Goal: Task Accomplishment & Management: Complete application form

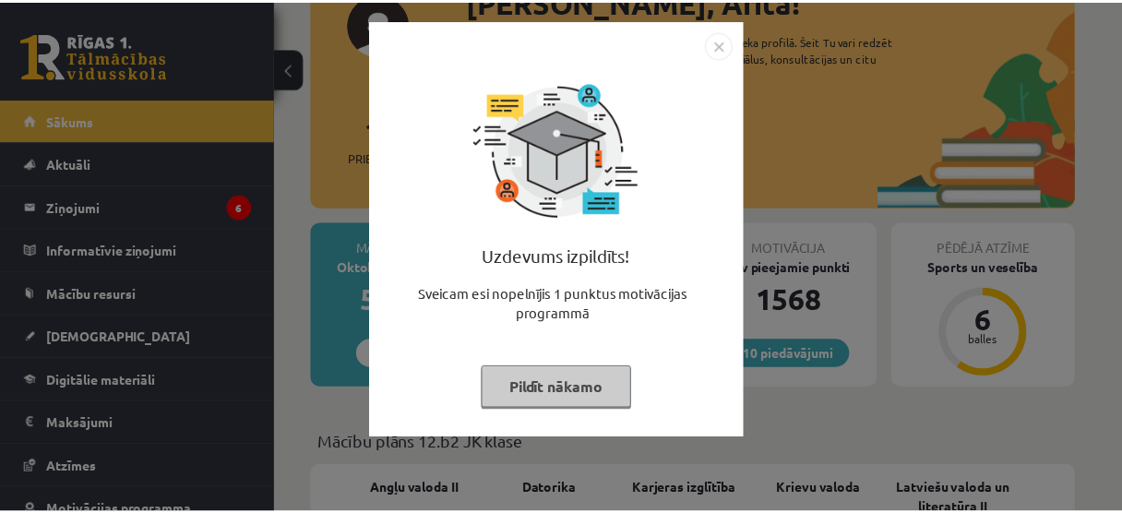
scroll to position [148, 0]
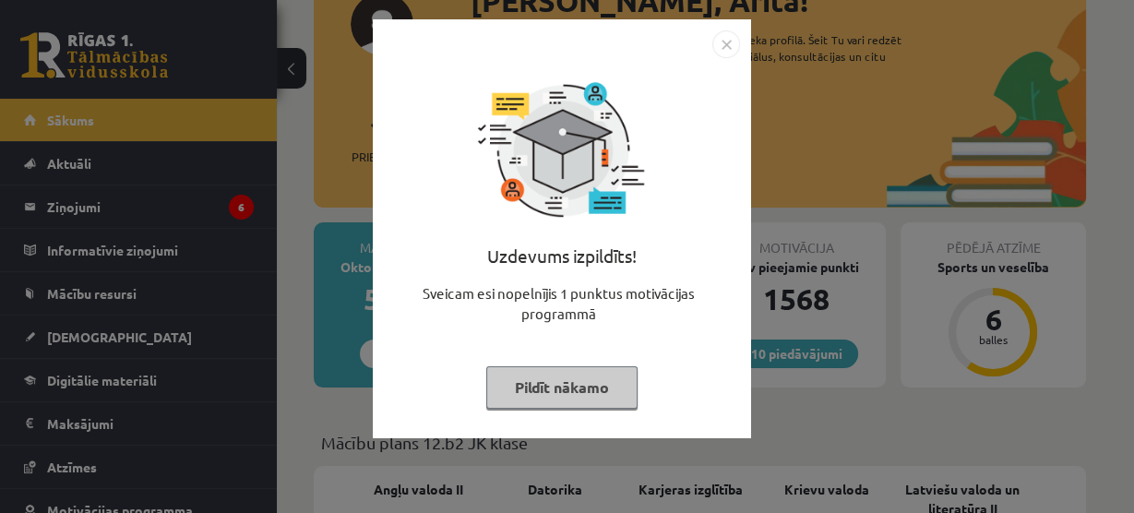
click at [605, 374] on button "Pildīt nākamo" at bounding box center [561, 387] width 151 height 42
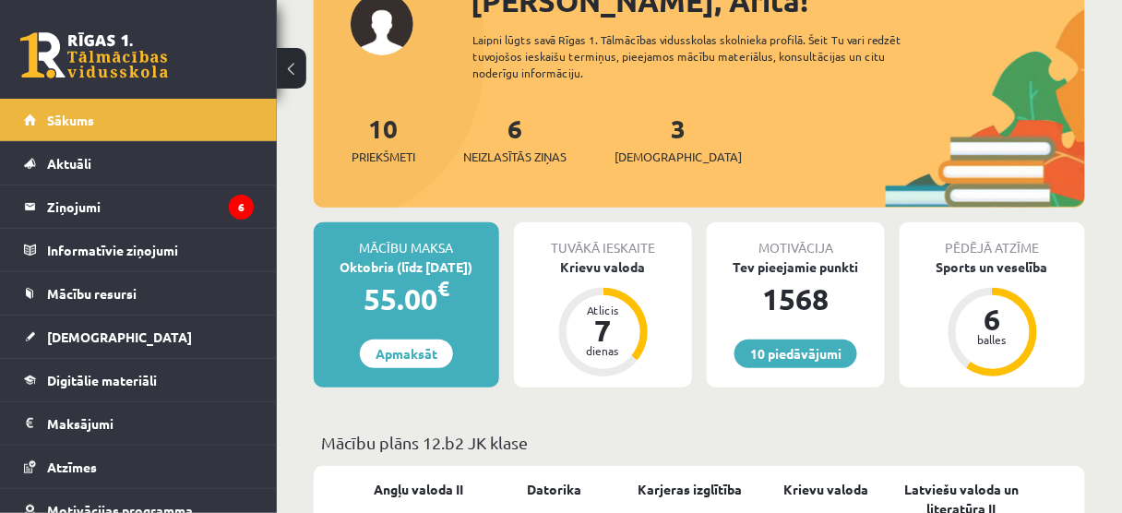
click at [661, 135] on div "3 Ieskaites" at bounding box center [677, 137] width 127 height 57
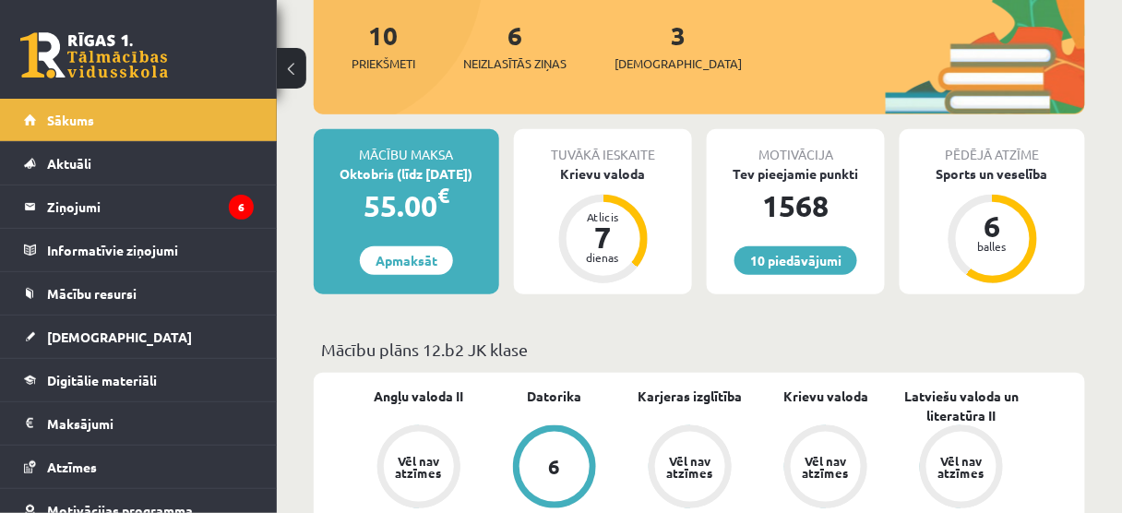
scroll to position [74, 0]
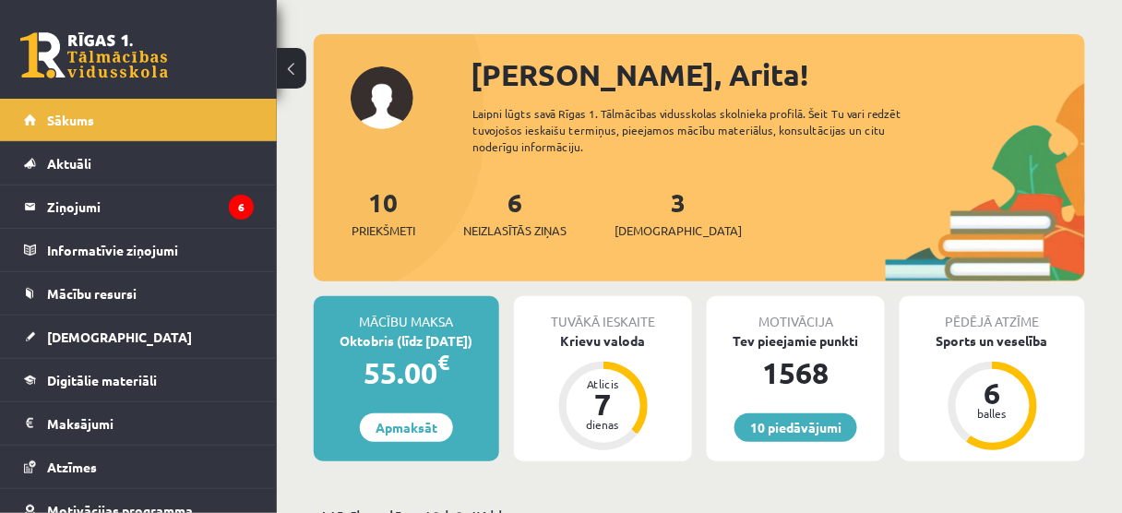
click at [656, 204] on div "3 Ieskaites" at bounding box center [677, 211] width 127 height 57
click at [653, 204] on link "3 Ieskaites" at bounding box center [677, 212] width 127 height 54
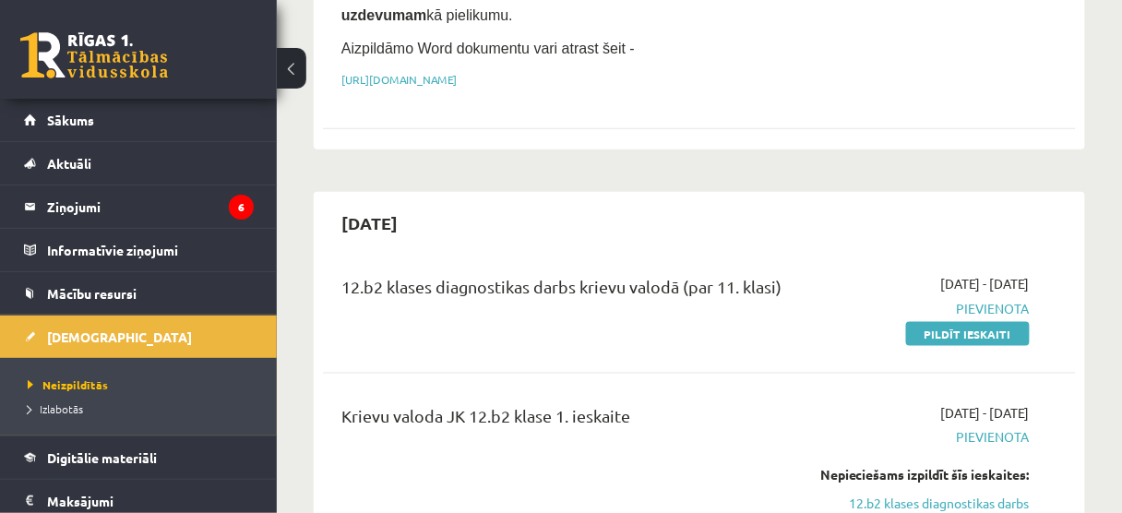
scroll to position [443, 0]
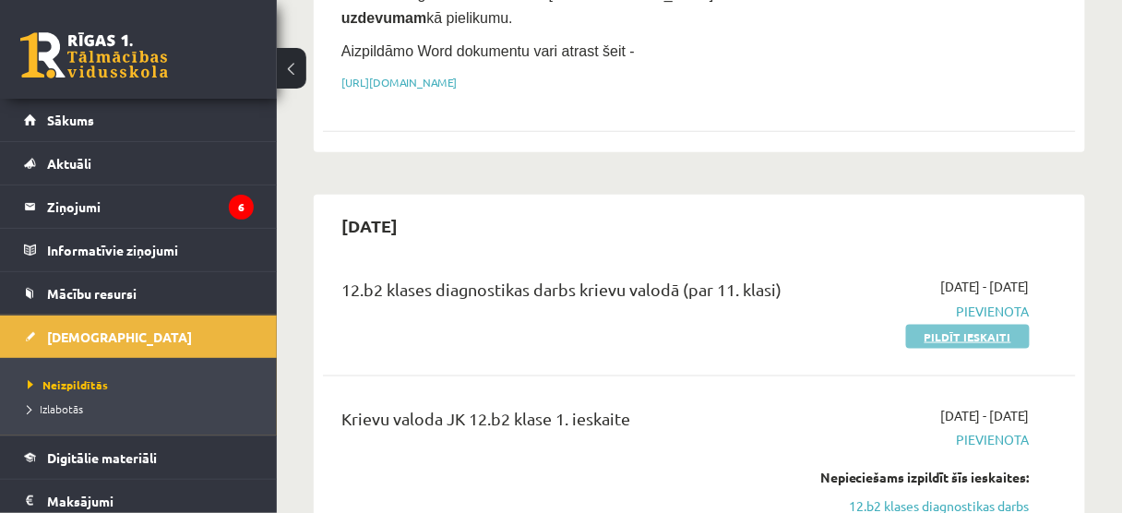
click at [967, 325] on link "Pildīt ieskaiti" at bounding box center [968, 337] width 124 height 24
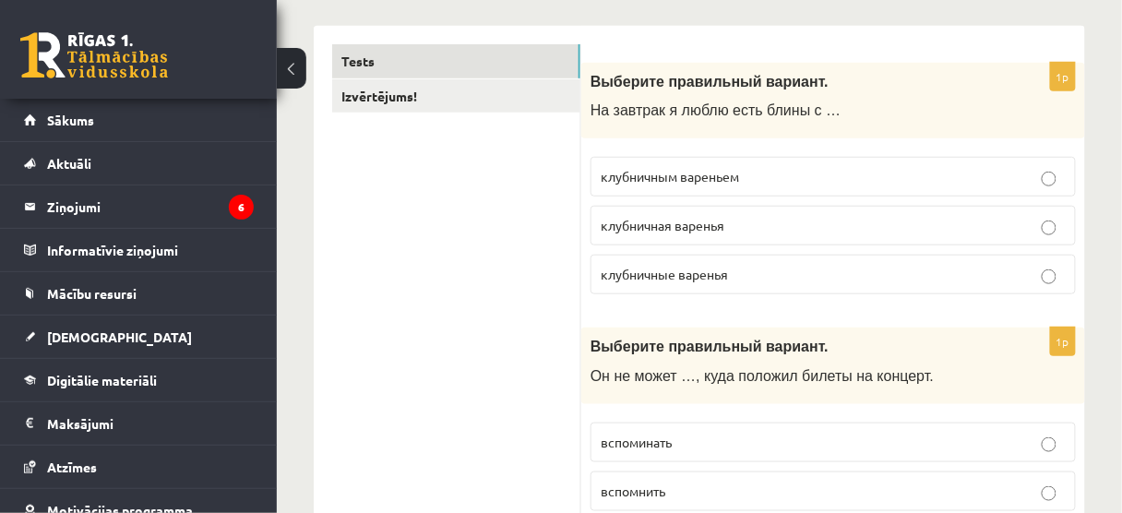
scroll to position [295, 0]
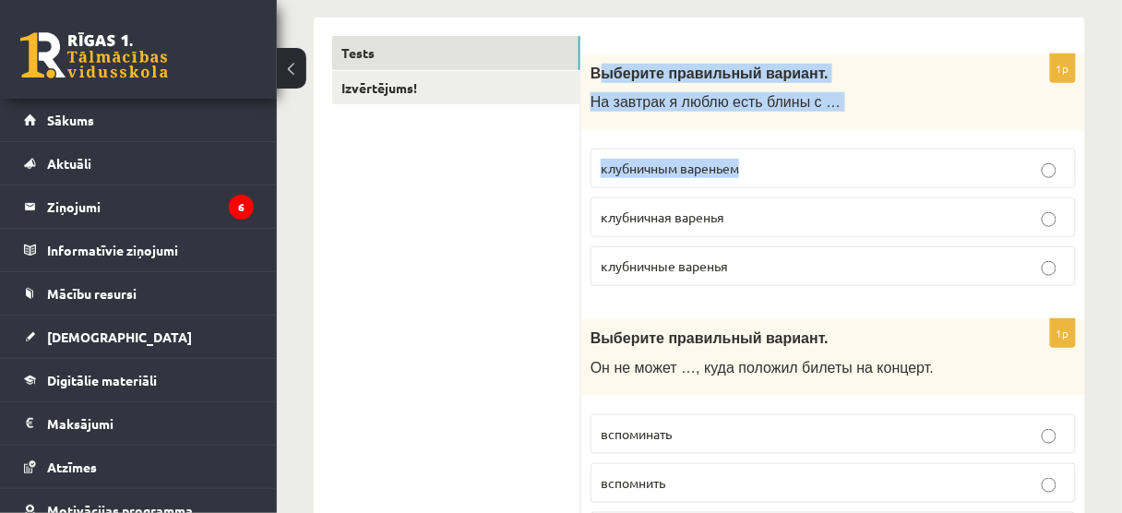
drag, startPoint x: 596, startPoint y: 73, endPoint x: 877, endPoint y: 144, distance: 290.2
click at [920, 160] on div "1p Выберите правильный вариант. На завтрак я люблю есть блины с … клубничным ва…" at bounding box center [833, 177] width 504 height 247
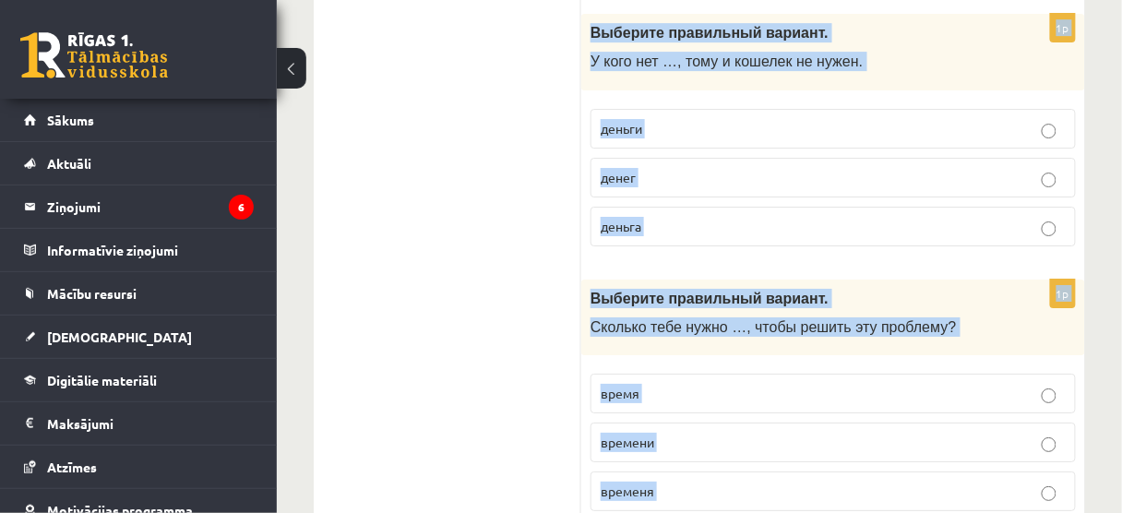
scroll to position [7529, 0]
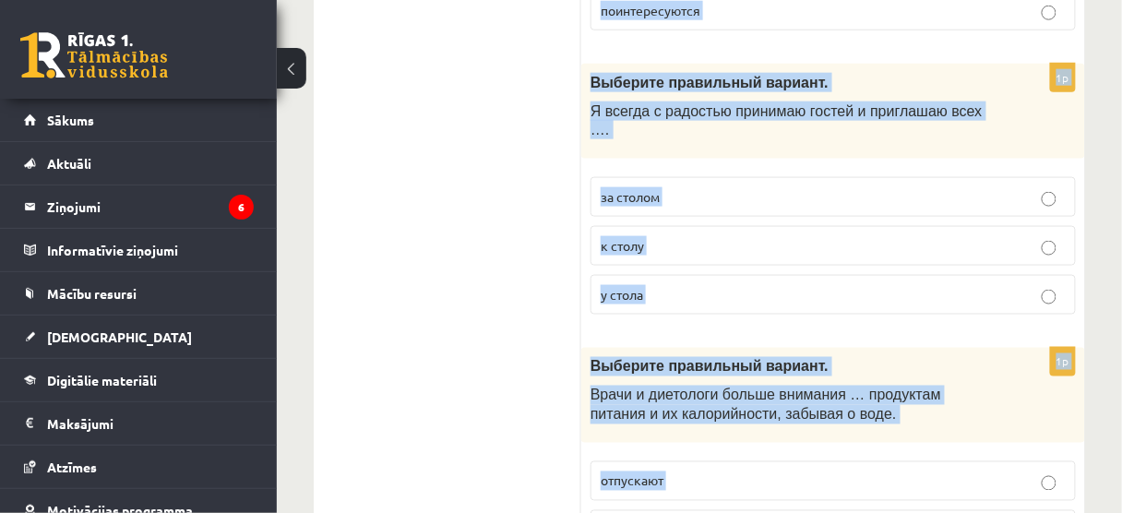
drag, startPoint x: 590, startPoint y: 68, endPoint x: 906, endPoint y: 450, distance: 495.3
copy form "Выберите правильный вариант. На завтрак я люблю есть блины с … клубничным варен…"
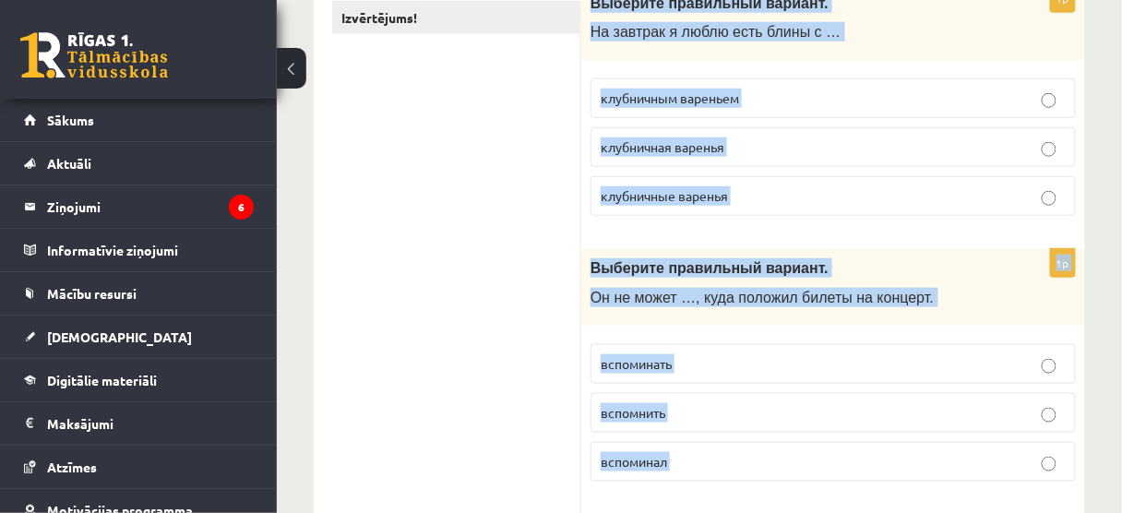
scroll to position [369, 0]
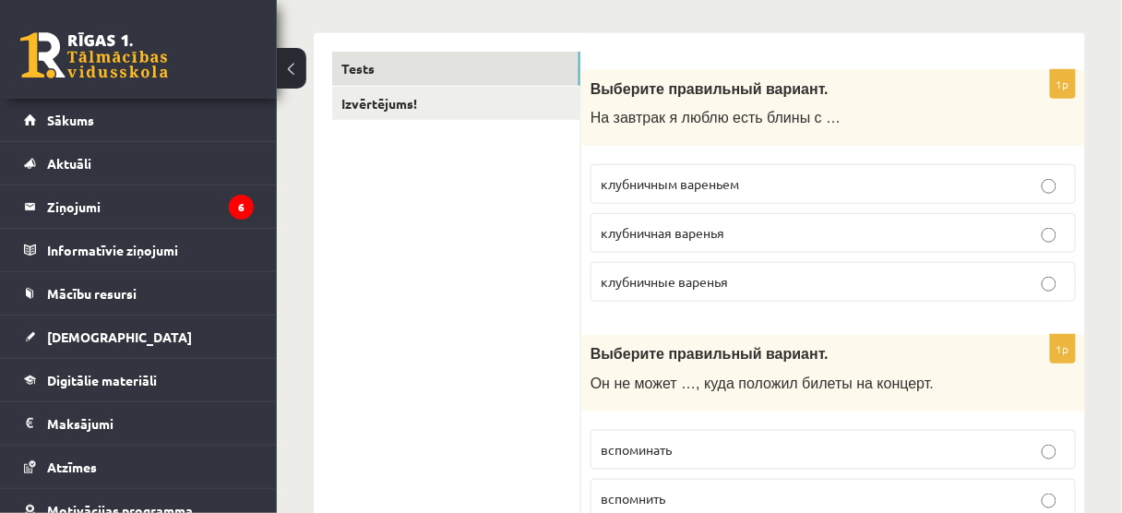
scroll to position [295, 0]
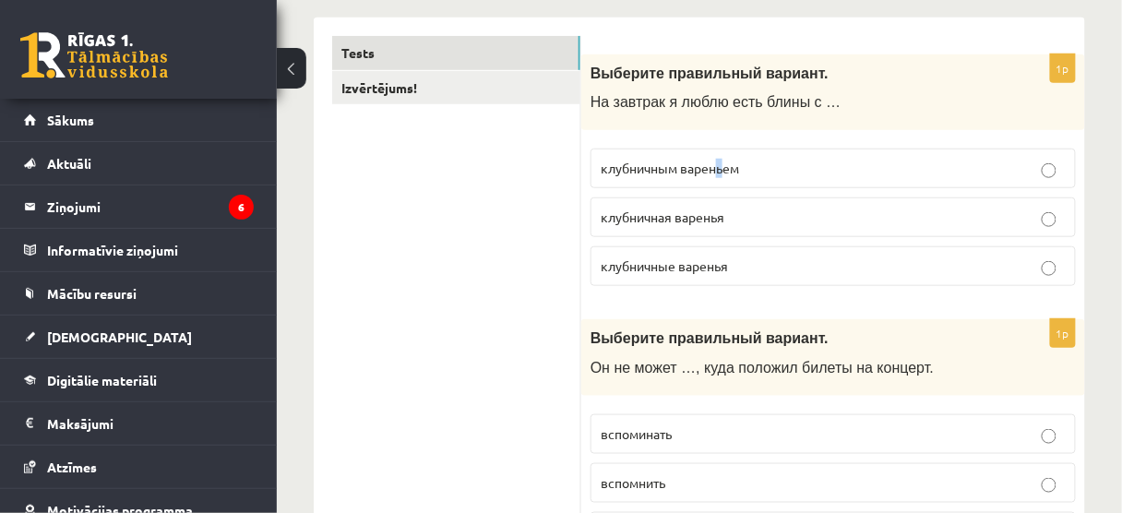
click at [719, 173] on p "клубничным вареньем" at bounding box center [832, 168] width 465 height 19
click at [719, 172] on span "клубничным вареньем" at bounding box center [669, 168] width 138 height 17
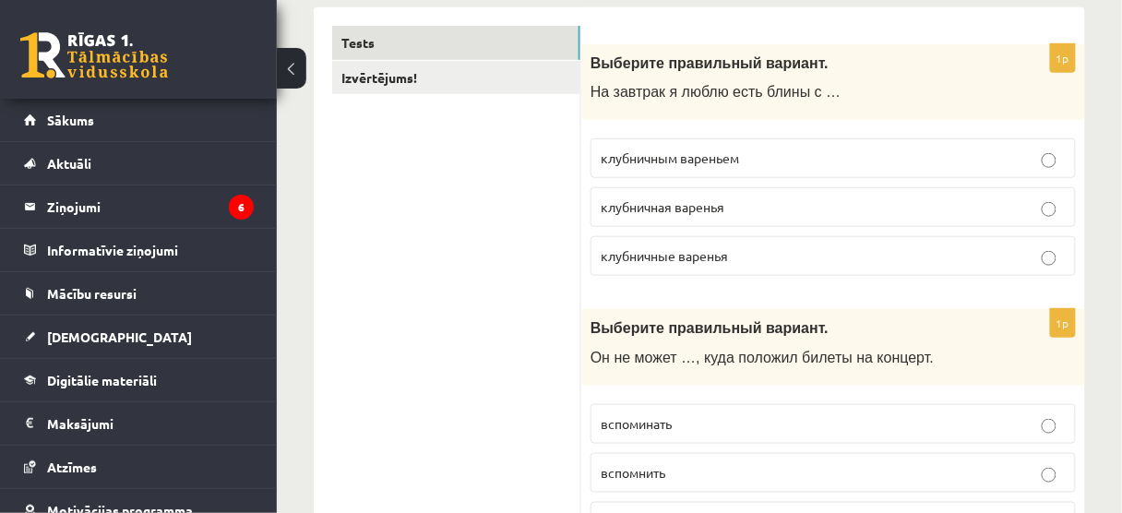
scroll to position [443, 0]
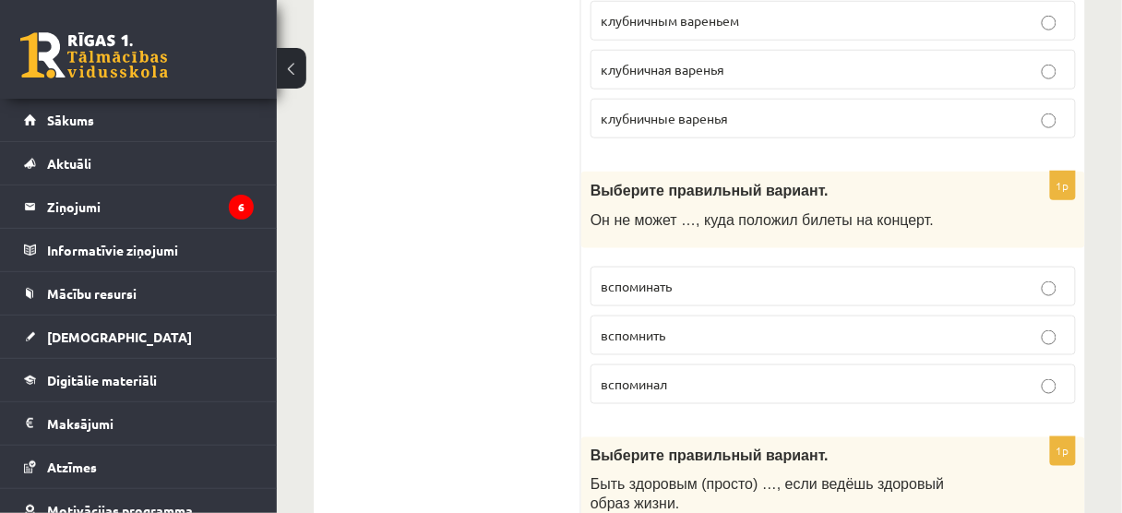
click at [724, 326] on p "вспомнить" at bounding box center [832, 335] width 465 height 19
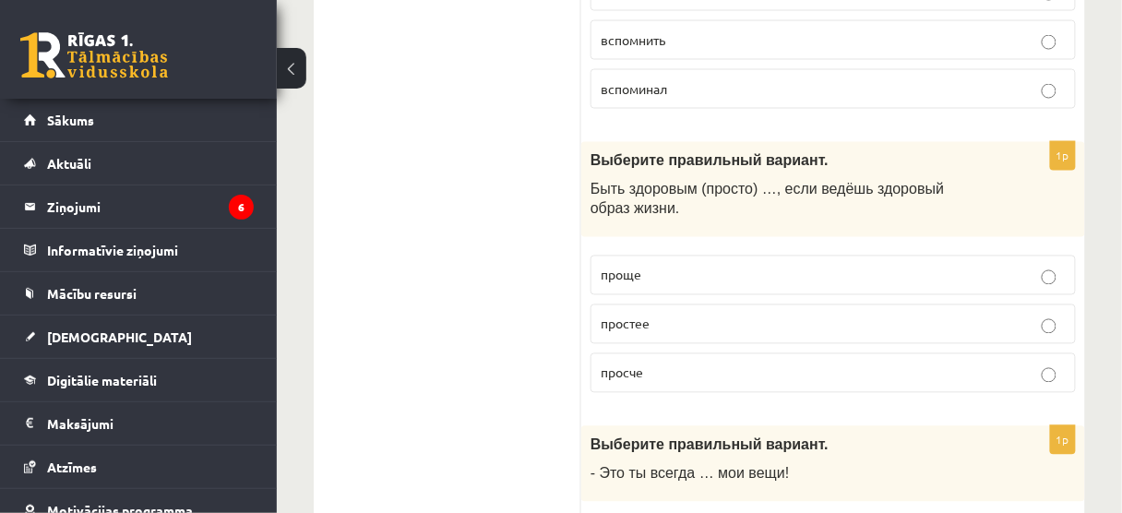
click at [629, 267] on span "проще" at bounding box center [620, 275] width 41 height 17
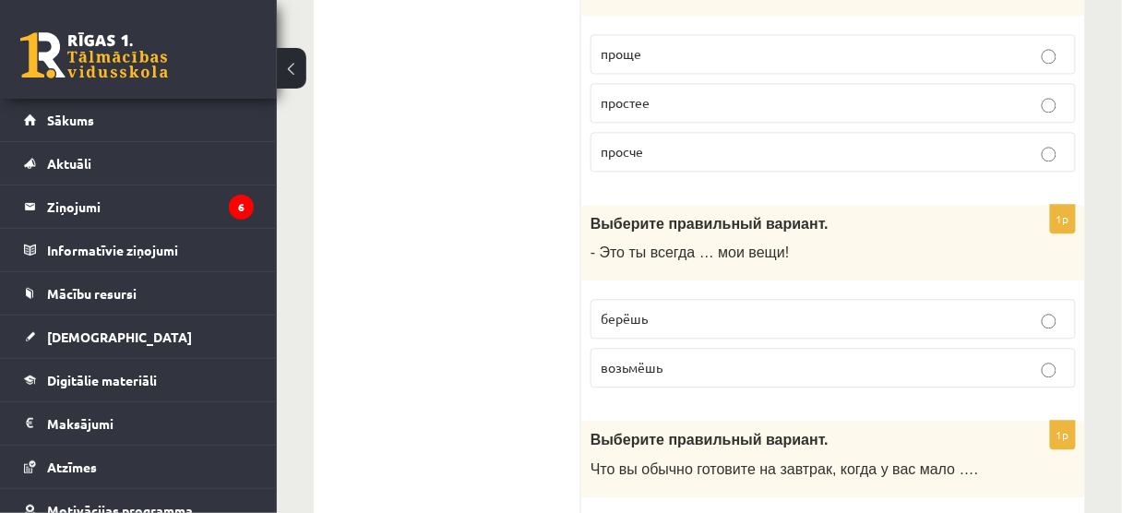
scroll to position [1033, 0]
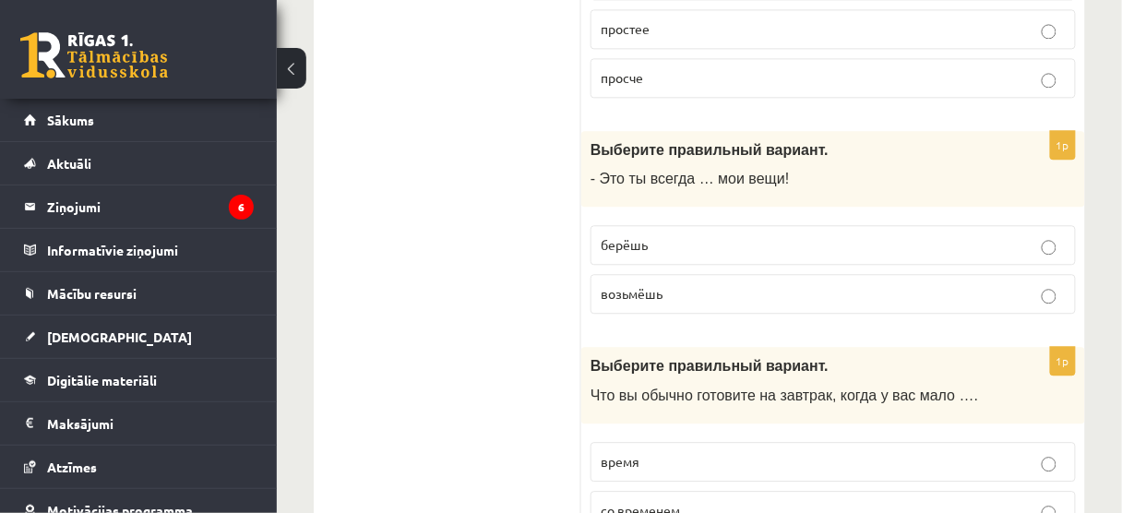
click at [708, 218] on fieldset "берёшь возьмёшь" at bounding box center [832, 267] width 485 height 103
click at [709, 218] on fieldset "берёшь возьмёшь" at bounding box center [832, 267] width 485 height 103
click at [710, 235] on p "берёшь" at bounding box center [832, 244] width 465 height 19
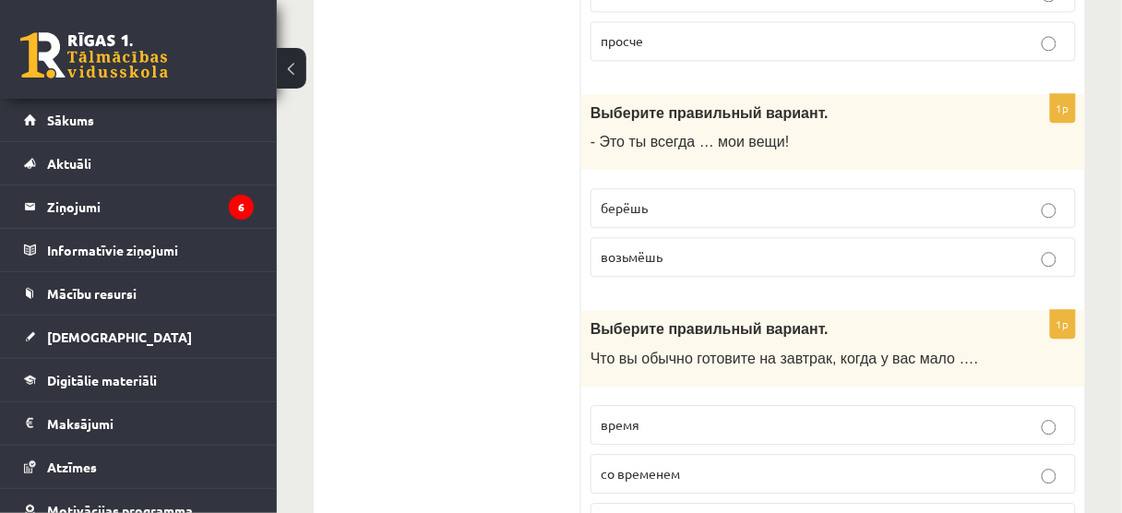
scroll to position [1254, 0]
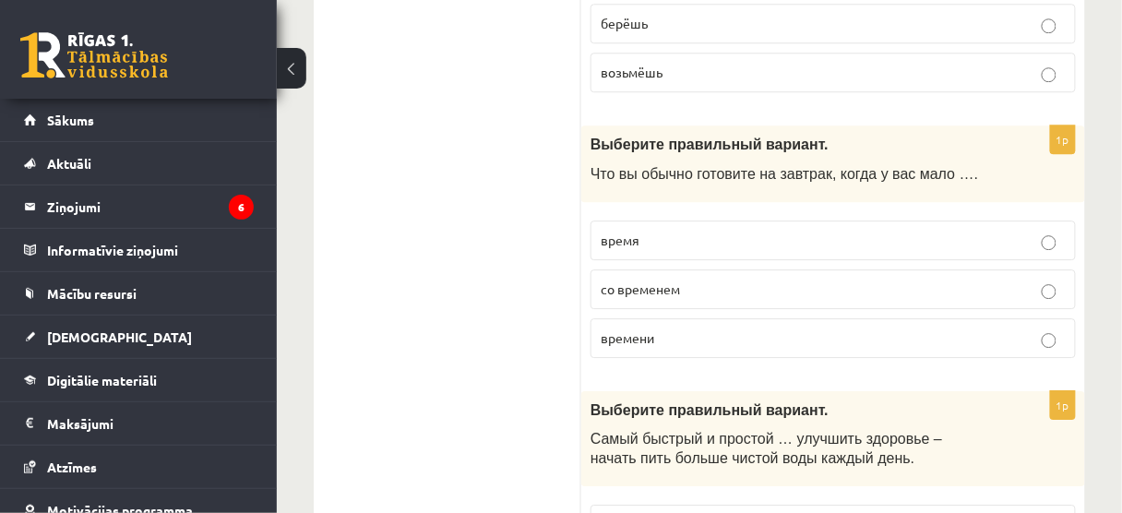
click at [665, 318] on label "времени" at bounding box center [832, 338] width 485 height 40
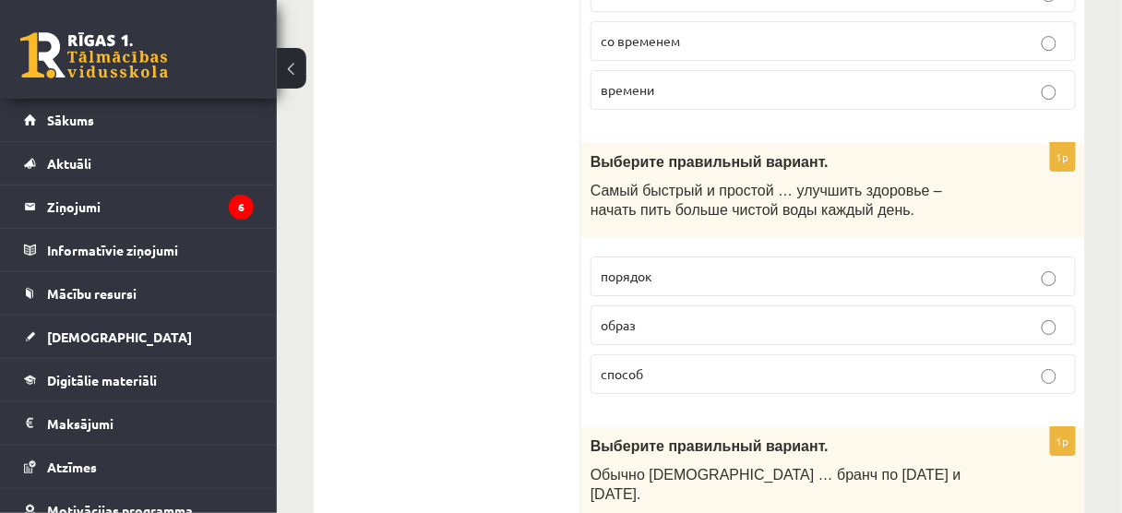
scroll to position [1550, 0]
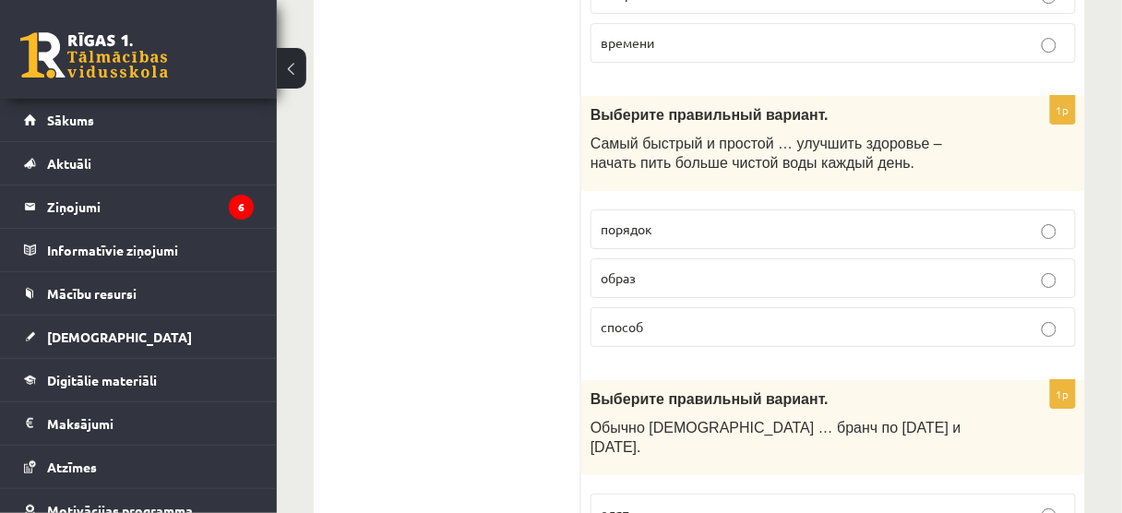
click at [679, 317] on p "способ" at bounding box center [832, 326] width 465 height 19
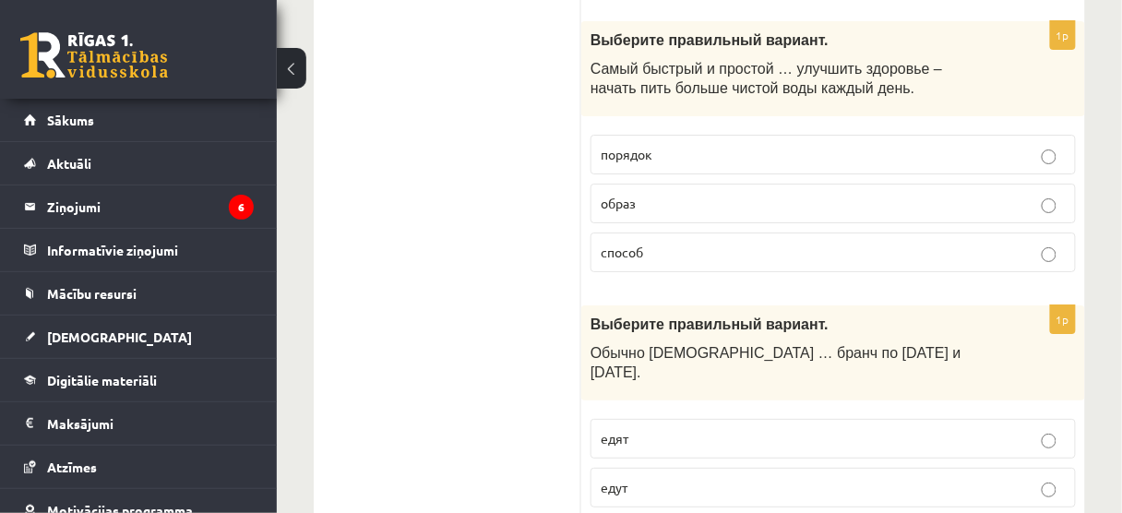
scroll to position [1771, 0]
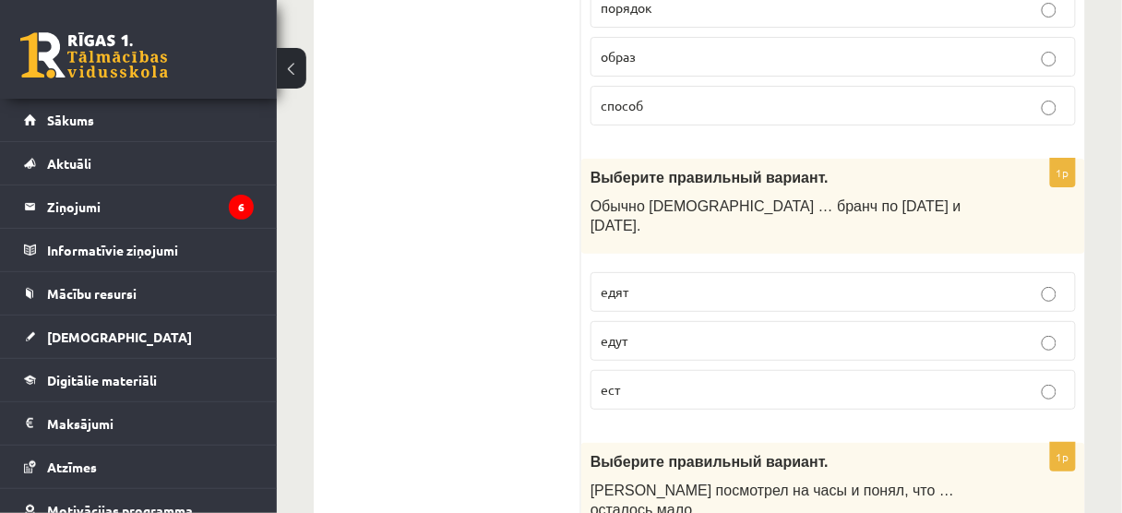
click at [665, 282] on p "едят" at bounding box center [832, 291] width 465 height 19
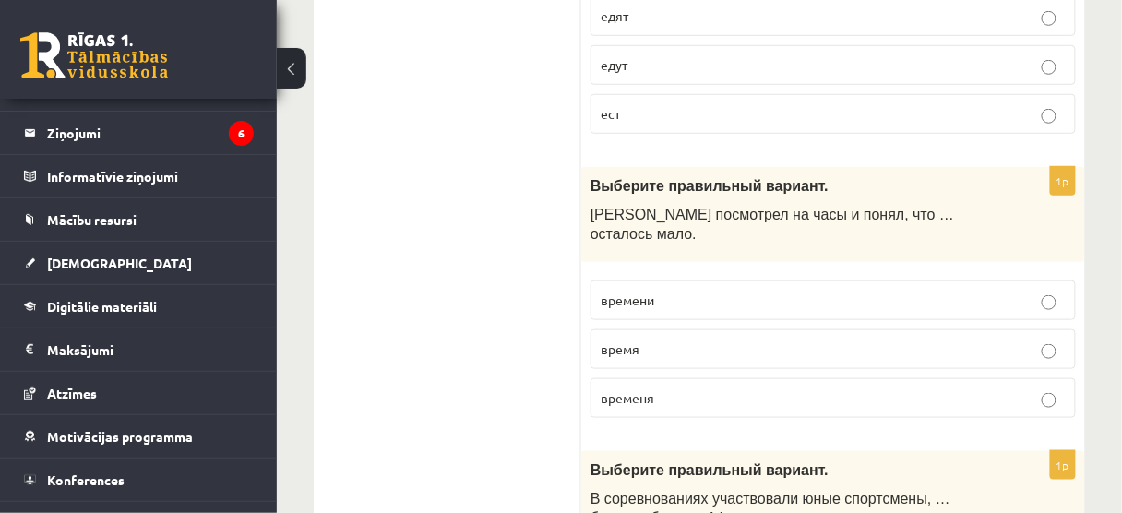
scroll to position [2066, 0]
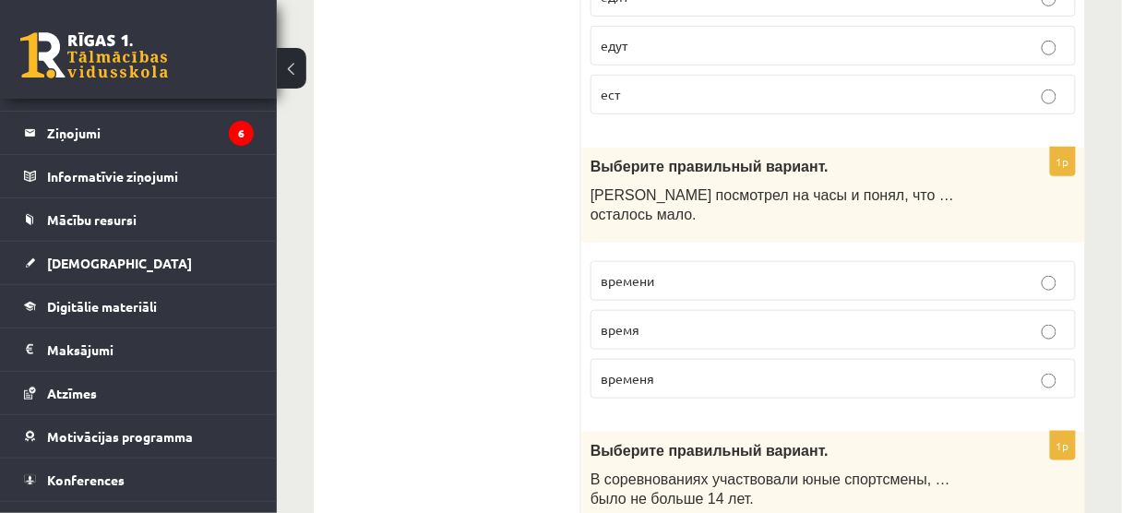
click at [653, 271] on p "времени" at bounding box center [832, 280] width 465 height 19
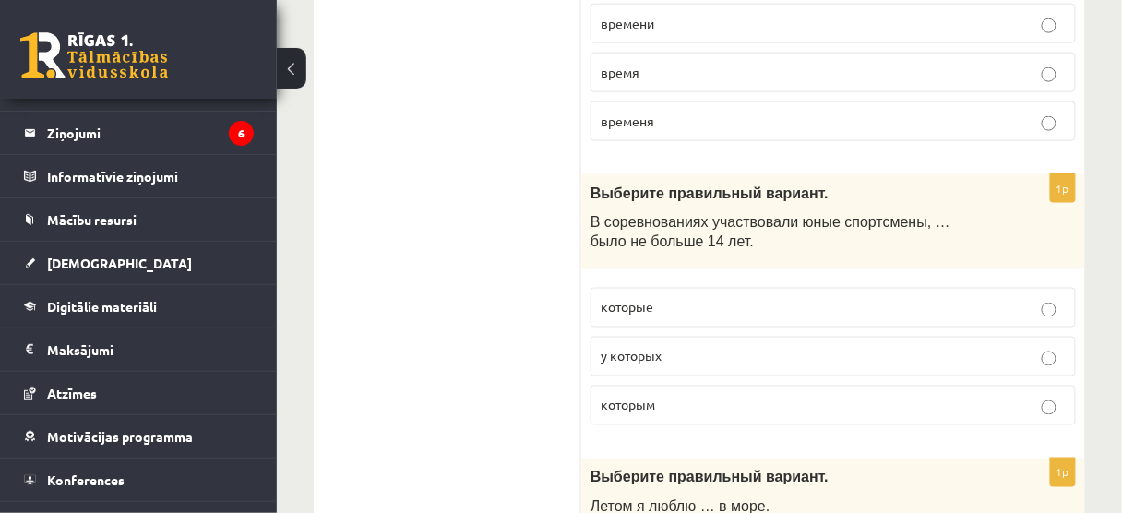
scroll to position [2435, 0]
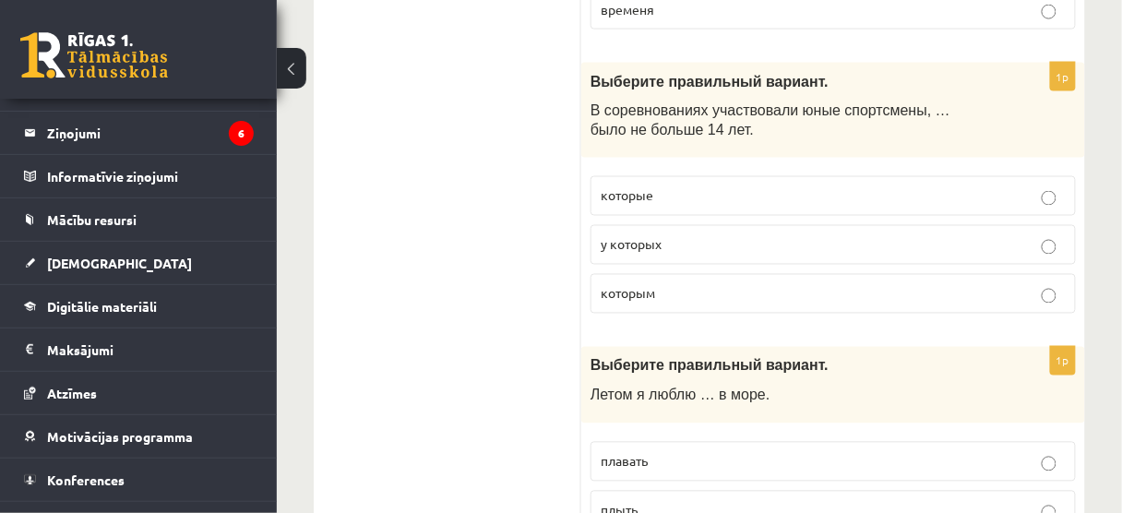
click at [627, 285] on span "которым" at bounding box center [627, 293] width 54 height 17
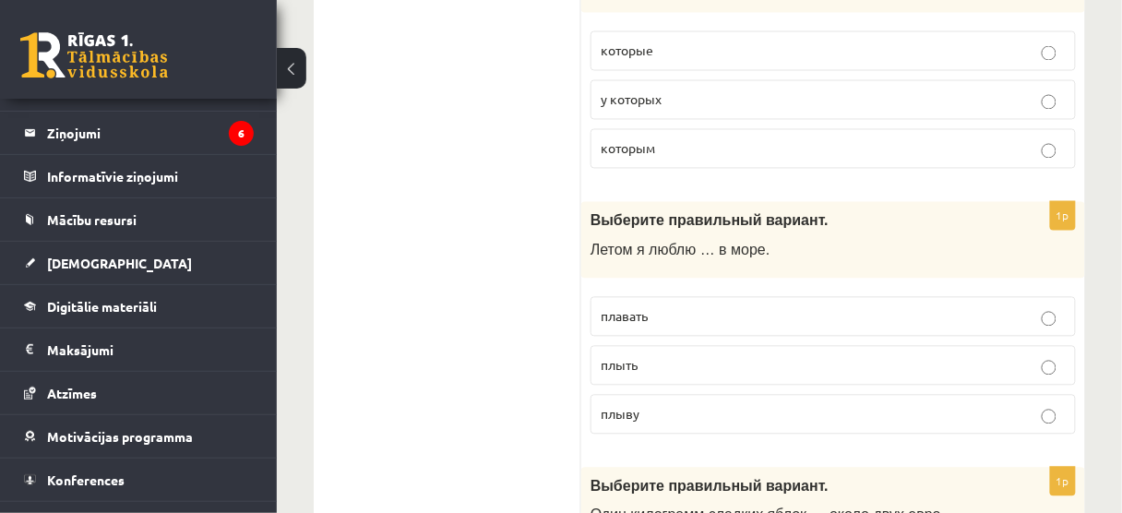
scroll to position [2583, 0]
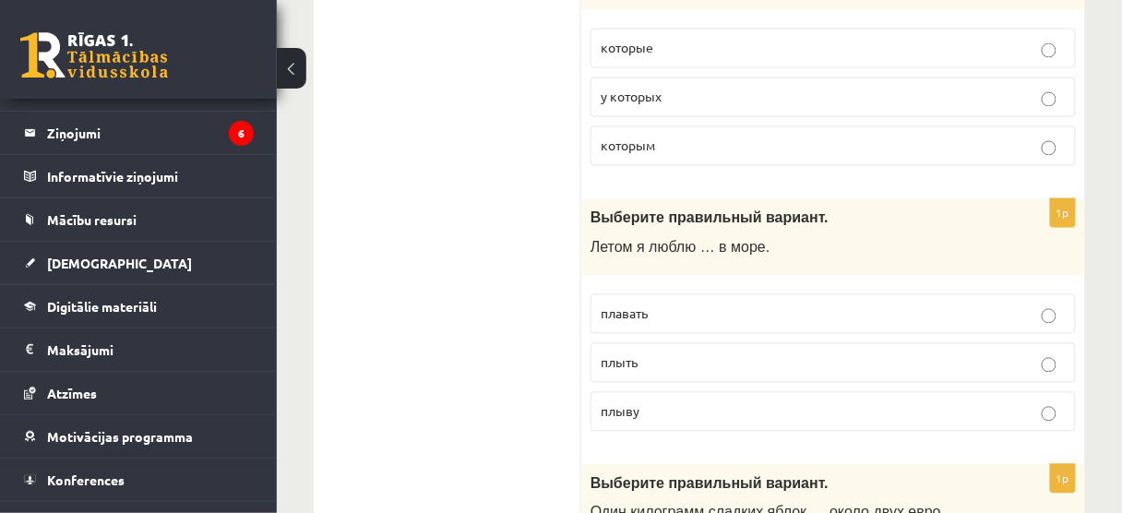
click at [648, 304] on p "плавать" at bounding box center [832, 313] width 465 height 19
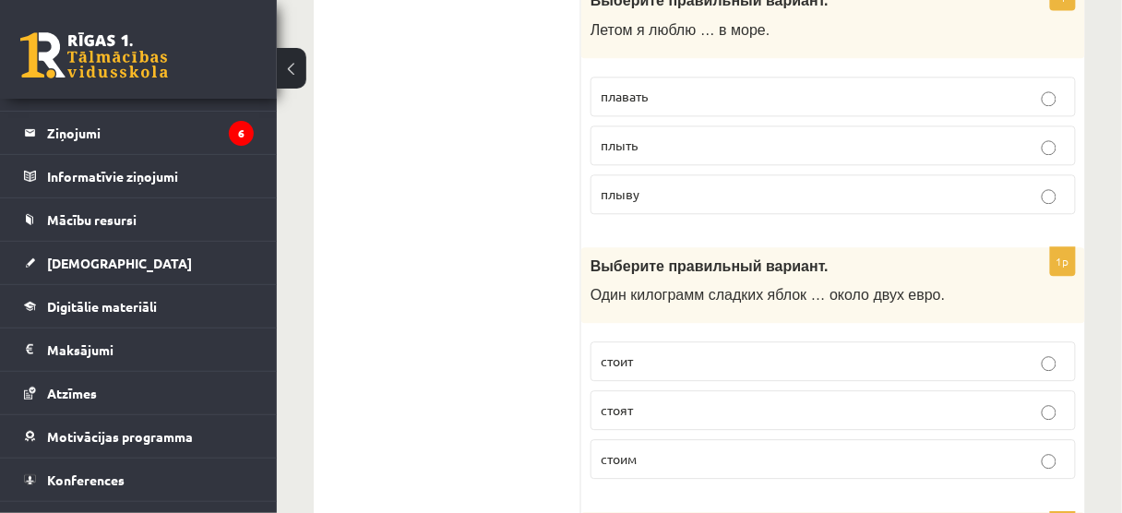
scroll to position [2804, 0]
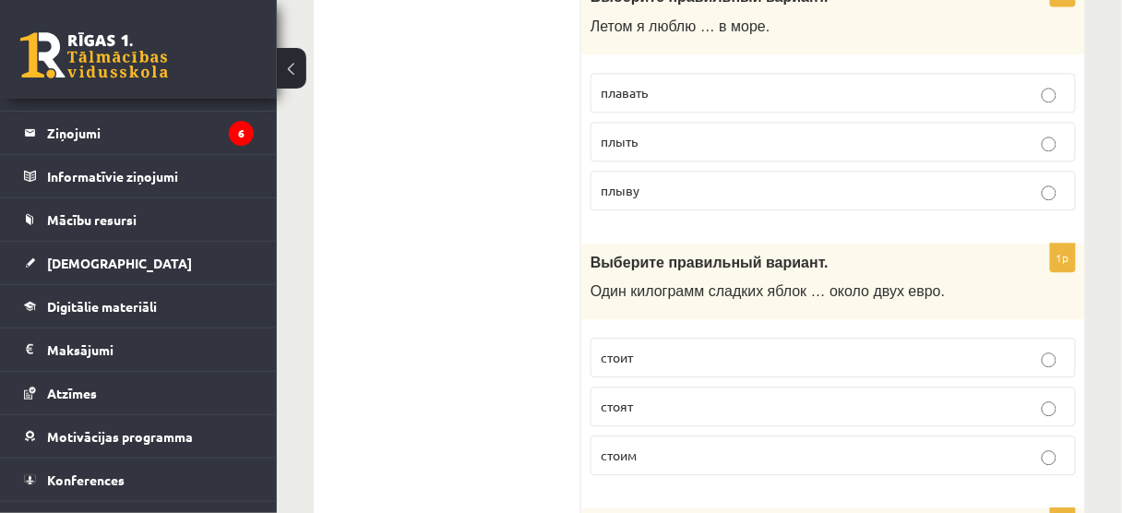
click at [810, 338] on label "стоит" at bounding box center [832, 358] width 485 height 40
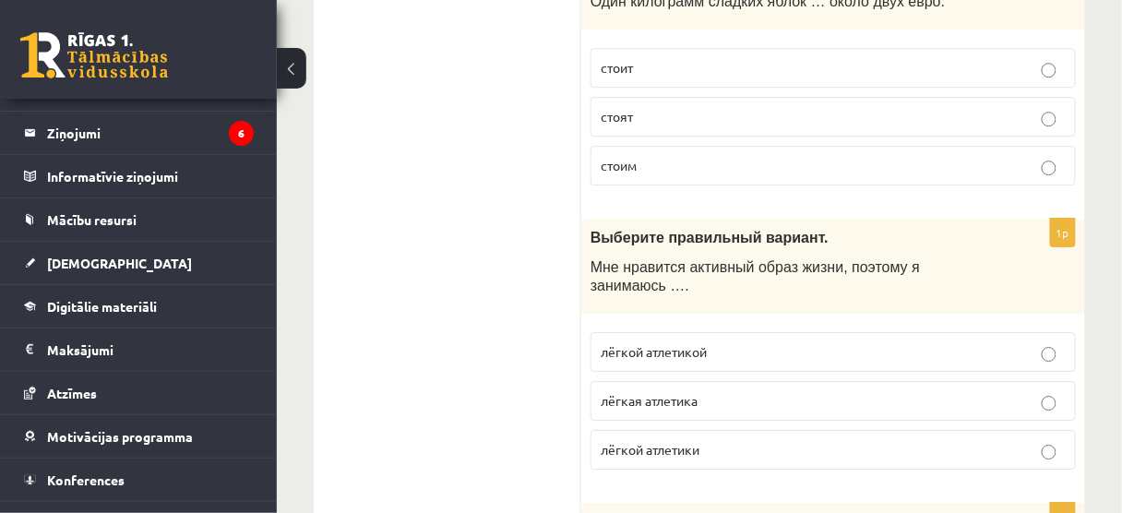
scroll to position [3099, 0]
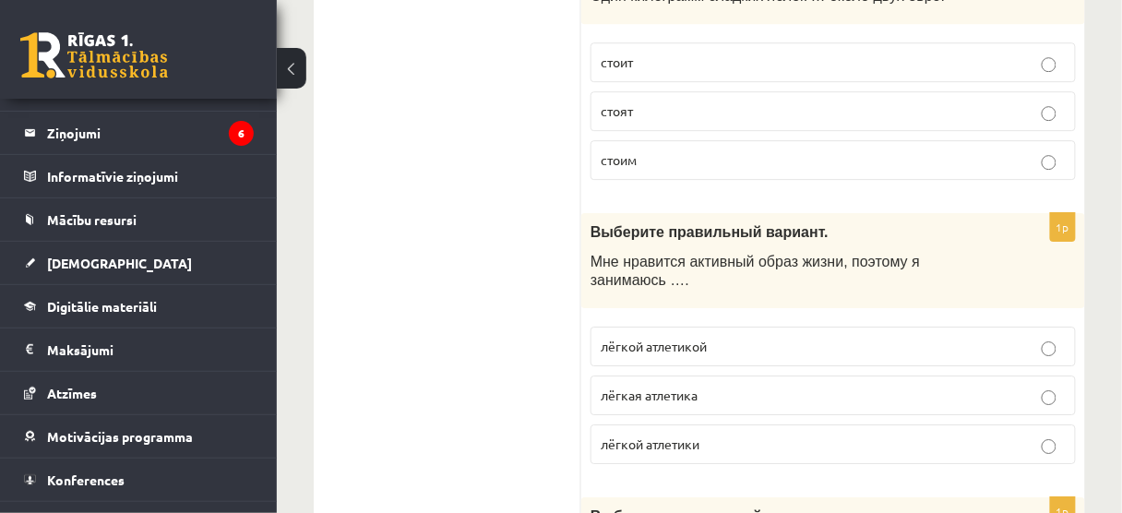
click at [688, 338] on span "лёгкой атлетикой" at bounding box center [653, 346] width 106 height 17
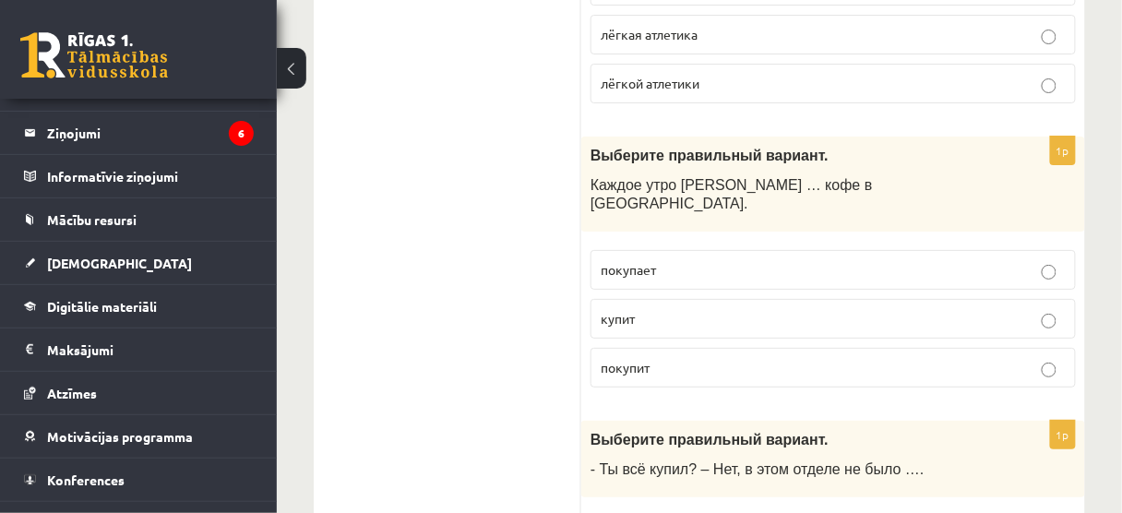
scroll to position [3468, 0]
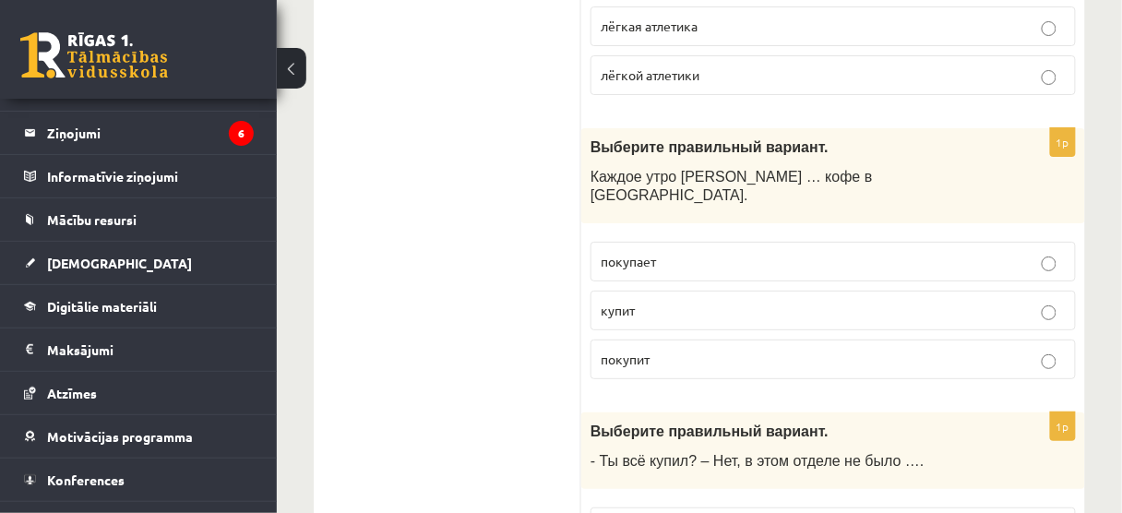
click at [665, 252] on p "покупает" at bounding box center [832, 261] width 465 height 19
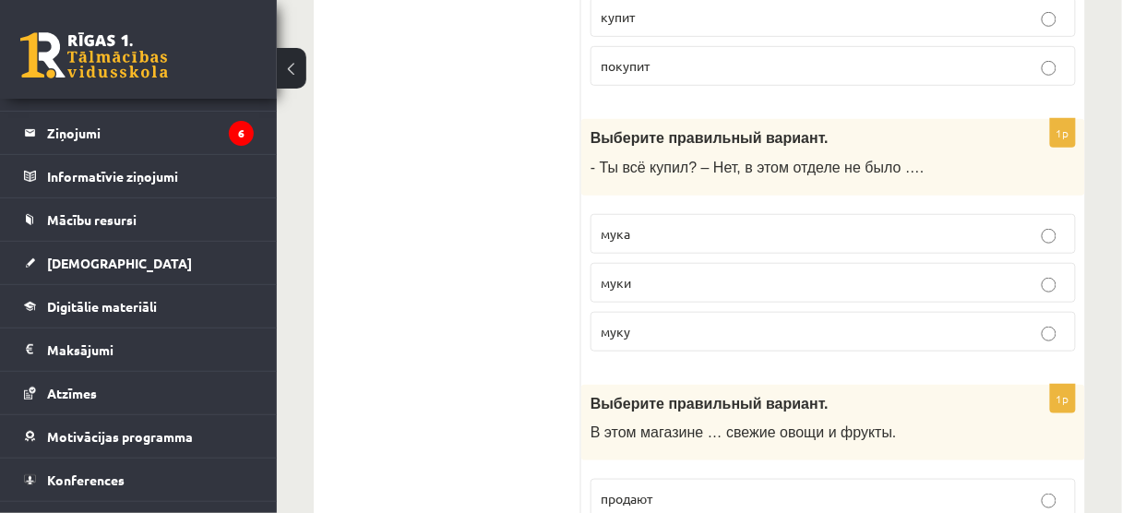
scroll to position [3763, 0]
click at [667, 271] on p "муки" at bounding box center [832, 280] width 465 height 19
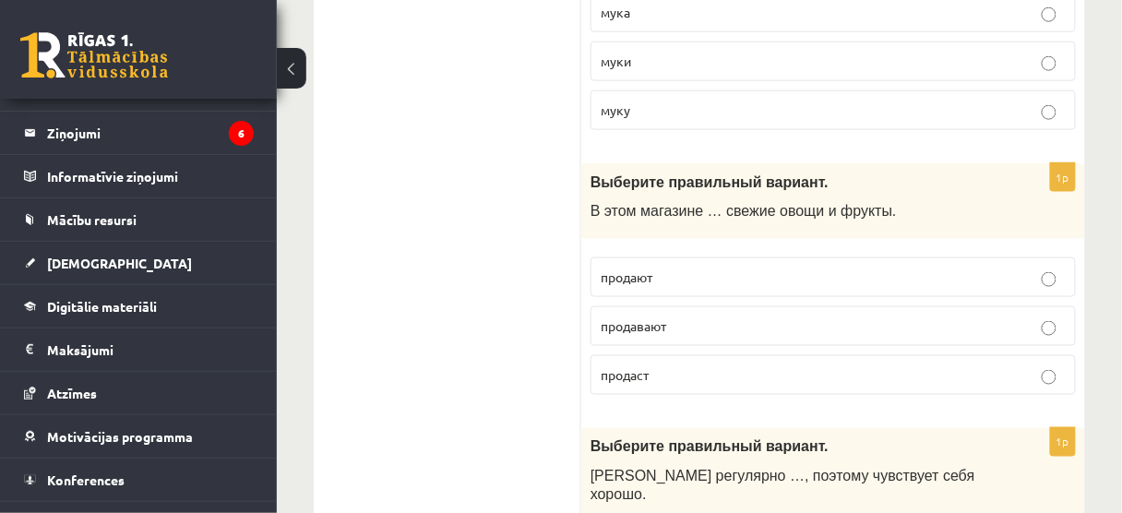
scroll to position [3985, 0]
click at [652, 267] on span "продают" at bounding box center [626, 275] width 52 height 17
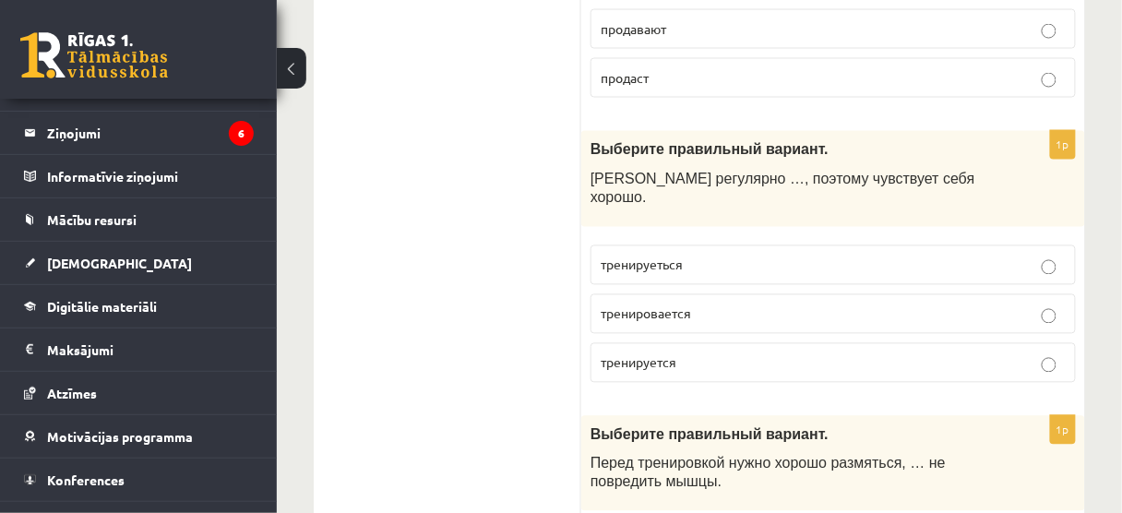
click at [656, 256] on p "тренируеться" at bounding box center [832, 265] width 465 height 19
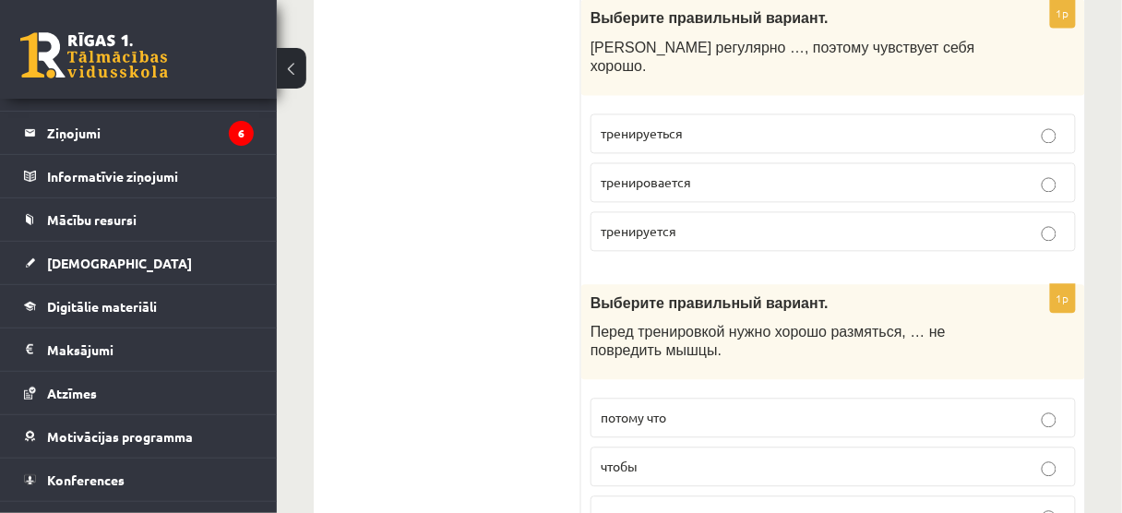
scroll to position [4354, 0]
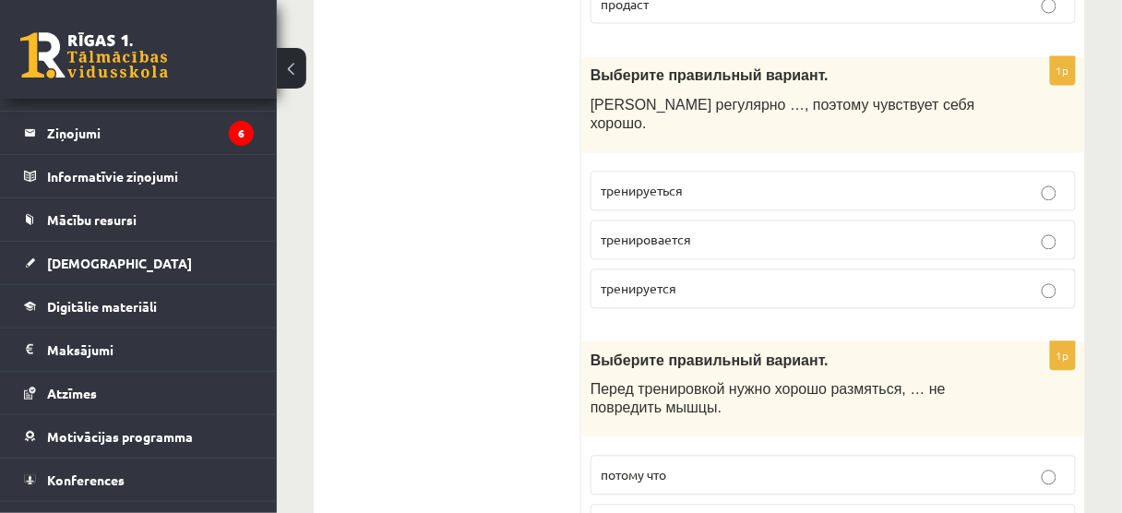
click at [648, 269] on label "тренируется" at bounding box center [832, 289] width 485 height 40
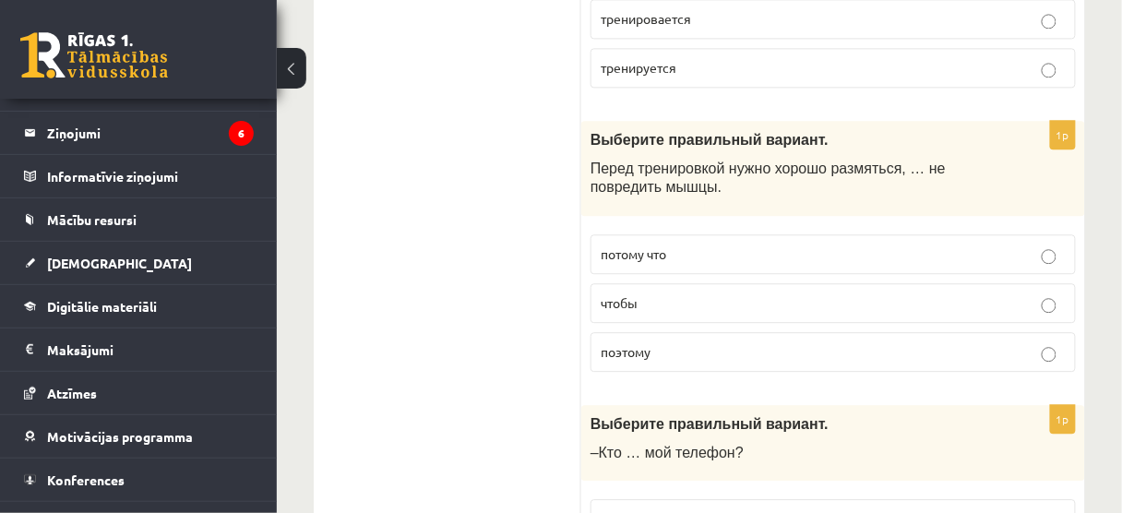
click at [708, 293] on p "чтобы" at bounding box center [832, 302] width 465 height 19
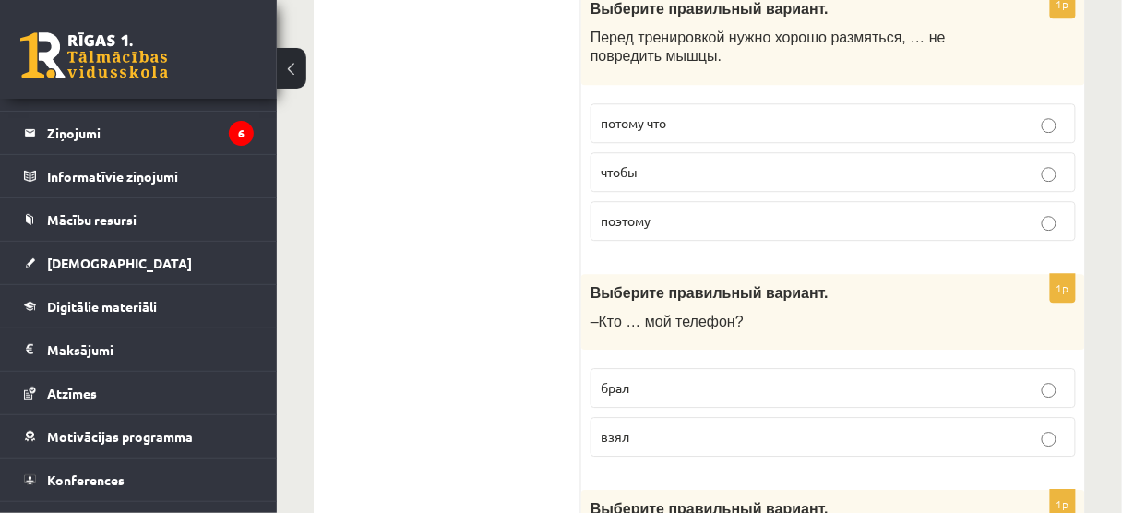
scroll to position [4723, 0]
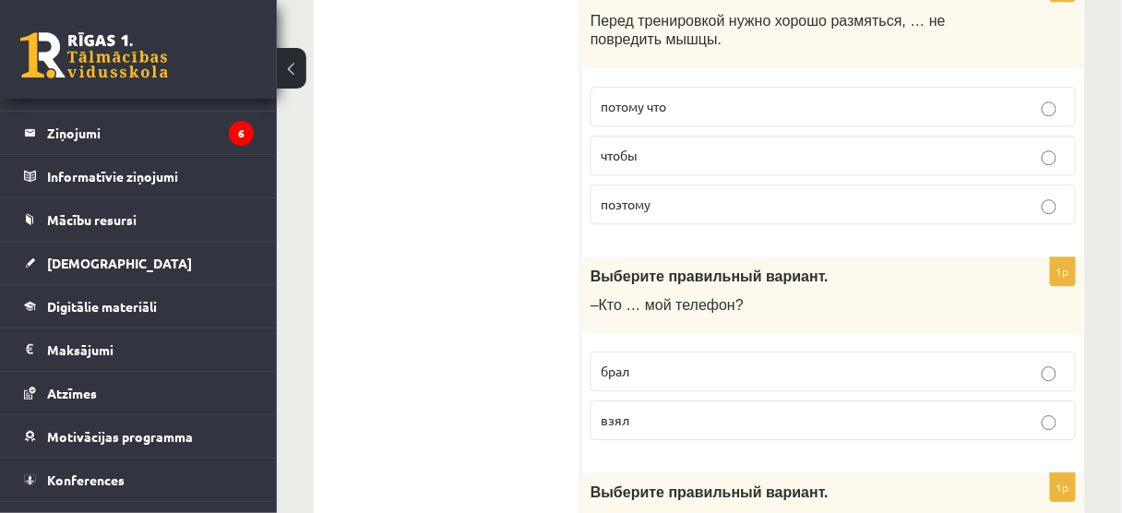
click at [596, 400] on label "взял" at bounding box center [832, 420] width 485 height 40
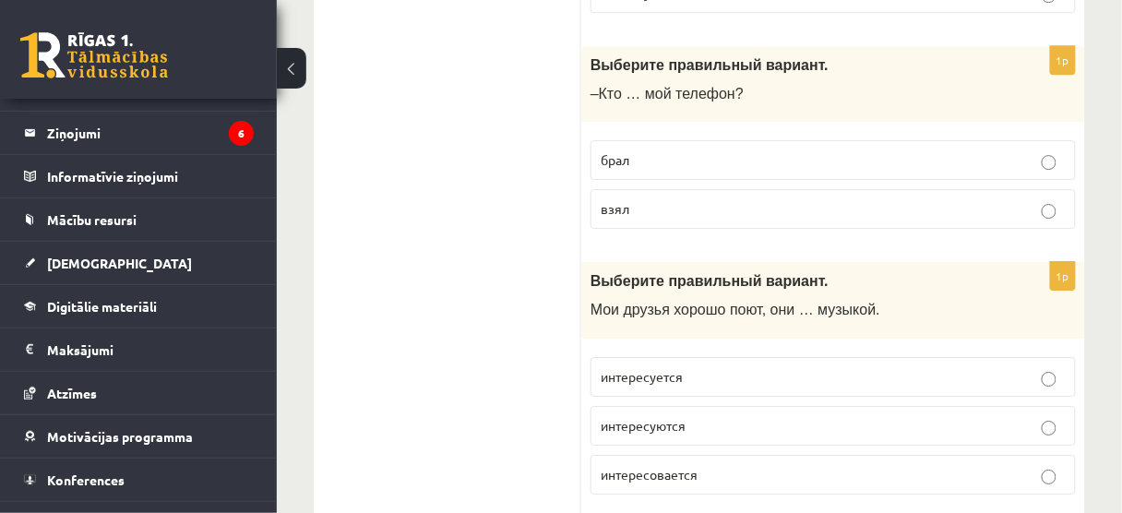
scroll to position [4944, 0]
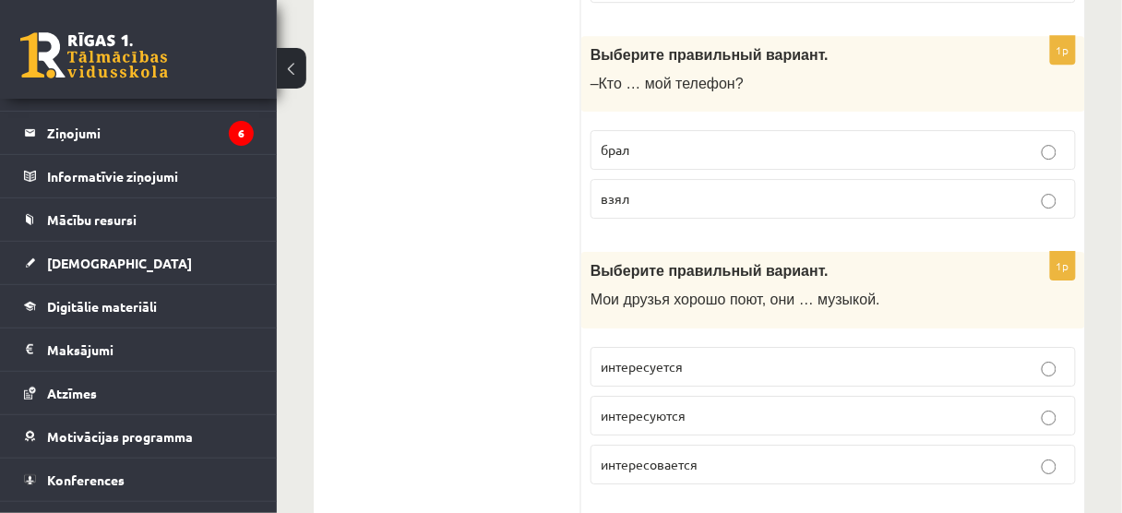
click at [715, 396] on label "интересуются" at bounding box center [832, 416] width 485 height 40
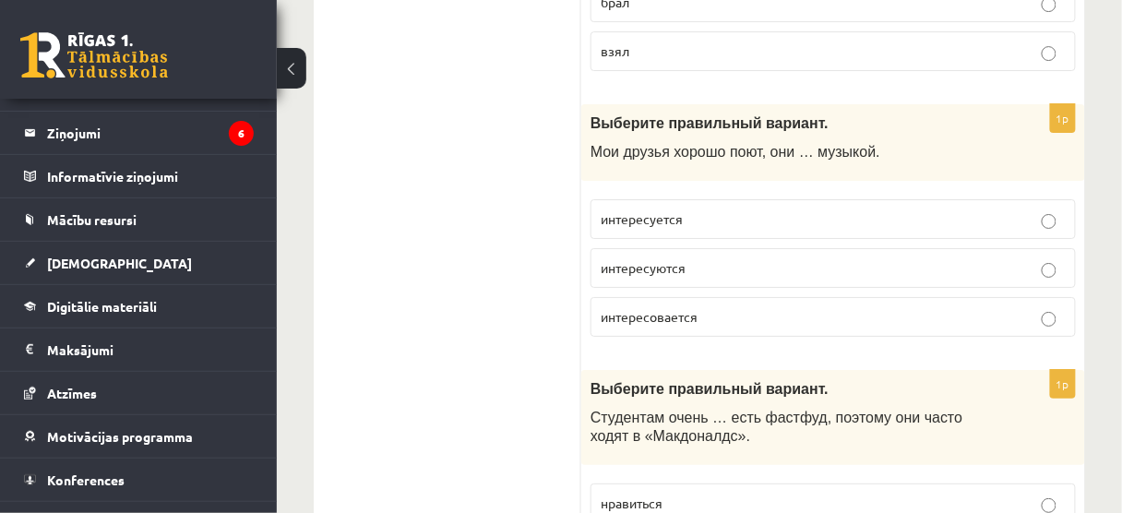
scroll to position [5165, 0]
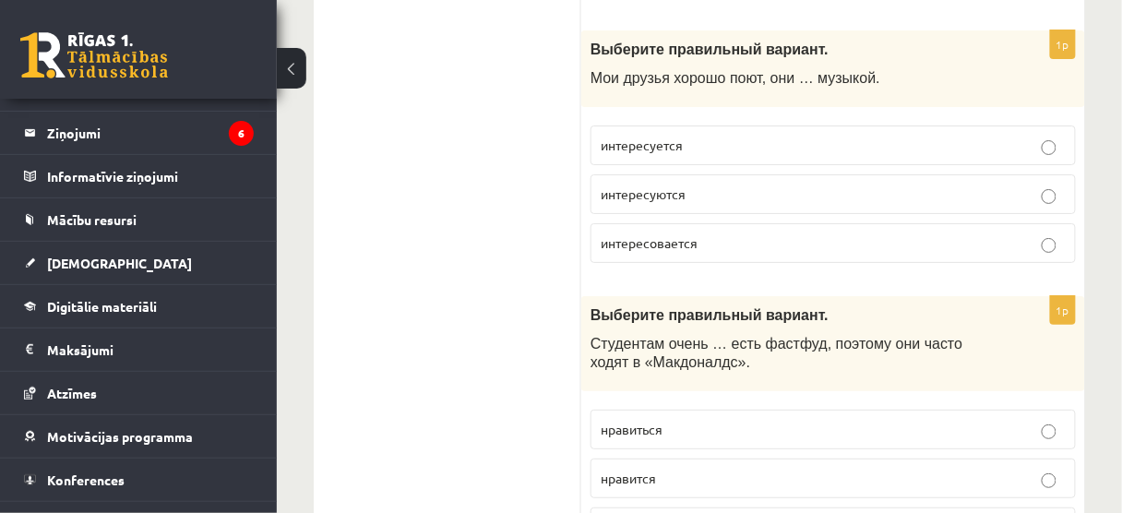
click at [671, 458] on label "нравится" at bounding box center [832, 478] width 485 height 40
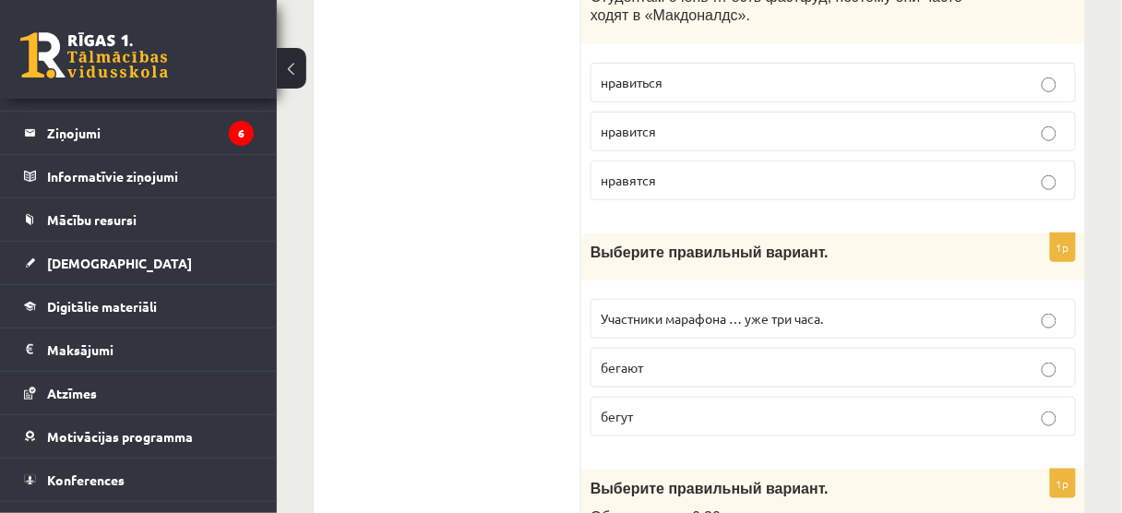
scroll to position [5534, 0]
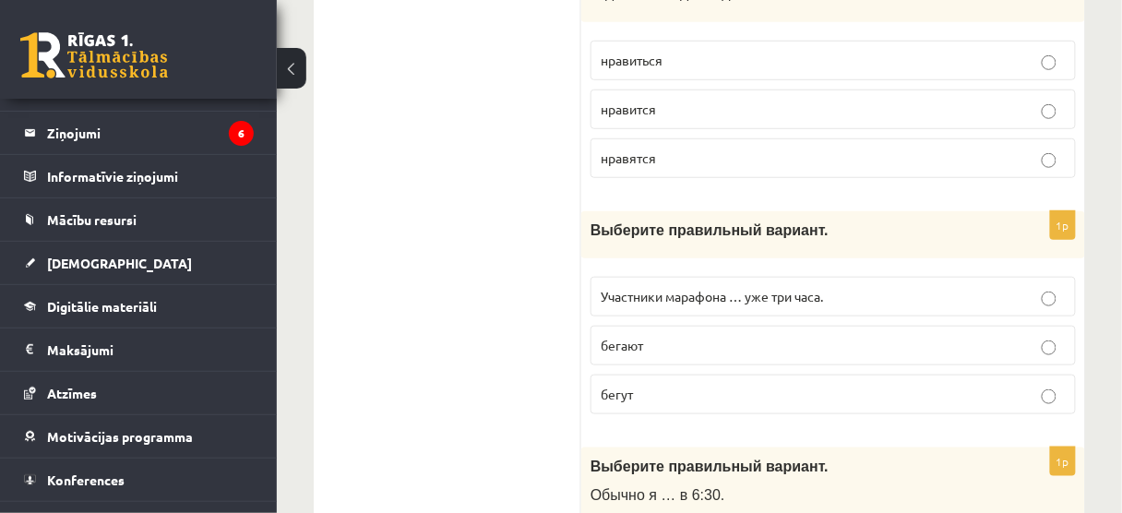
click at [759, 385] on p "бегут" at bounding box center [832, 394] width 465 height 19
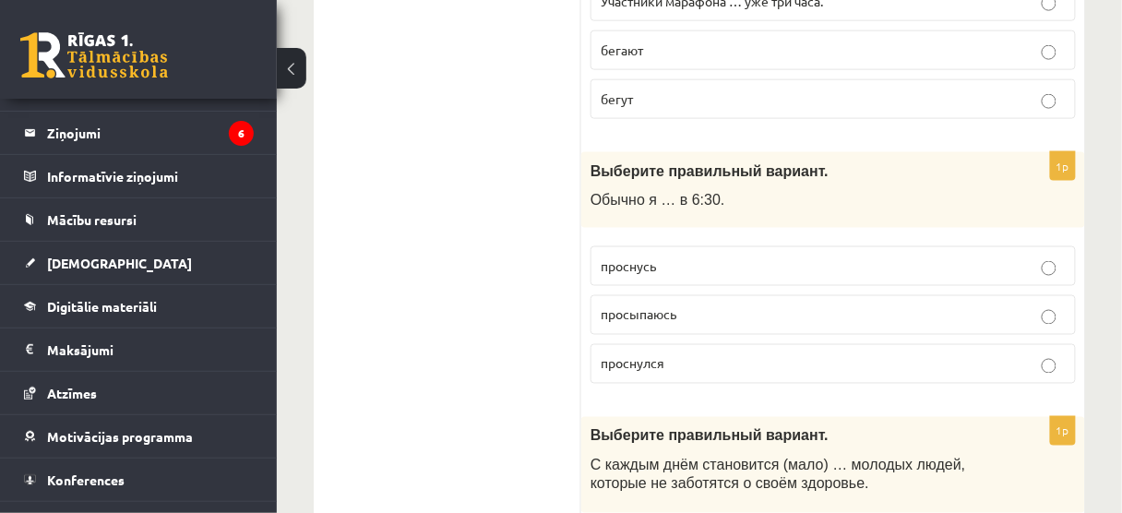
click at [667, 306] on span "просыпаюсь" at bounding box center [638, 314] width 76 height 17
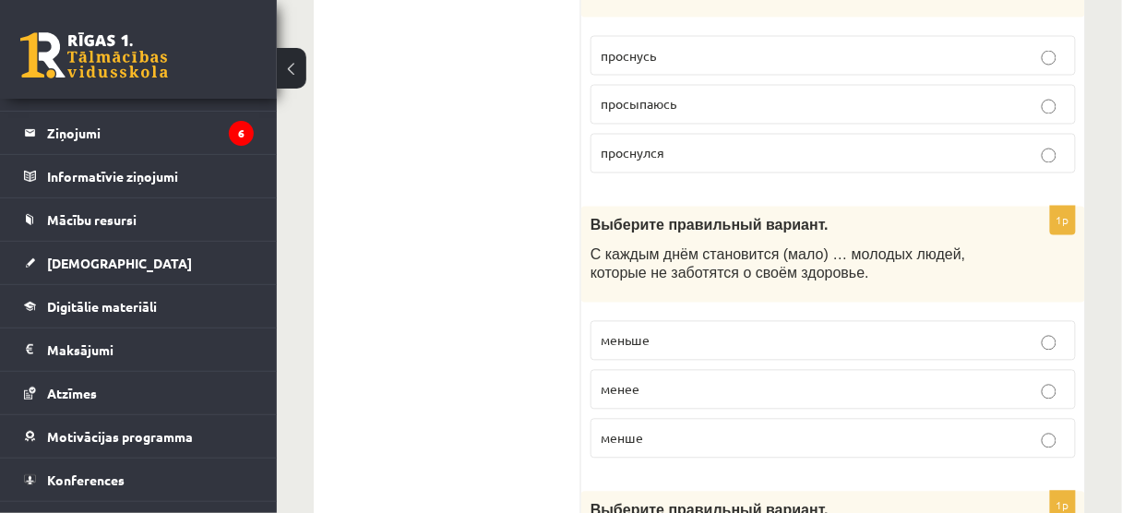
scroll to position [6051, 0]
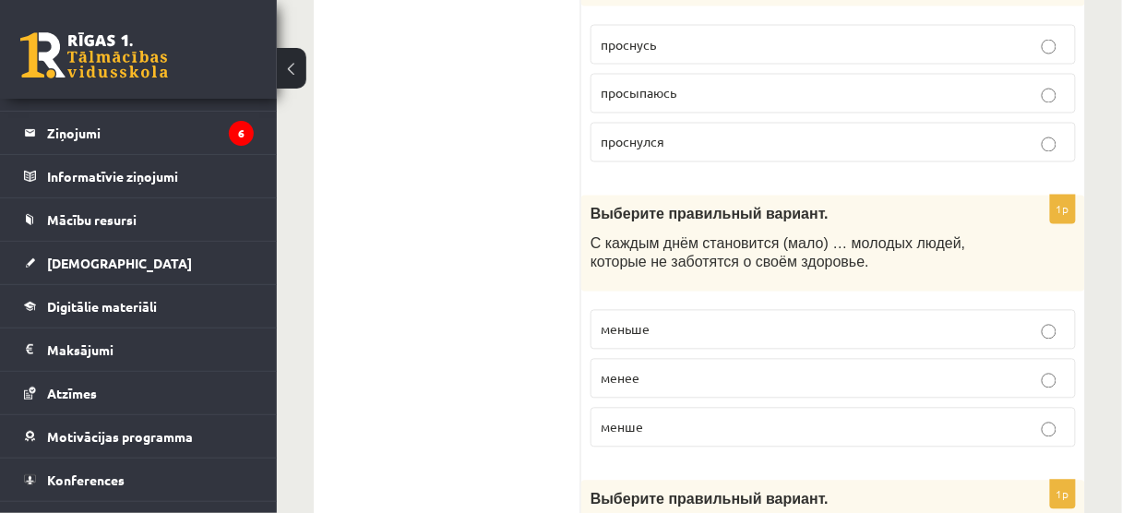
click at [696, 418] on p "менше" at bounding box center [832, 427] width 465 height 19
click at [658, 320] on p "меньше" at bounding box center [832, 329] width 465 height 19
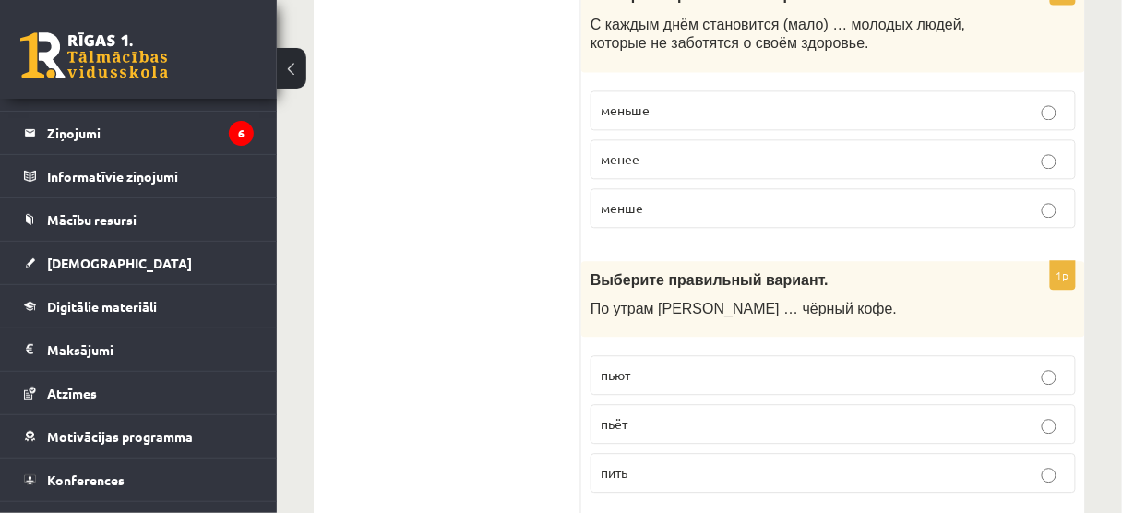
scroll to position [6272, 0]
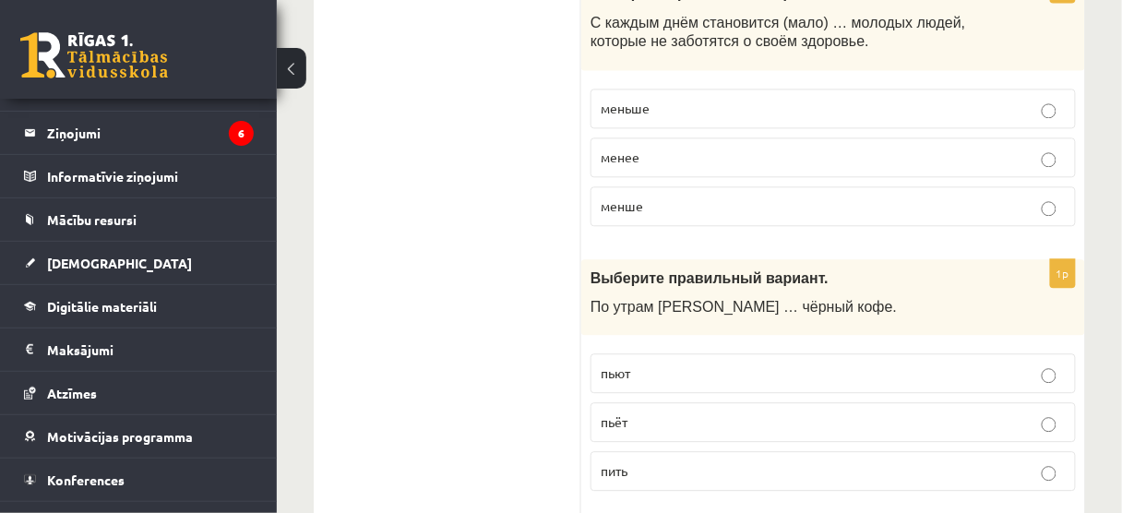
click at [795, 412] on p "пьёт" at bounding box center [832, 421] width 465 height 19
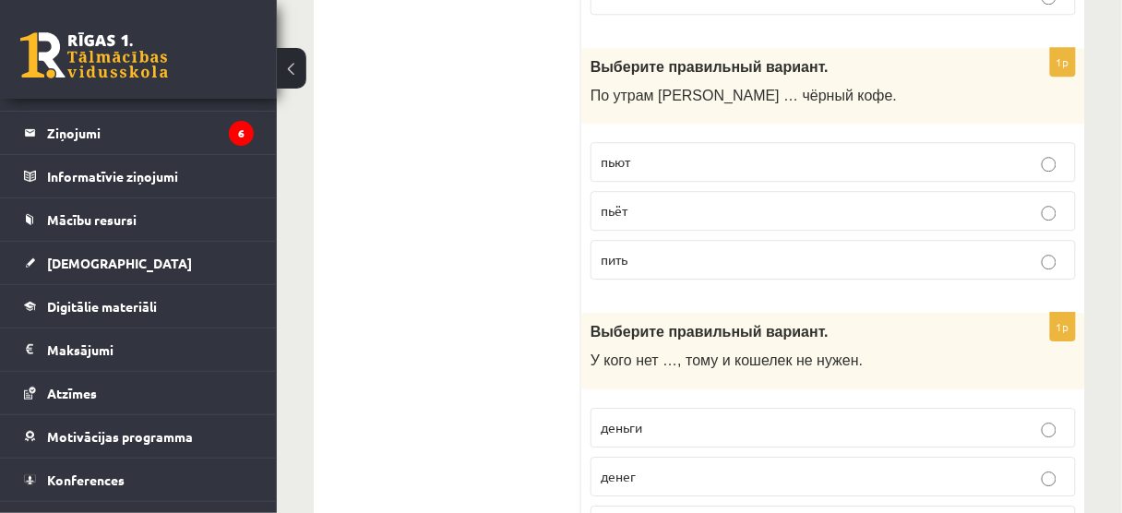
scroll to position [6494, 0]
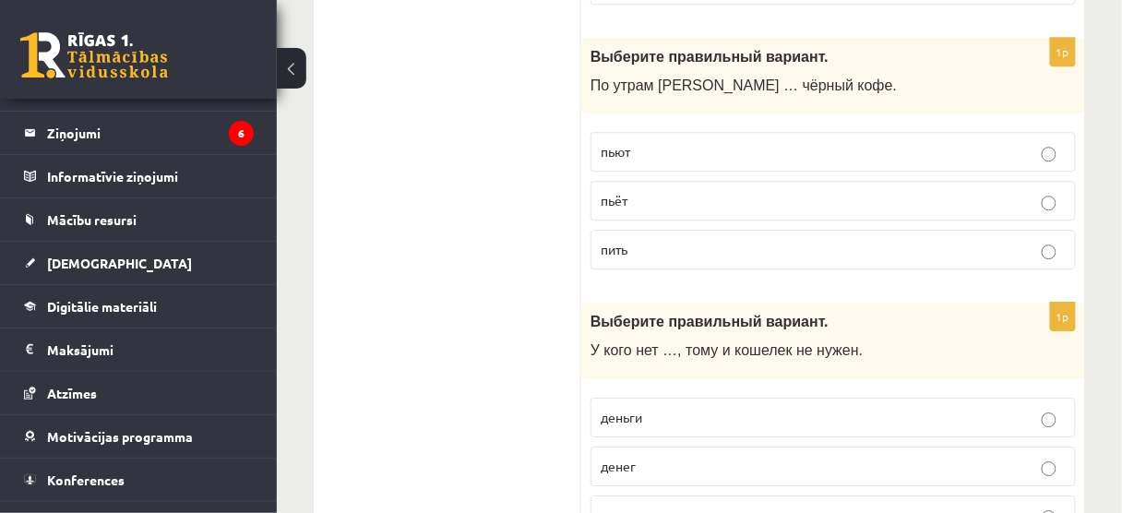
click at [660, 446] on label "денег" at bounding box center [832, 466] width 485 height 40
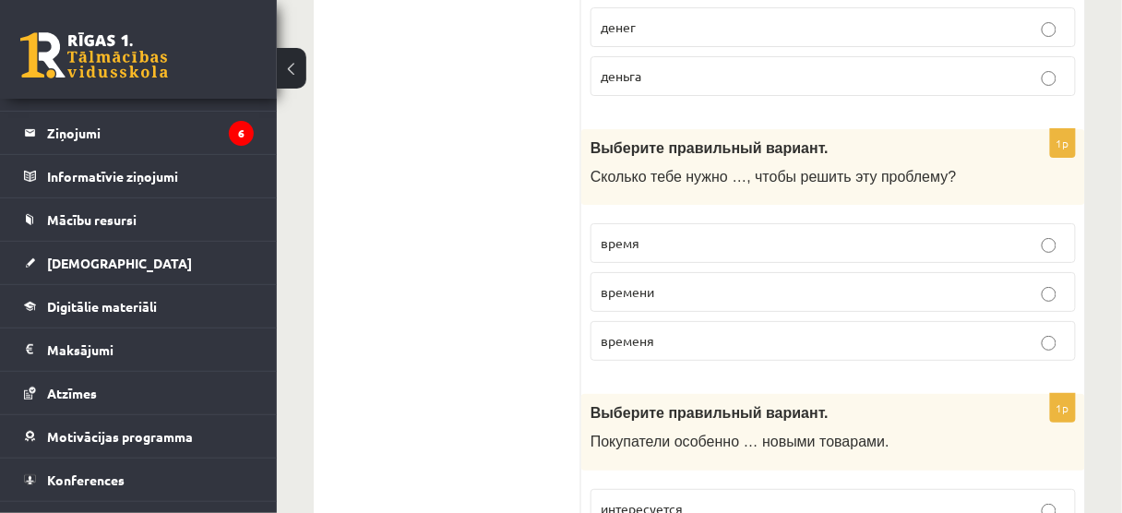
scroll to position [6936, 0]
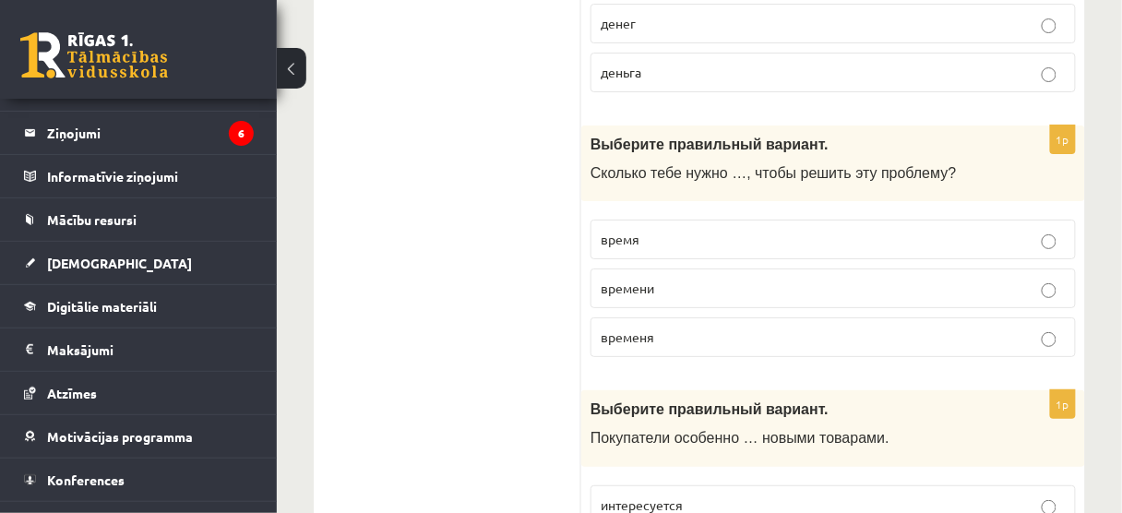
click at [660, 279] on p "времени" at bounding box center [832, 288] width 465 height 19
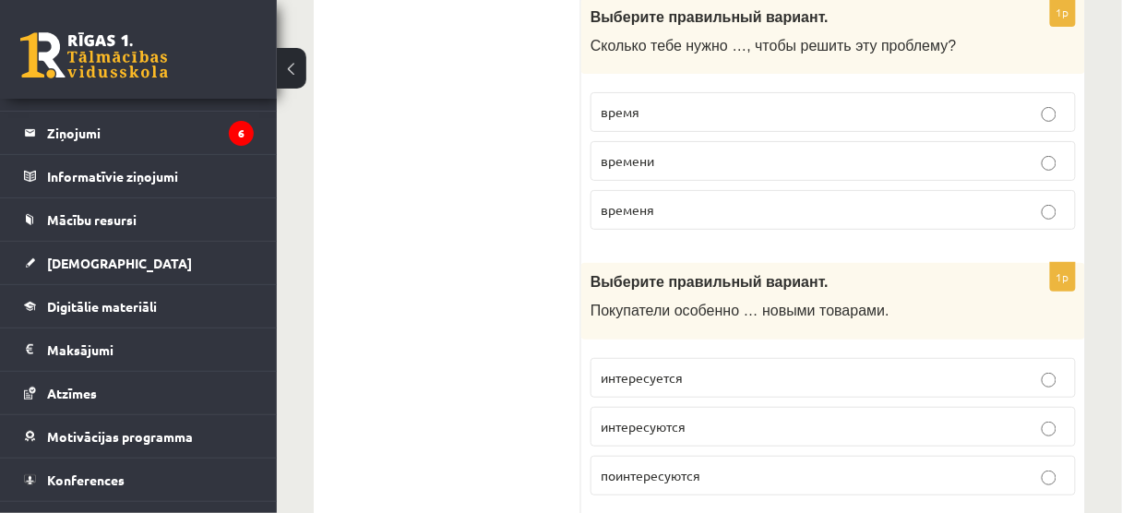
scroll to position [7084, 0]
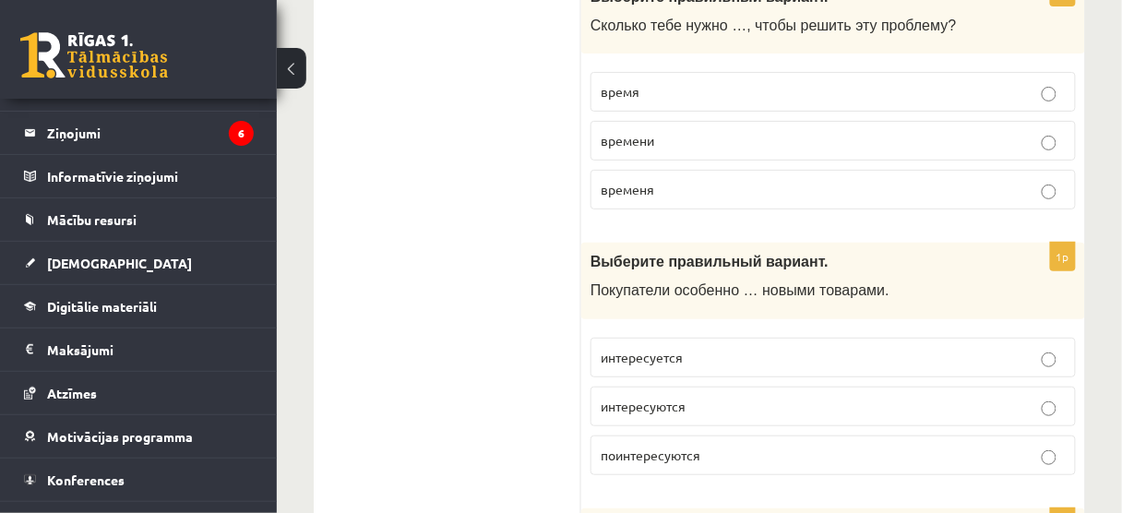
click at [636, 398] on span "интересуются" at bounding box center [642, 406] width 85 height 17
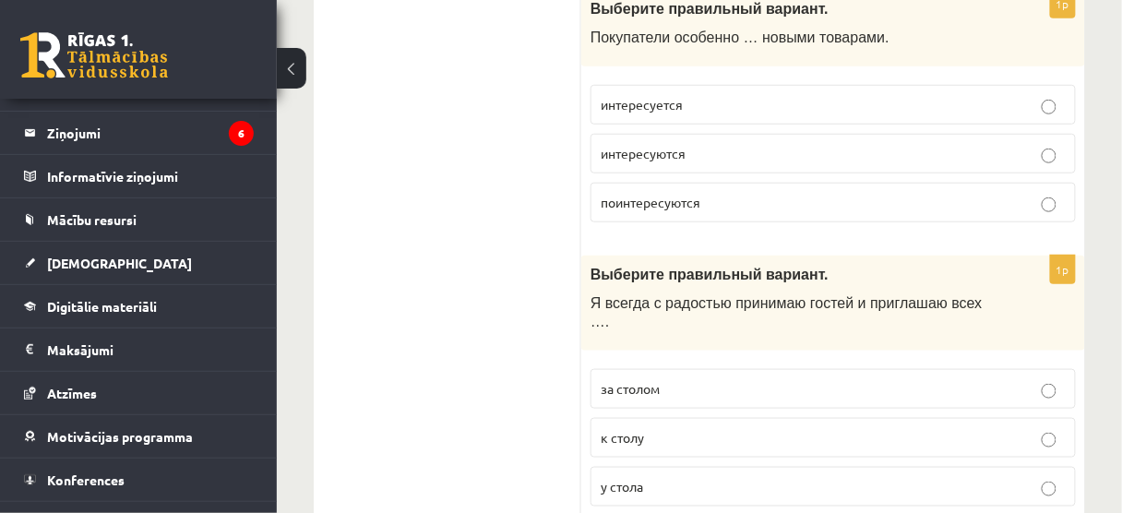
scroll to position [7379, 0]
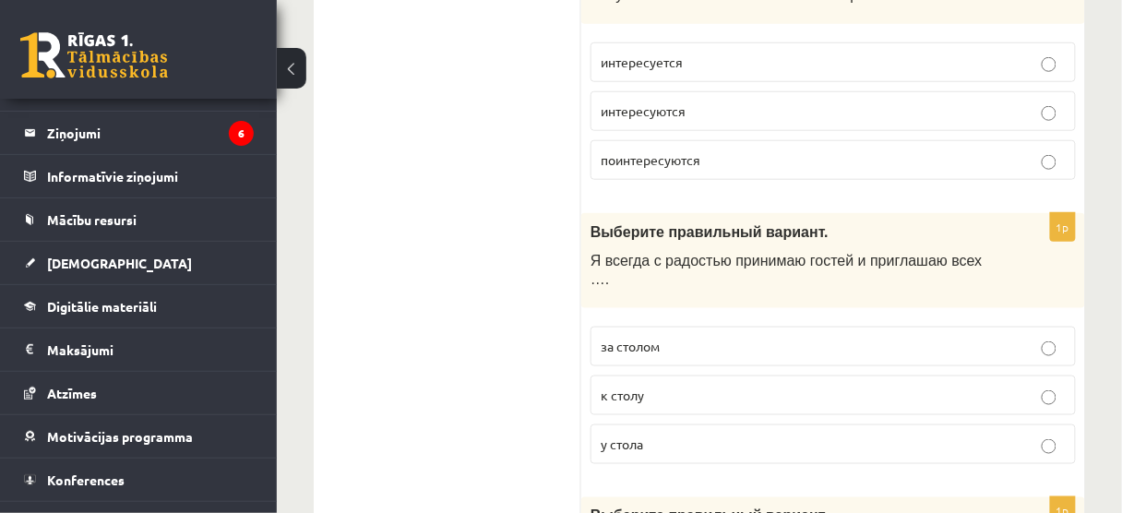
click at [762, 386] on p "к столу" at bounding box center [832, 395] width 465 height 19
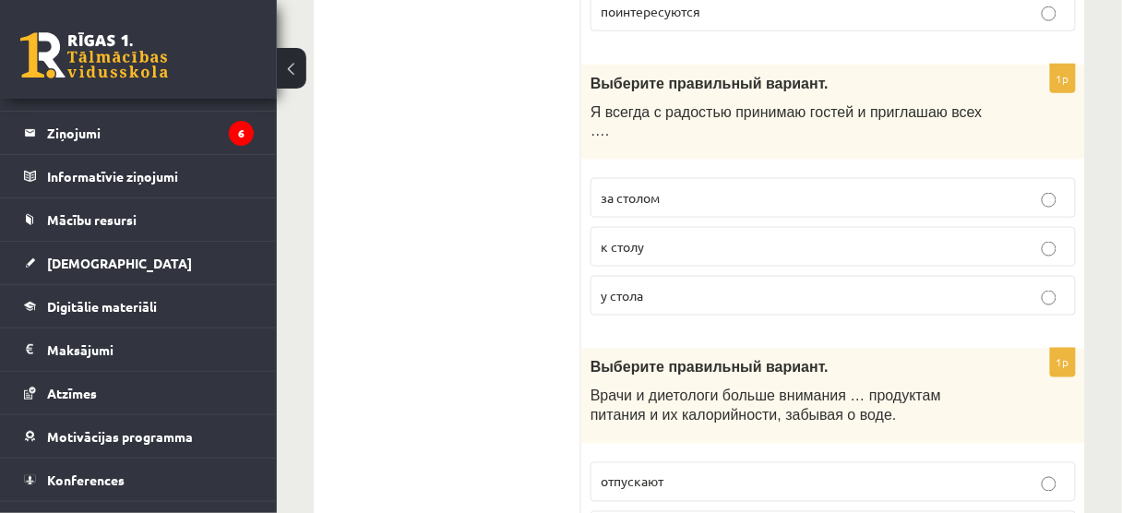
scroll to position [7529, 0]
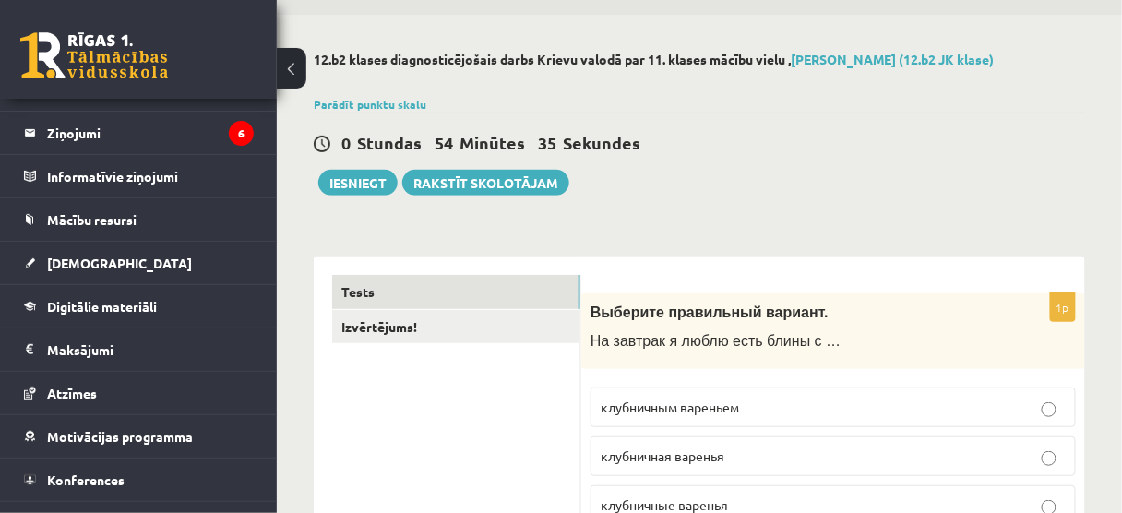
scroll to position [221, 0]
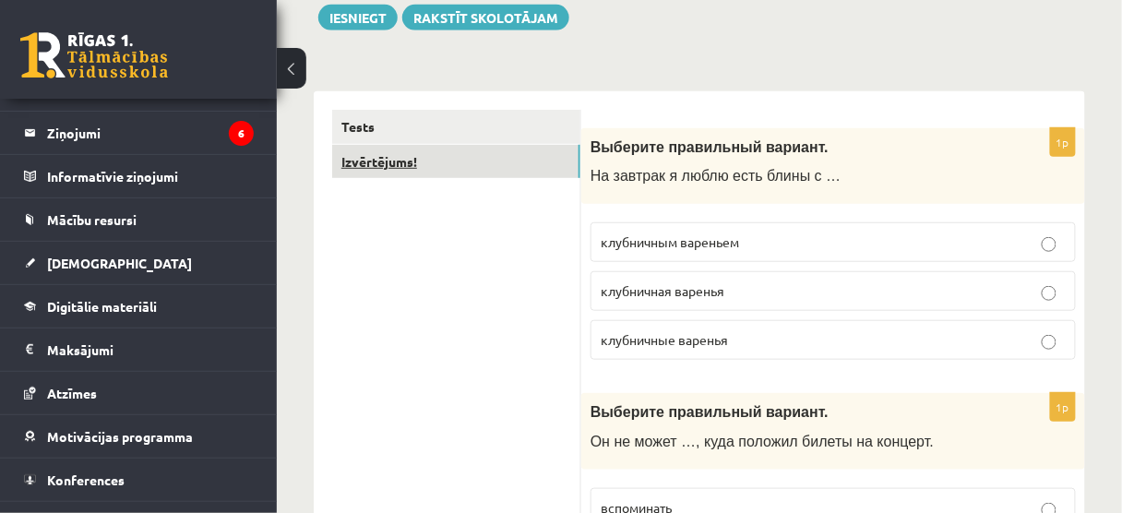
click at [414, 163] on link "Izvērtējums!" at bounding box center [456, 162] width 248 height 34
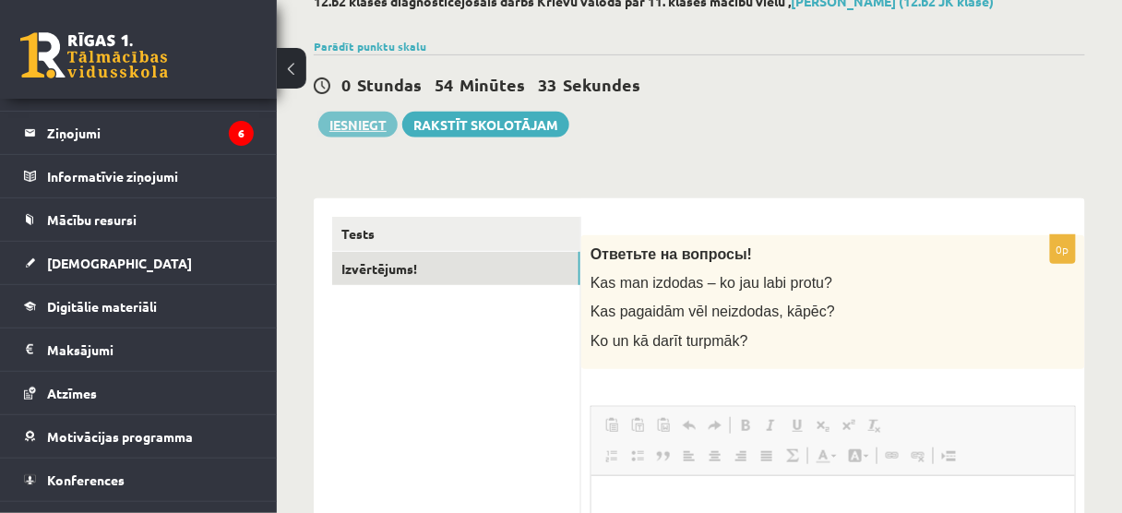
scroll to position [0, 0]
click at [340, 121] on button "Iesniegt" at bounding box center [357, 125] width 79 height 26
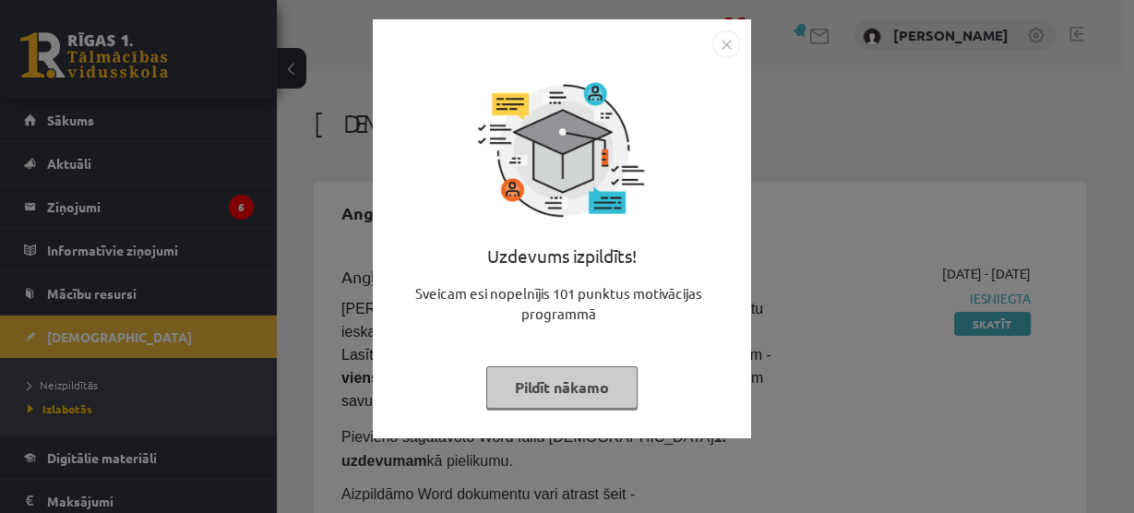
click at [580, 370] on button "Pildīt nākamo" at bounding box center [561, 387] width 151 height 42
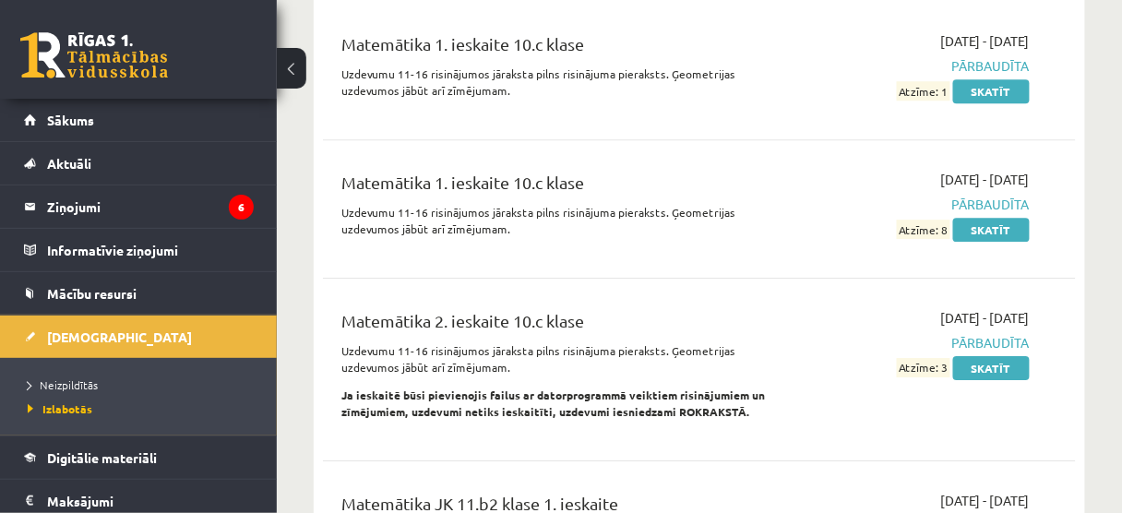
scroll to position [4796, 0]
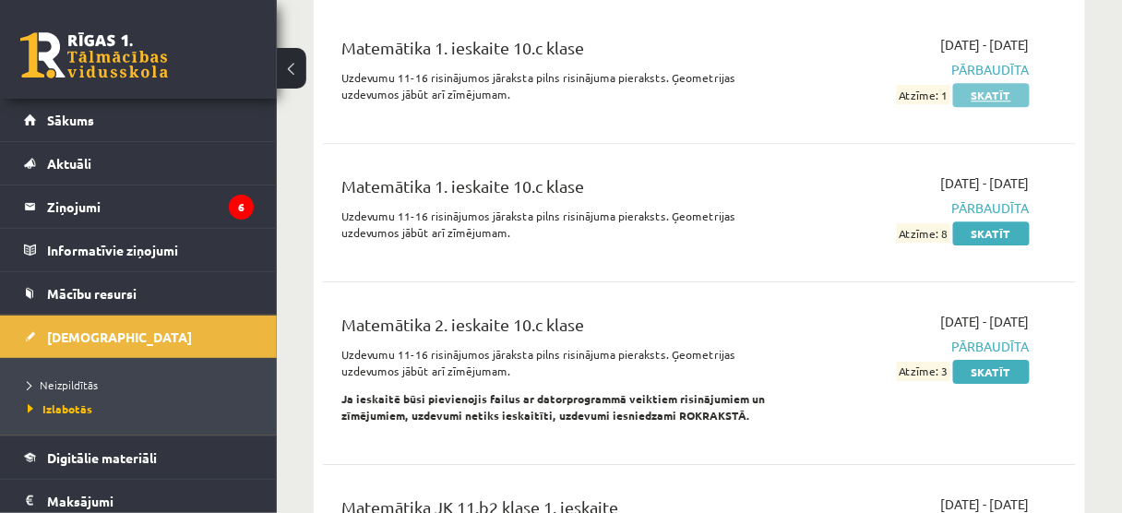
click at [960, 107] on link "Skatīt" at bounding box center [991, 95] width 77 height 24
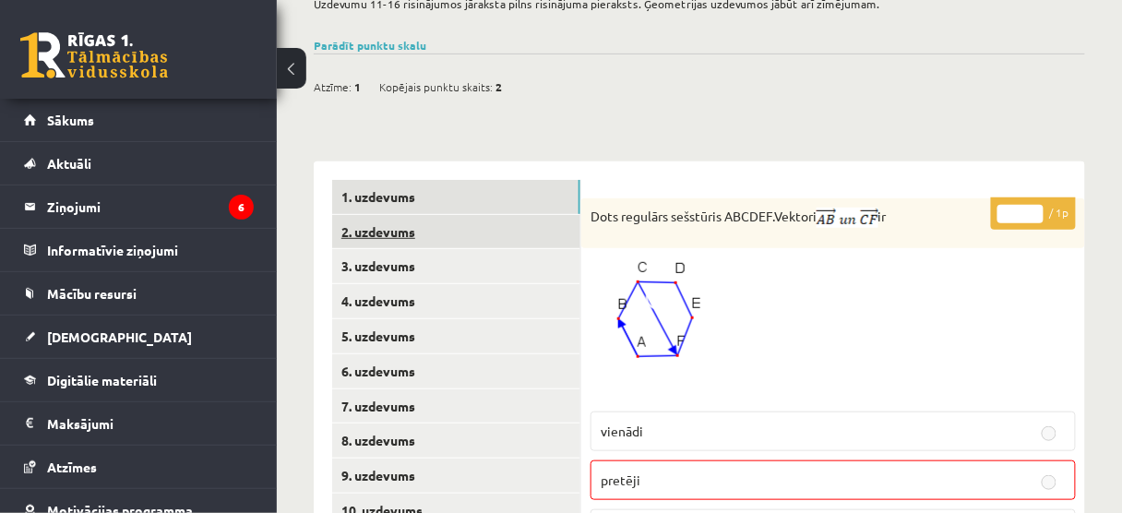
scroll to position [137, 0]
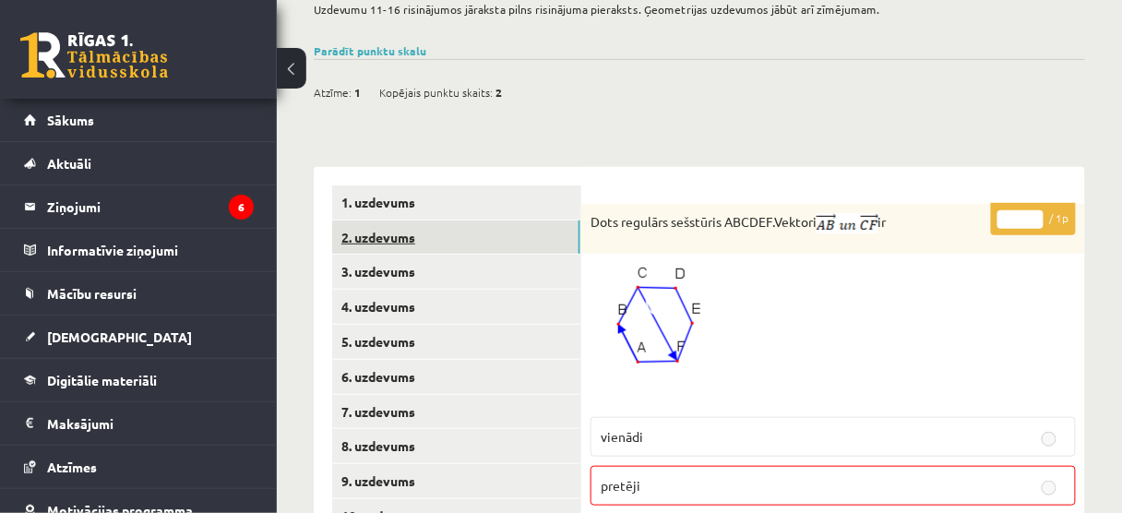
click at [382, 238] on link "2. uzdevums" at bounding box center [456, 237] width 248 height 34
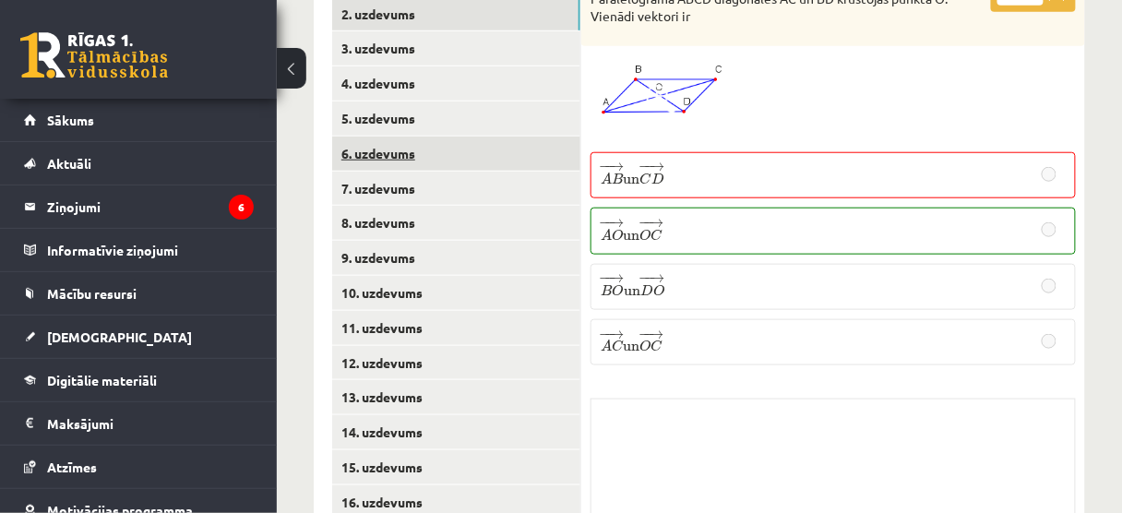
scroll to position [359, 0]
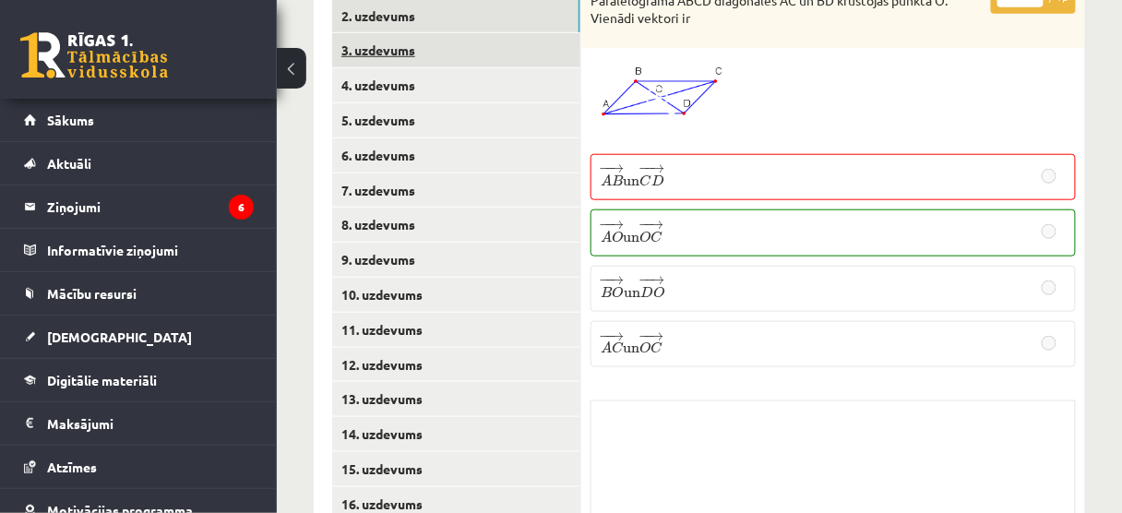
click at [422, 39] on link "3. uzdevums" at bounding box center [456, 50] width 248 height 34
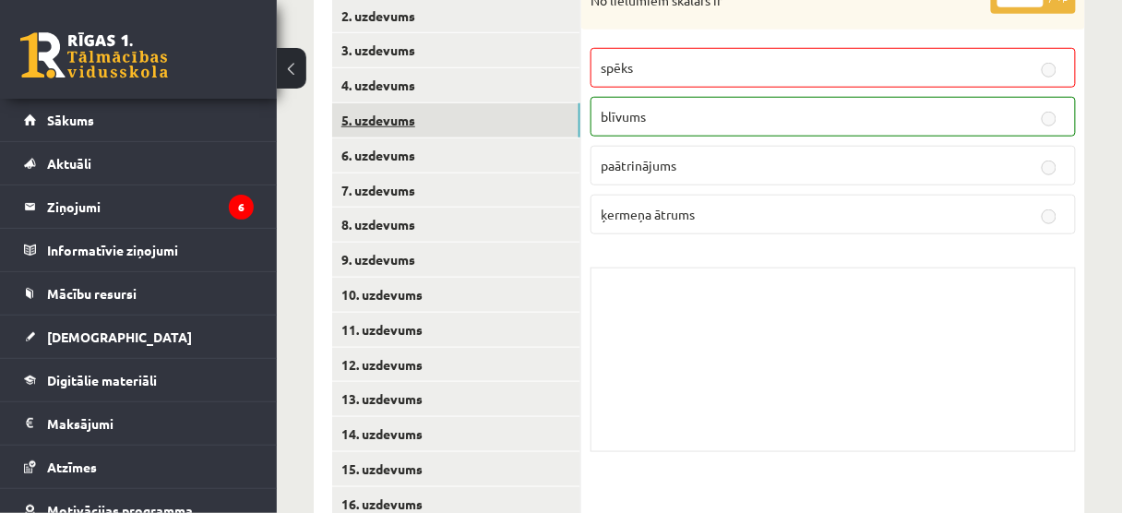
click at [431, 106] on link "5. uzdevums" at bounding box center [456, 120] width 248 height 34
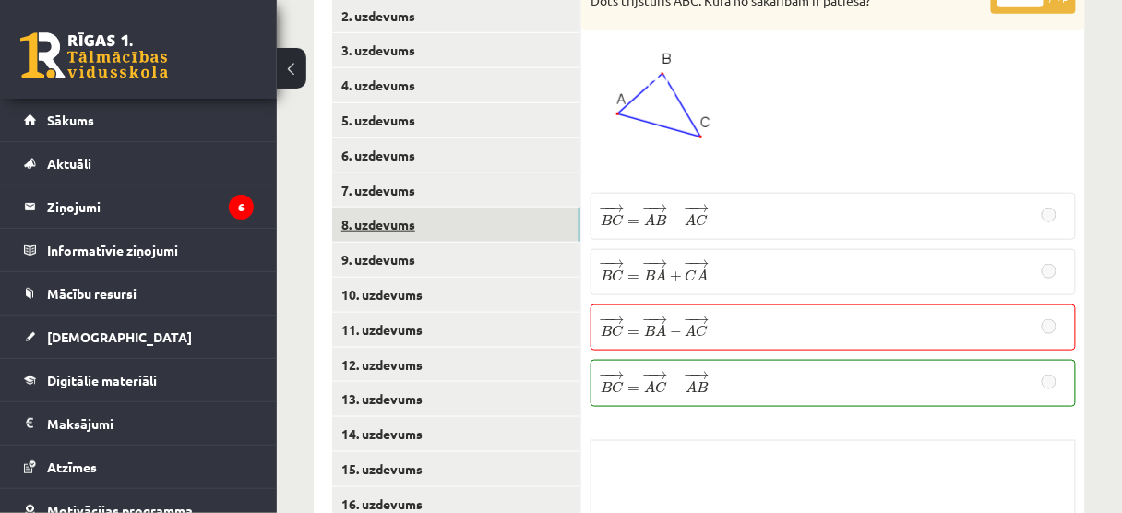
click at [416, 225] on link "8. uzdevums" at bounding box center [456, 225] width 248 height 34
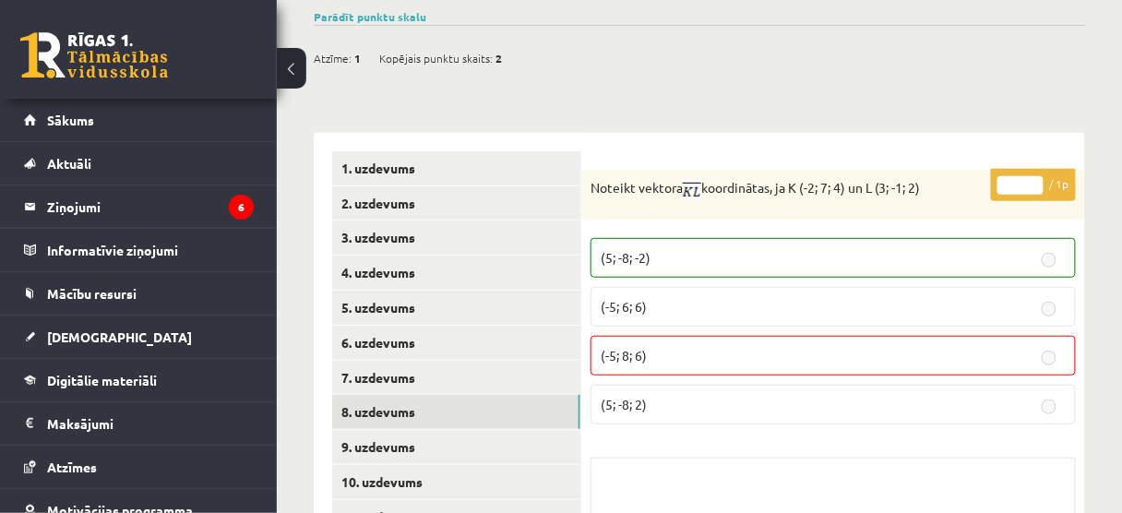
scroll to position [64, 0]
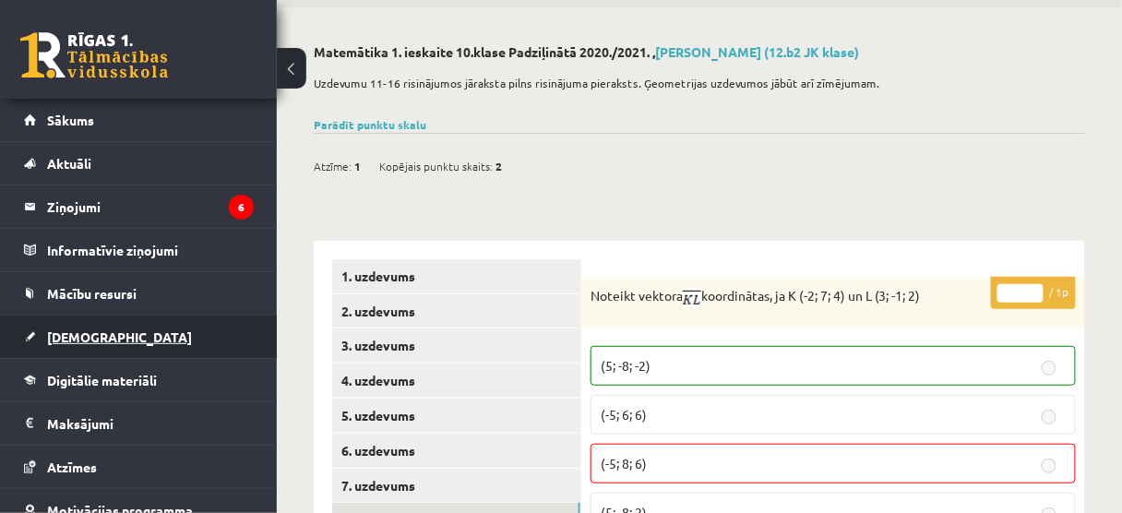
click at [114, 339] on link "[DEMOGRAPHIC_DATA]" at bounding box center [139, 336] width 230 height 42
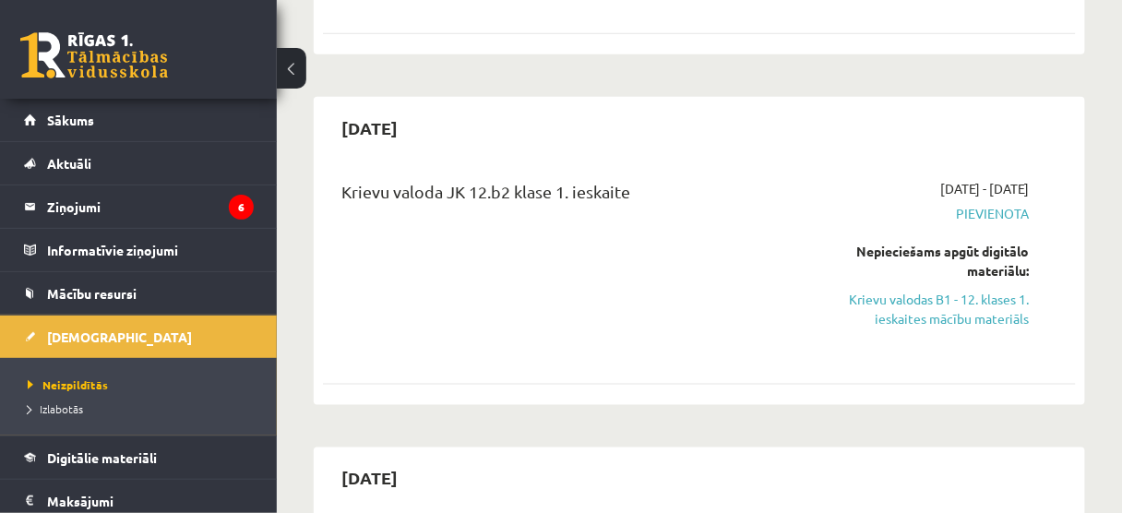
scroll to position [580, 0]
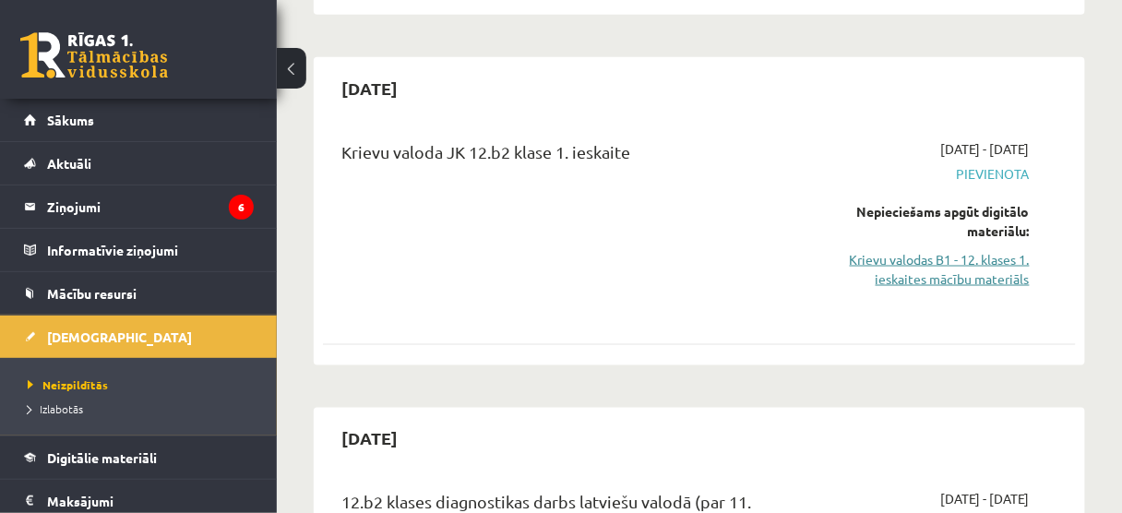
click at [959, 253] on link "Krievu valodas B1 - 12. klases 1. ieskaites mācību materiāls" at bounding box center [923, 269] width 211 height 39
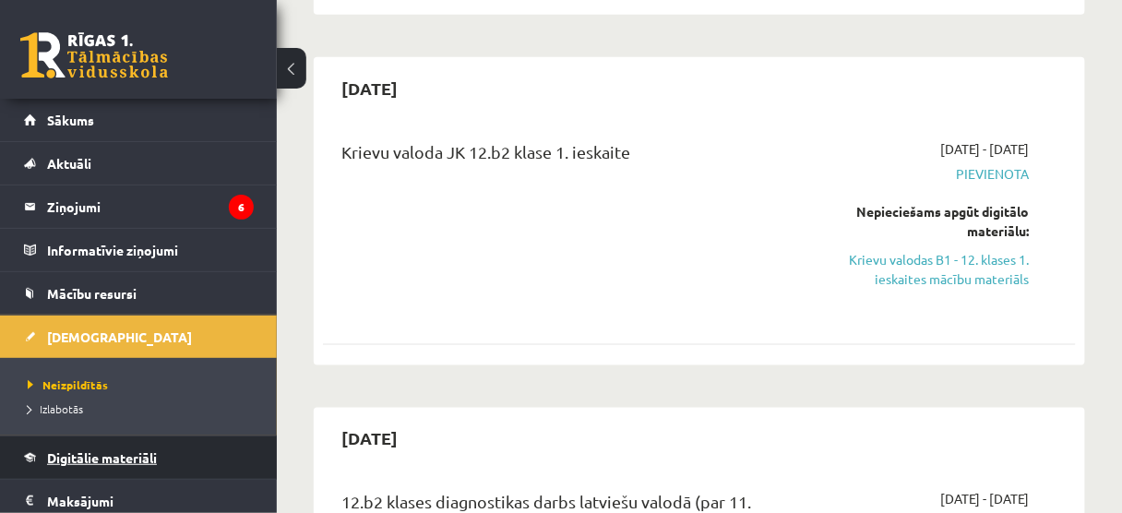
click at [89, 450] on span "Digitālie materiāli" at bounding box center [102, 457] width 110 height 17
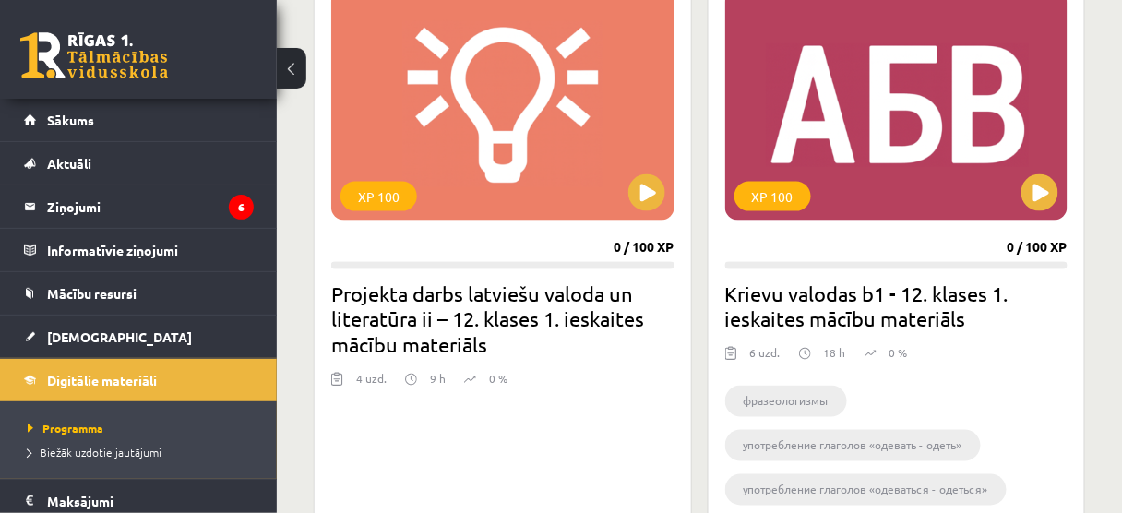
scroll to position [517, 0]
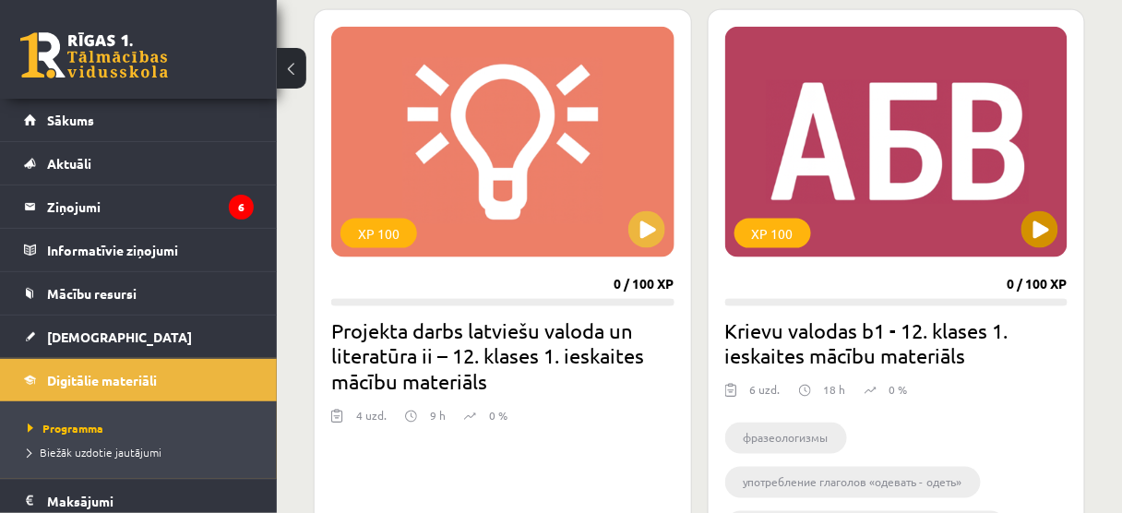
click at [898, 224] on div "XP 100" at bounding box center [896, 142] width 343 height 231
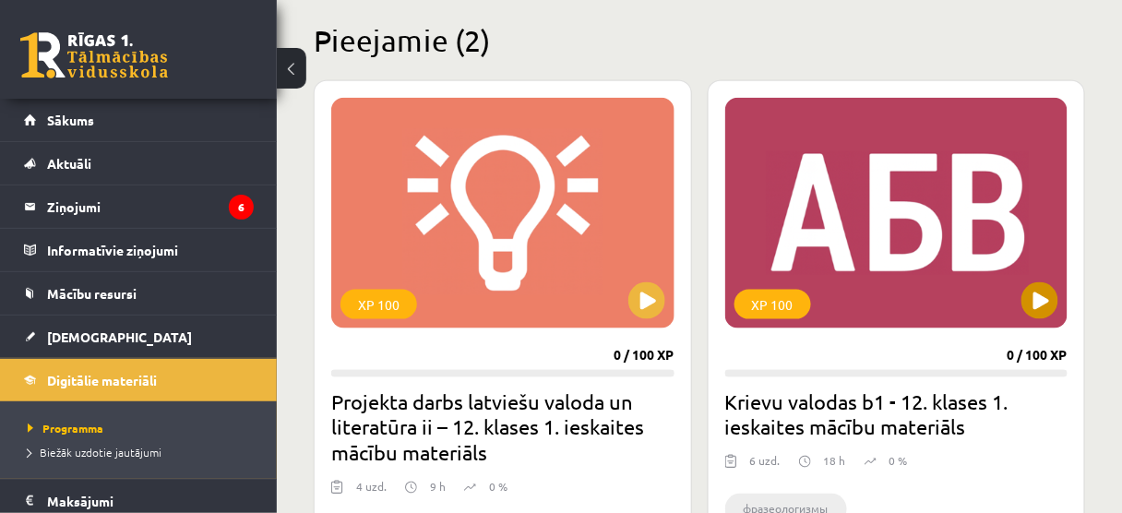
scroll to position [443, 0]
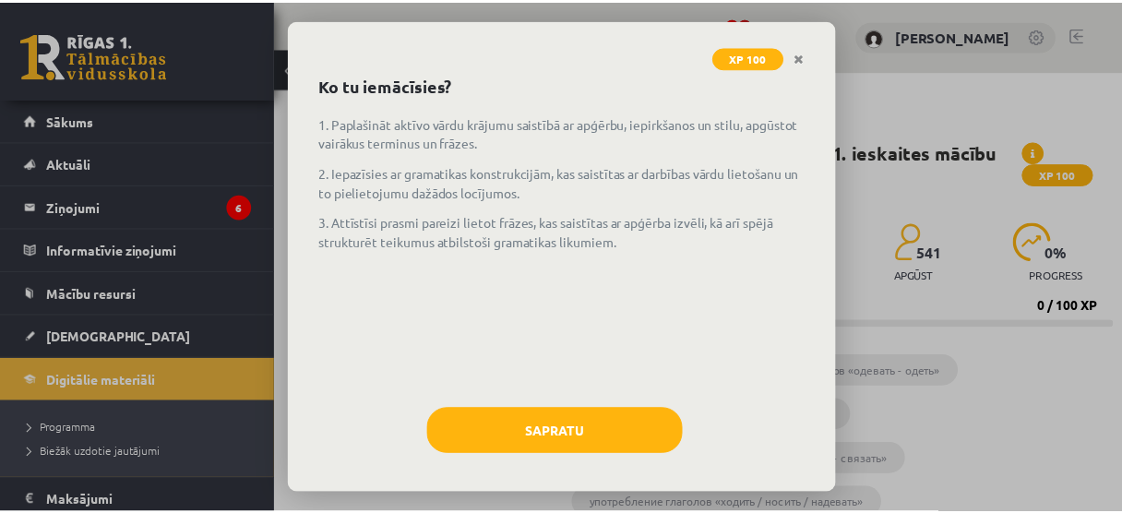
scroll to position [84, 0]
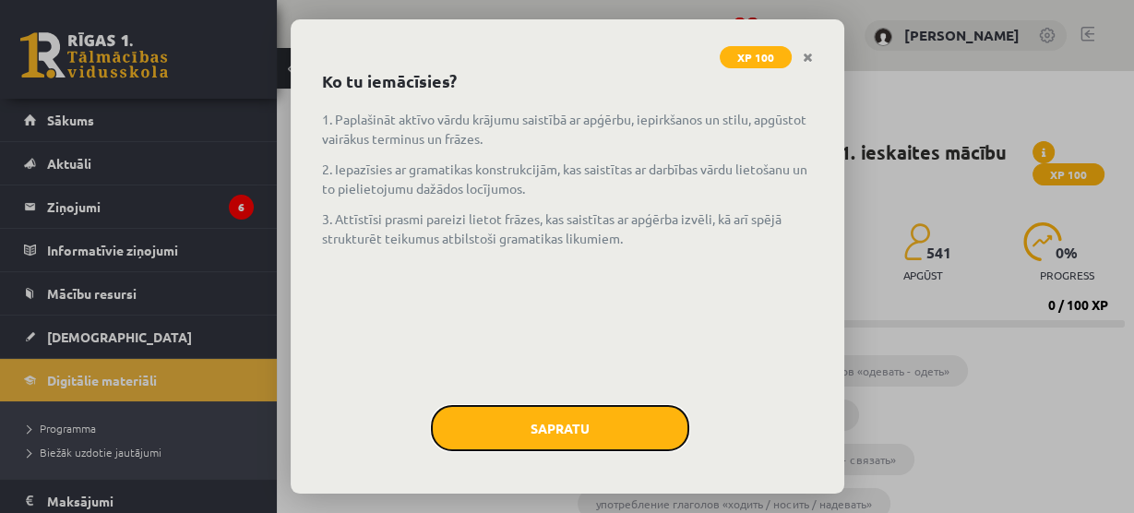
click at [536, 412] on button "Sapratu" at bounding box center [560, 428] width 258 height 46
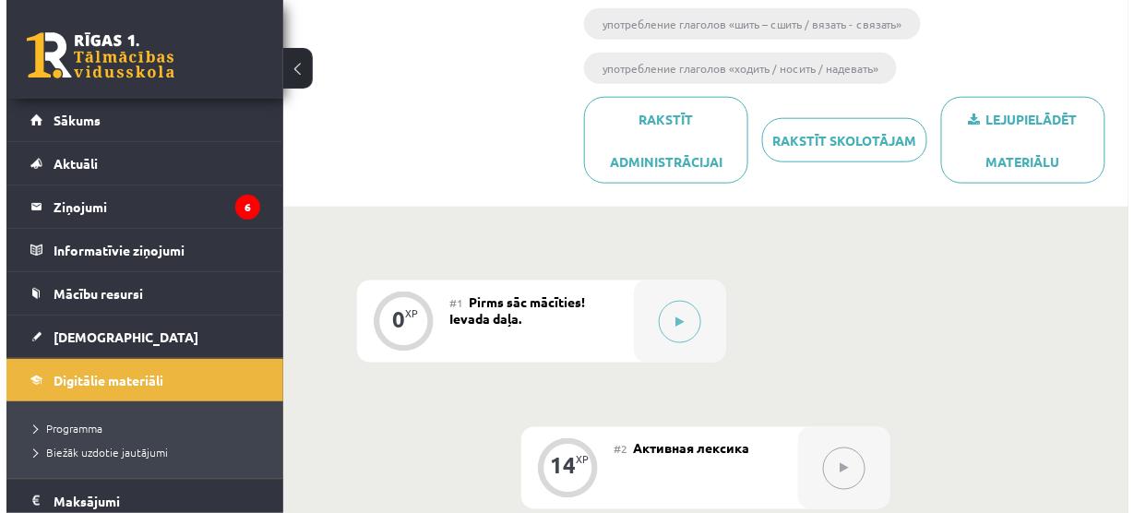
scroll to position [517, 0]
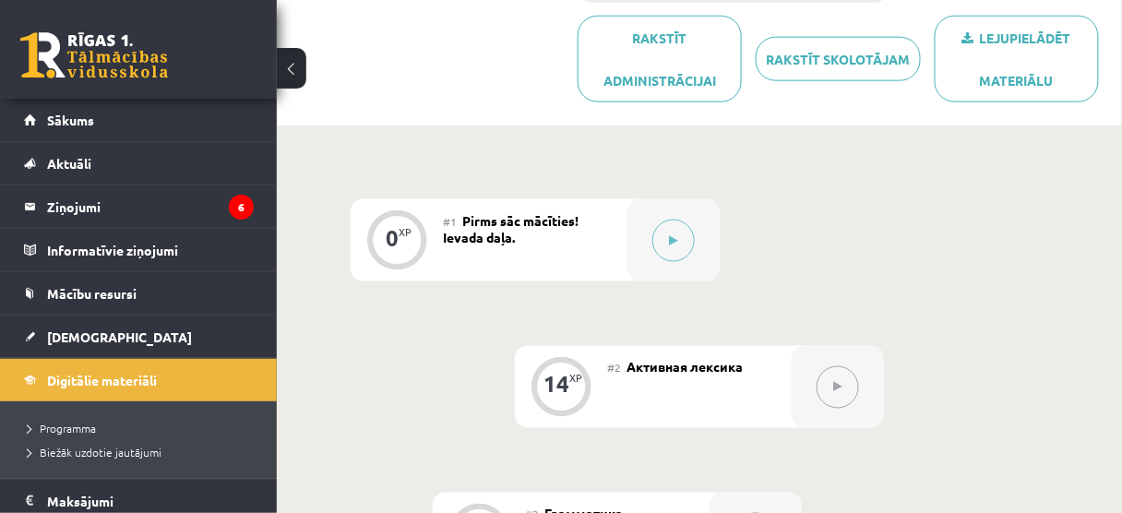
click at [575, 252] on div "#1 Pirms sāc mācīties! Ievada daļa." at bounding box center [535, 240] width 184 height 82
click at [661, 242] on button at bounding box center [673, 241] width 42 height 42
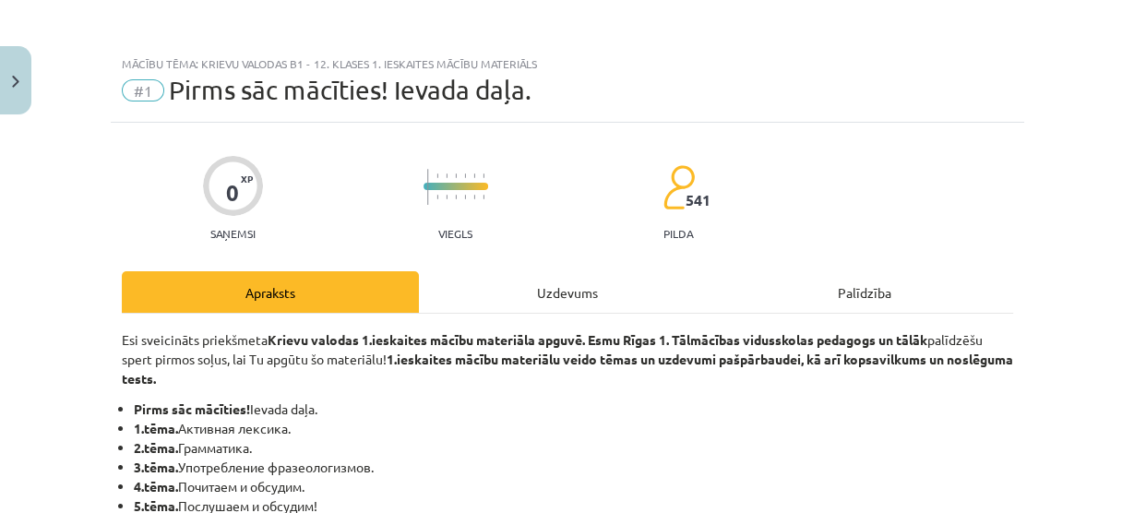
click at [528, 283] on div "Uzdevums" at bounding box center [567, 292] width 297 height 42
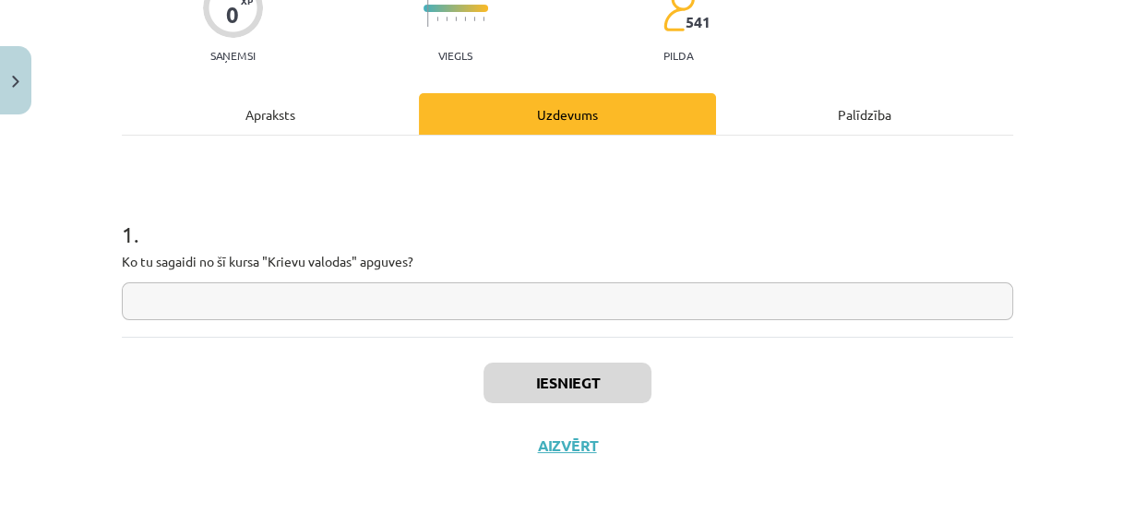
scroll to position [186, 0]
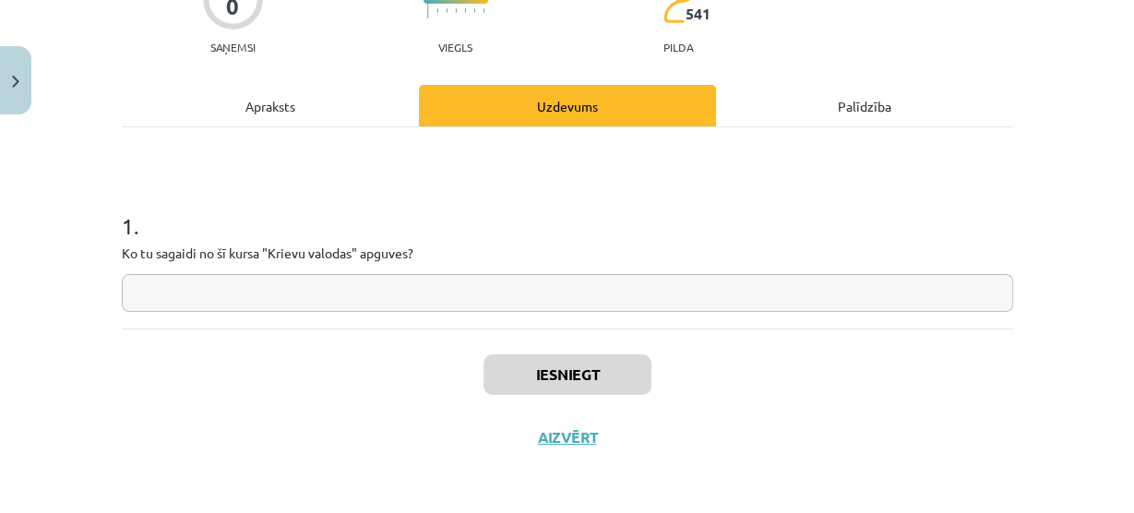
click at [268, 279] on input "text" at bounding box center [567, 293] width 891 height 38
click at [278, 281] on input "text" at bounding box center [567, 293] width 891 height 38
click at [433, 294] on input "*" at bounding box center [567, 293] width 891 height 38
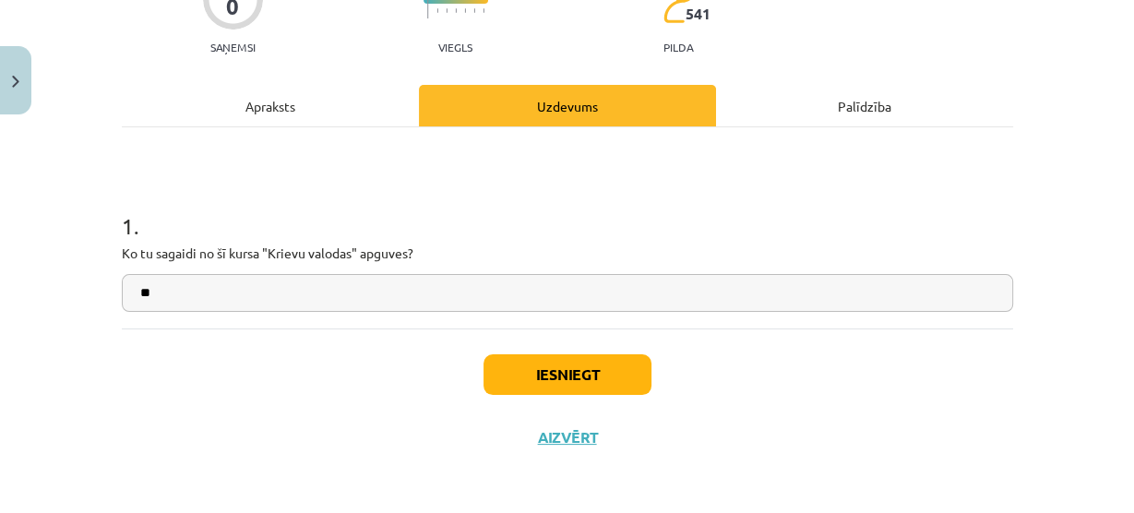
type input "**"
click at [517, 373] on button "Iesniegt" at bounding box center [567, 374] width 168 height 41
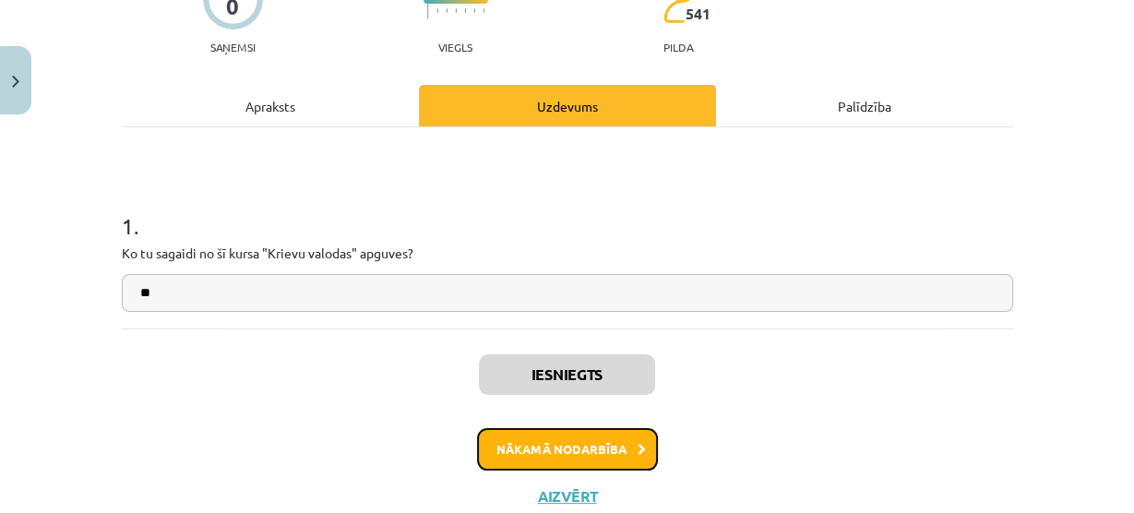
click at [538, 433] on button "Nākamā nodarbība" at bounding box center [567, 449] width 181 height 42
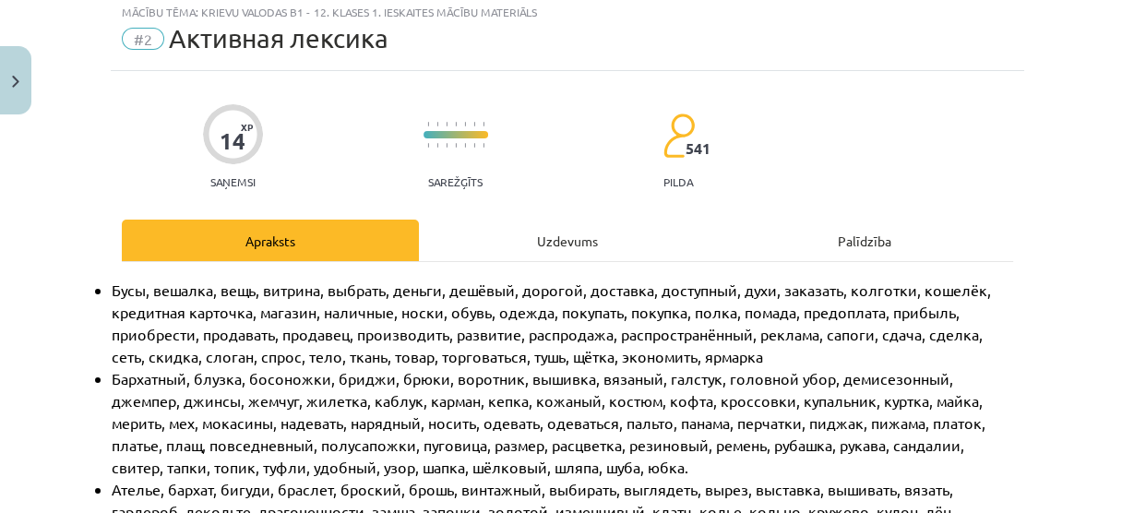
scroll to position [45, 0]
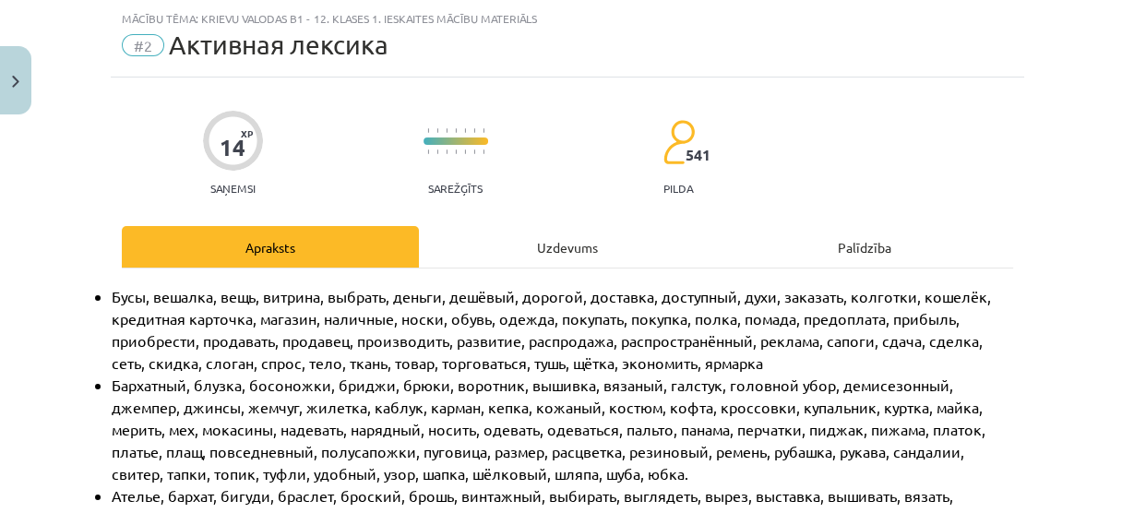
click at [487, 257] on div "Uzdevums" at bounding box center [567, 247] width 297 height 42
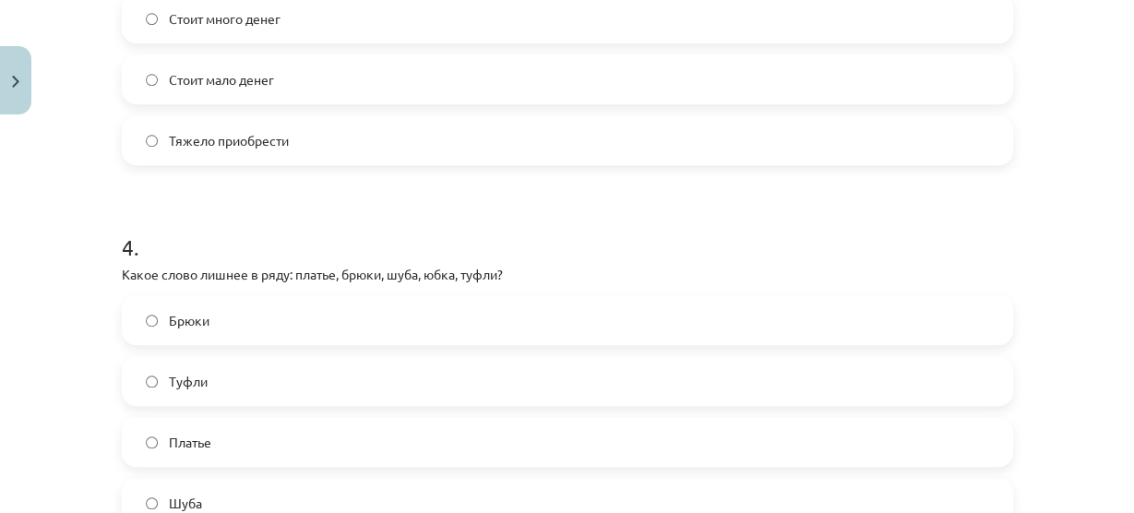
scroll to position [1480, 0]
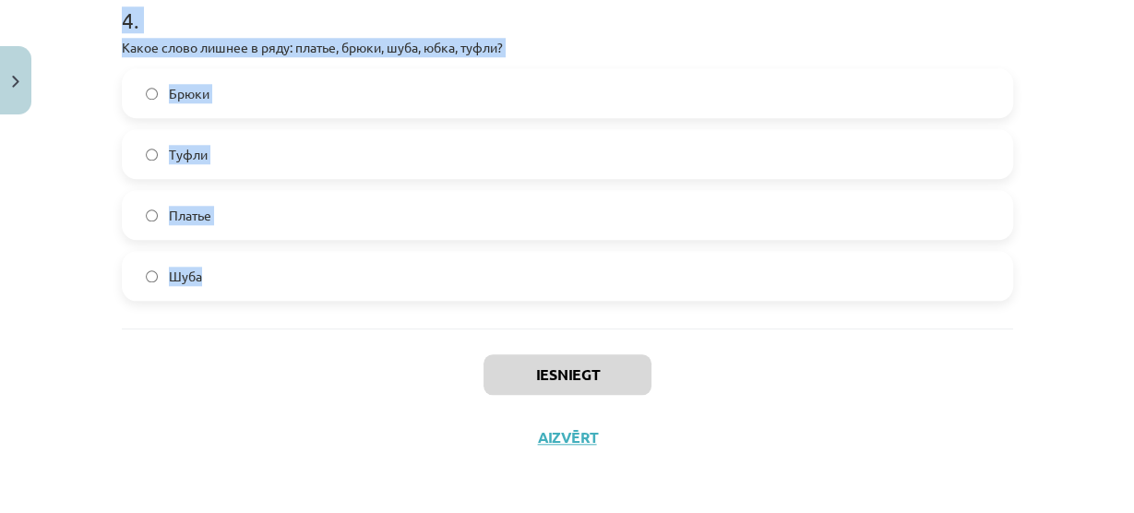
drag, startPoint x: 94, startPoint y: 95, endPoint x: 375, endPoint y: 280, distance: 336.9
click at [375, 280] on div "Mācību tēma: Krievu valodas b1 - 12. klases 1. ieskaites mācību materiāls #2 Ак…" at bounding box center [567, 256] width 1134 height 513
copy form "Какой из этих товаров относится к "одежде"? Ботинки Бусы Кружка Куртка 2 . Кака…"
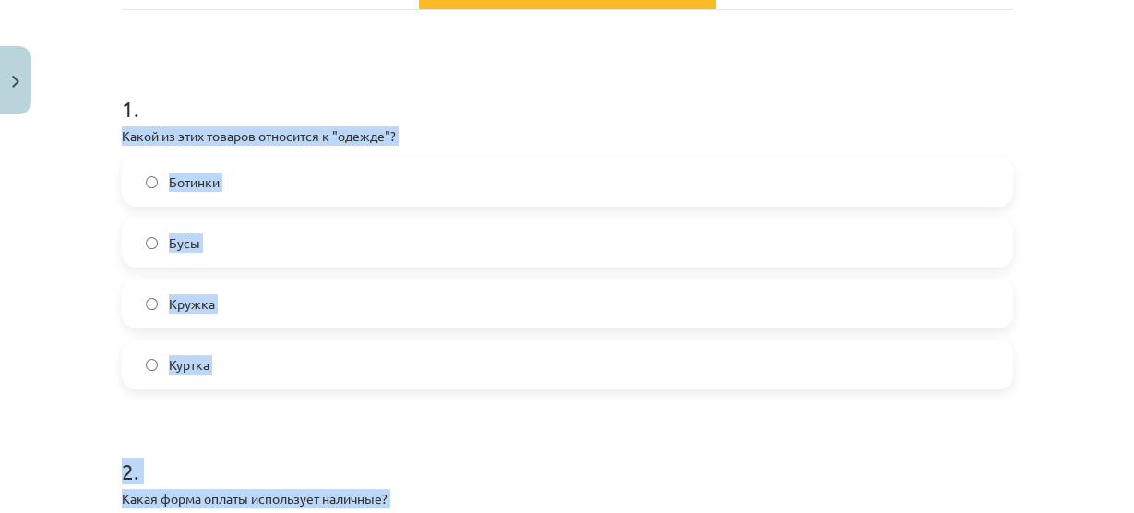
scroll to position [299, 0]
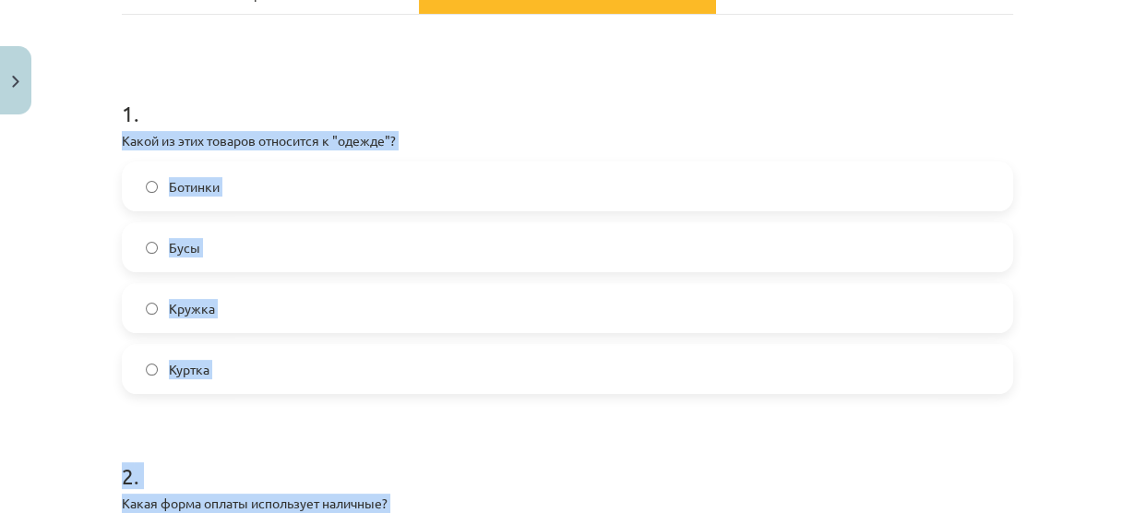
click at [201, 366] on span "Куртка" at bounding box center [189, 369] width 41 height 19
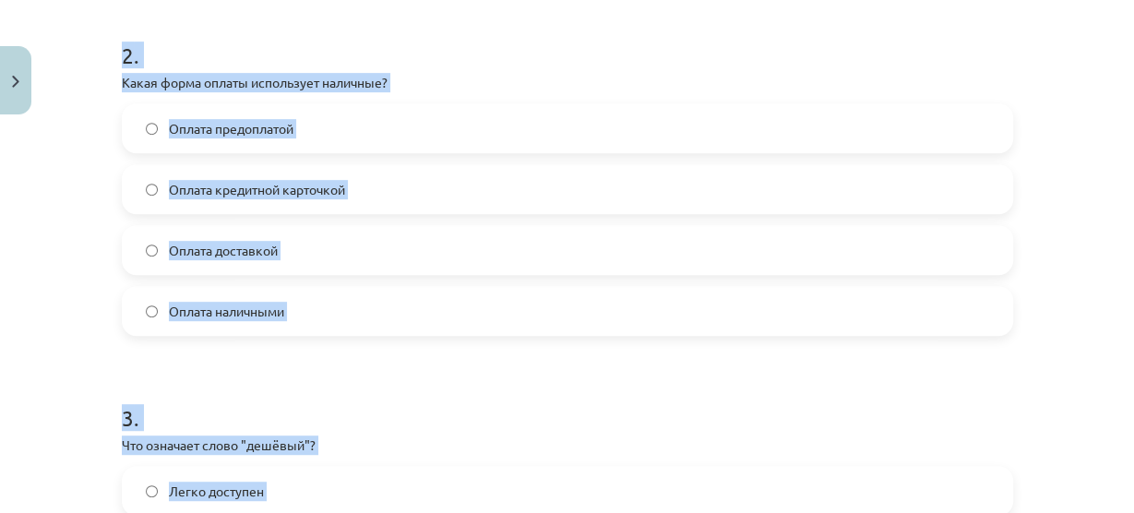
scroll to position [742, 0]
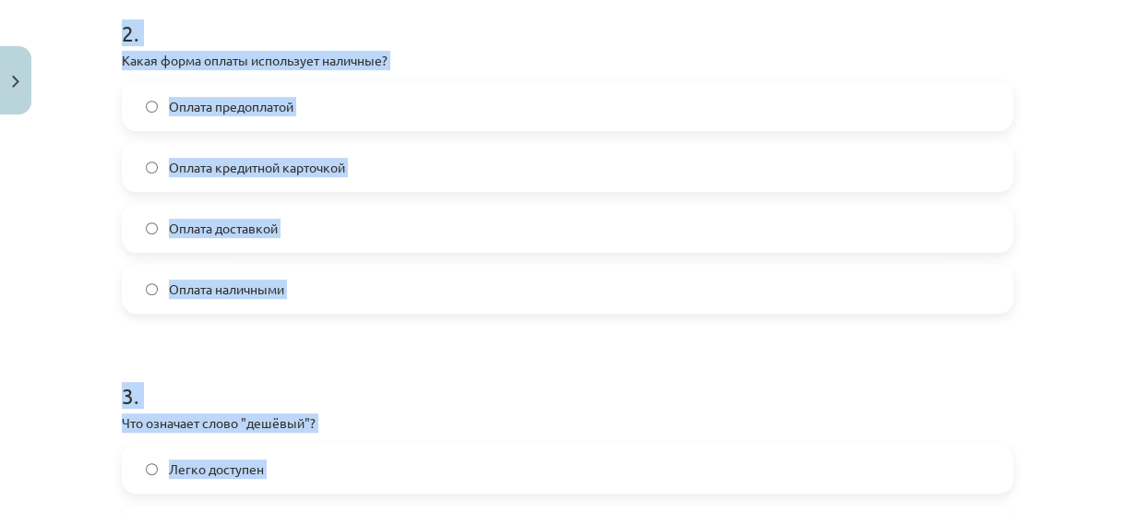
click at [298, 284] on label "Оплата наличными" at bounding box center [567, 289] width 887 height 46
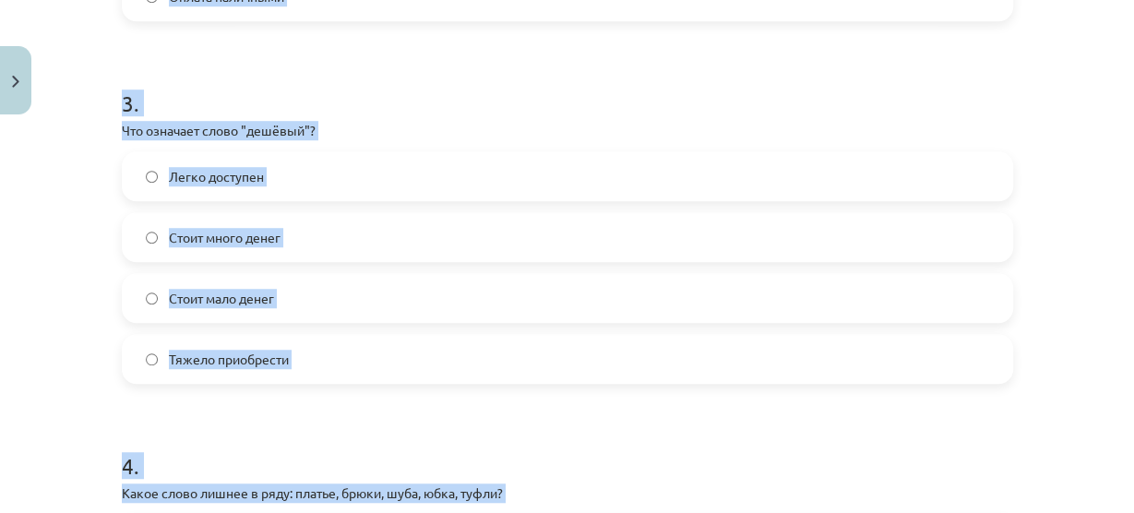
scroll to position [1037, 0]
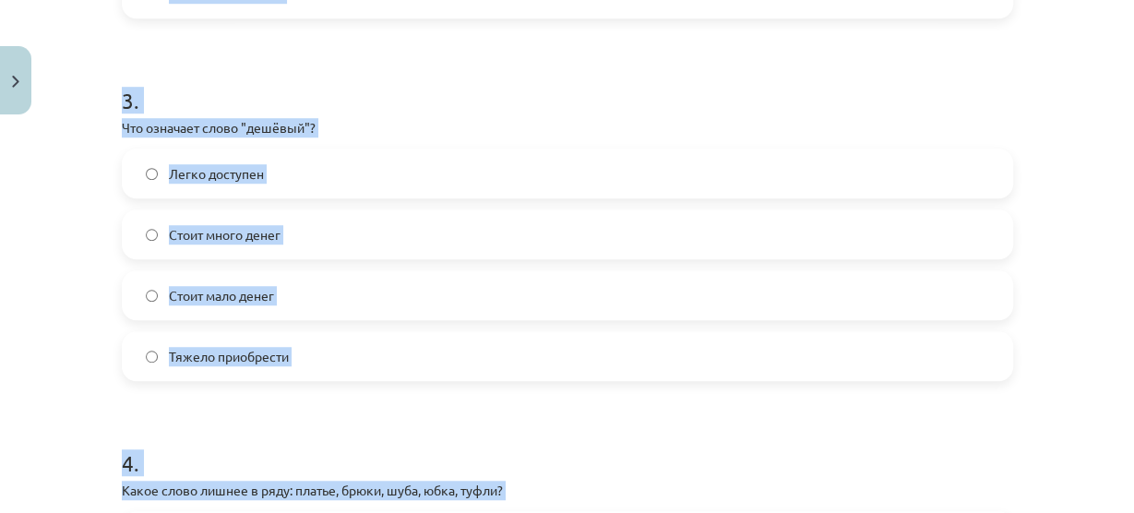
click at [277, 292] on label "Стоит мало денег" at bounding box center [567, 295] width 887 height 46
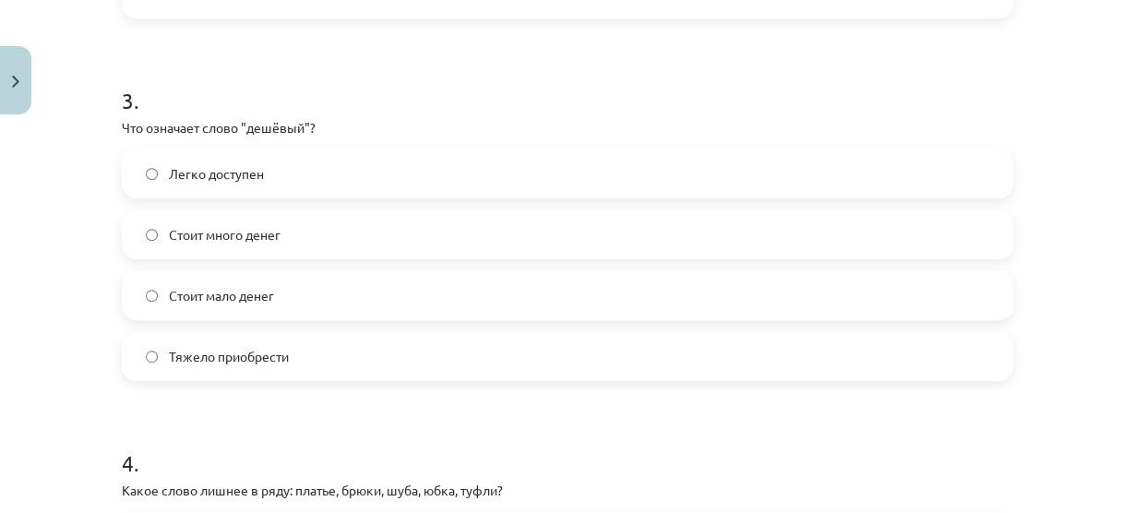
scroll to position [1332, 0]
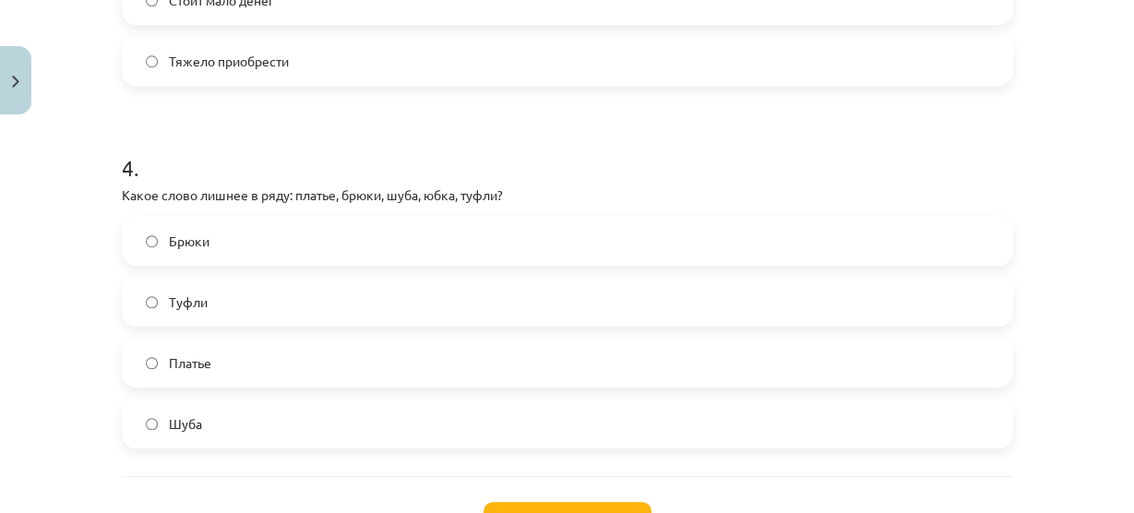
click at [296, 319] on label "Туфли" at bounding box center [567, 302] width 887 height 46
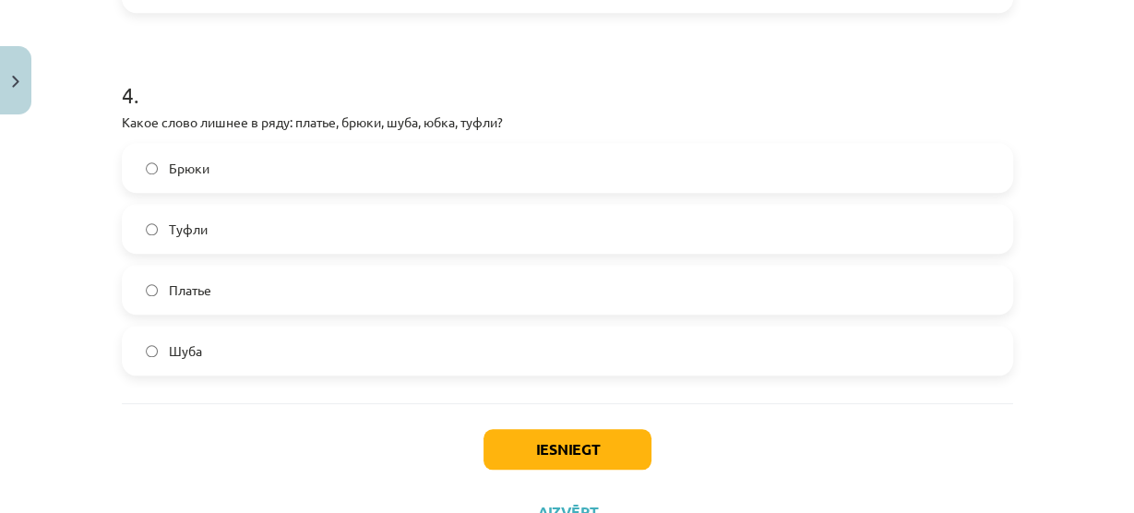
scroll to position [1480, 0]
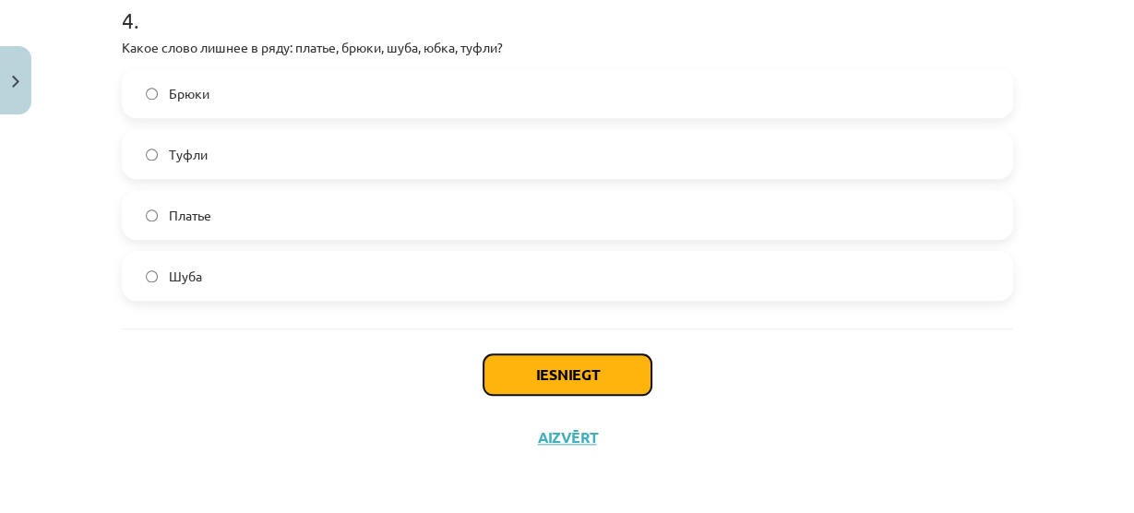
click at [596, 371] on button "Iesniegt" at bounding box center [567, 374] width 168 height 41
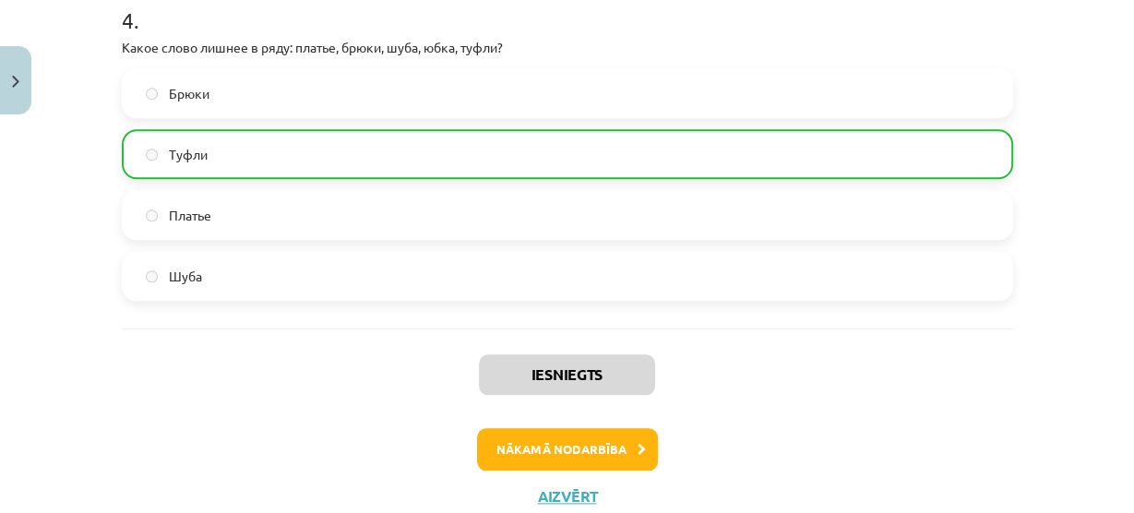
click at [604, 425] on div "Iesniegts Nākamā nodarbība Aizvērt" at bounding box center [567, 422] width 891 height 188
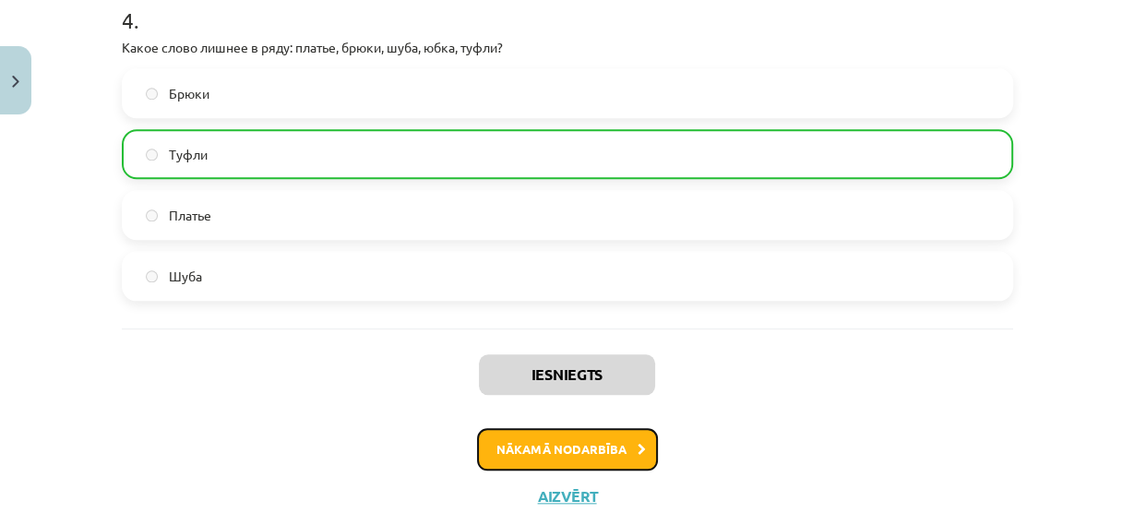
click at [606, 434] on button "Nākamā nodarbība" at bounding box center [567, 449] width 181 height 42
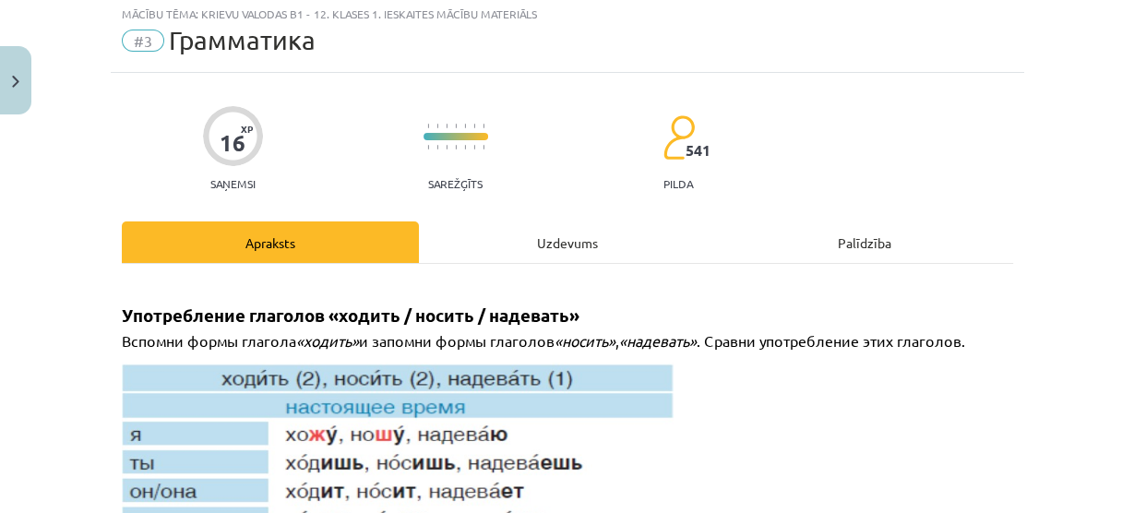
scroll to position [45, 0]
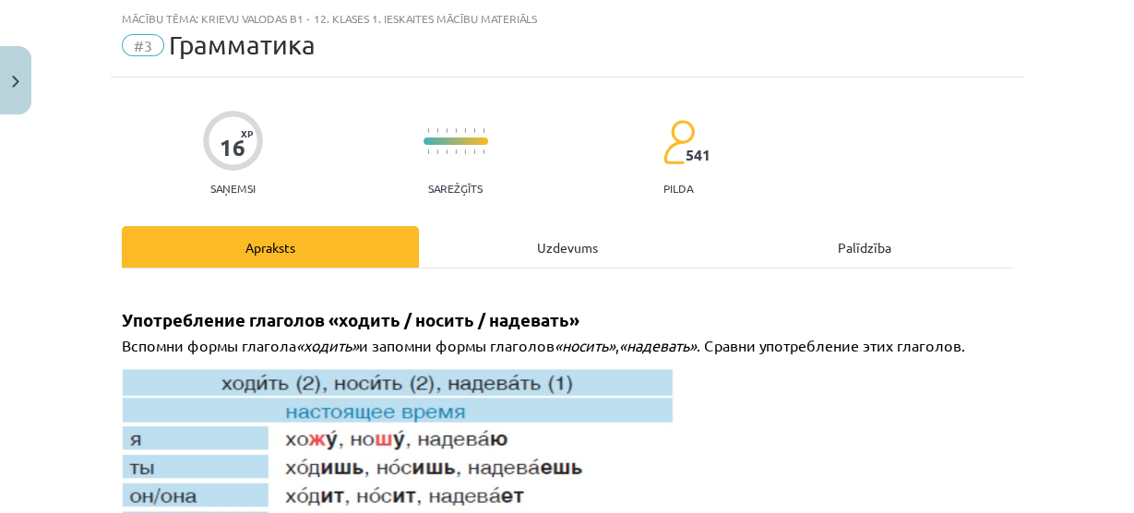
click at [444, 237] on div "Uzdevums" at bounding box center [567, 247] width 297 height 42
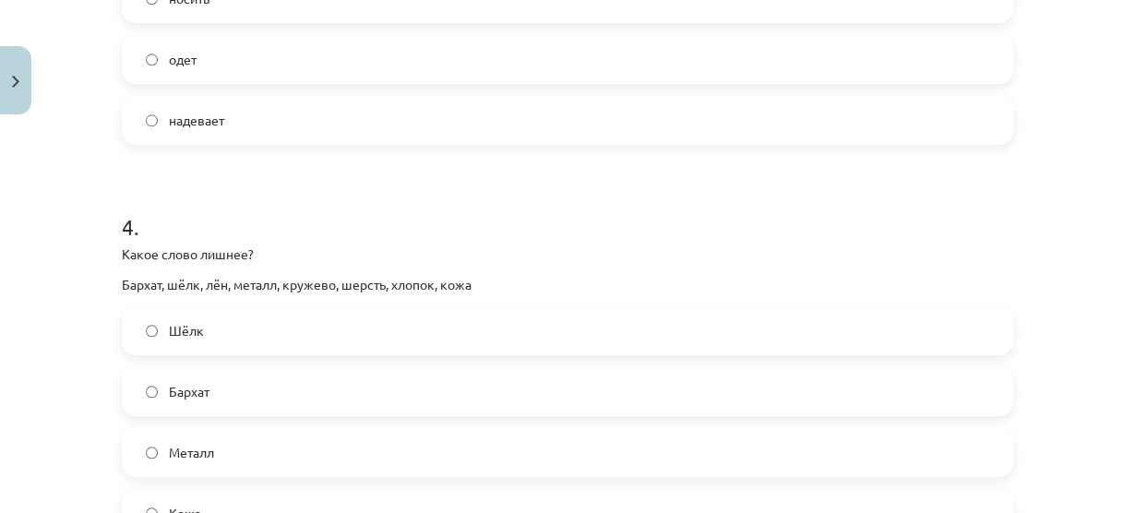
scroll to position [1510, 0]
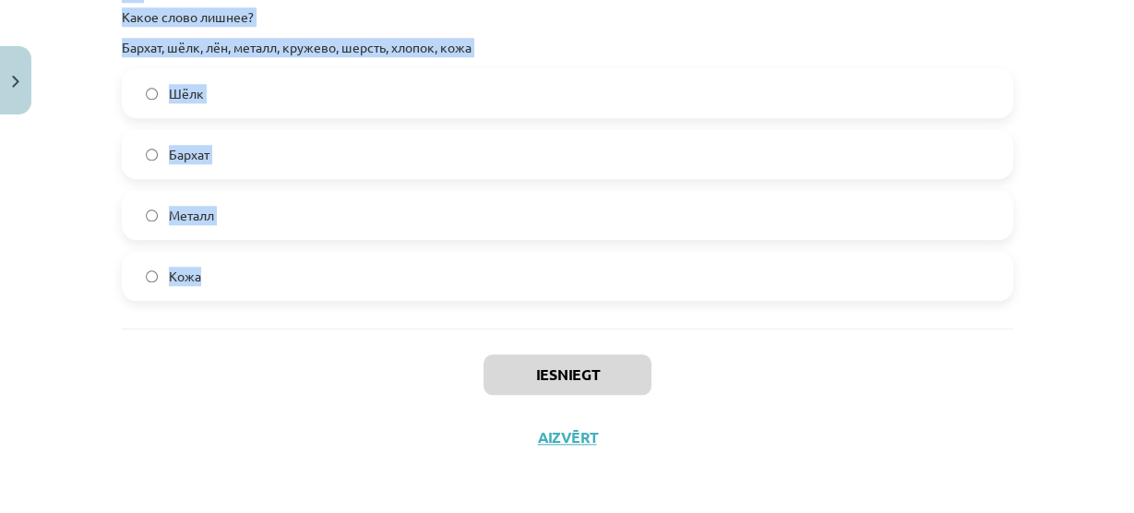
drag, startPoint x: 91, startPoint y: 83, endPoint x: 454, endPoint y: 268, distance: 407.2
click at [454, 268] on div "Mācību tēma: Krievu valodas b1 - 12. klases 1. ieskaites mācību materiāls #3 Гр…" at bounding box center [567, 256] width 1134 height 513
copy form "1 . В школу мы ... (школьная форма). – В школу я .... надеваем школьную форму –…"
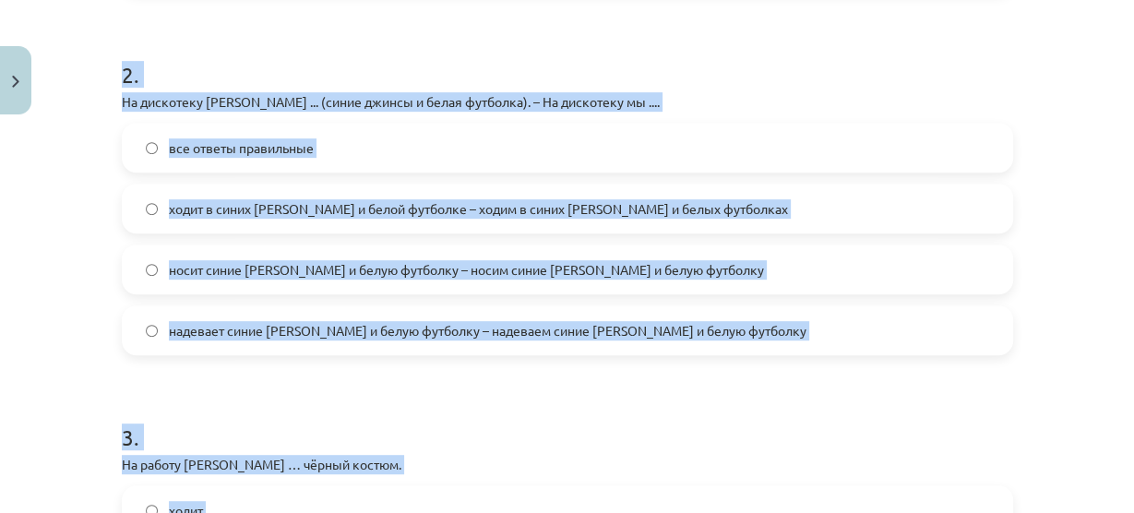
scroll to position [698, 0]
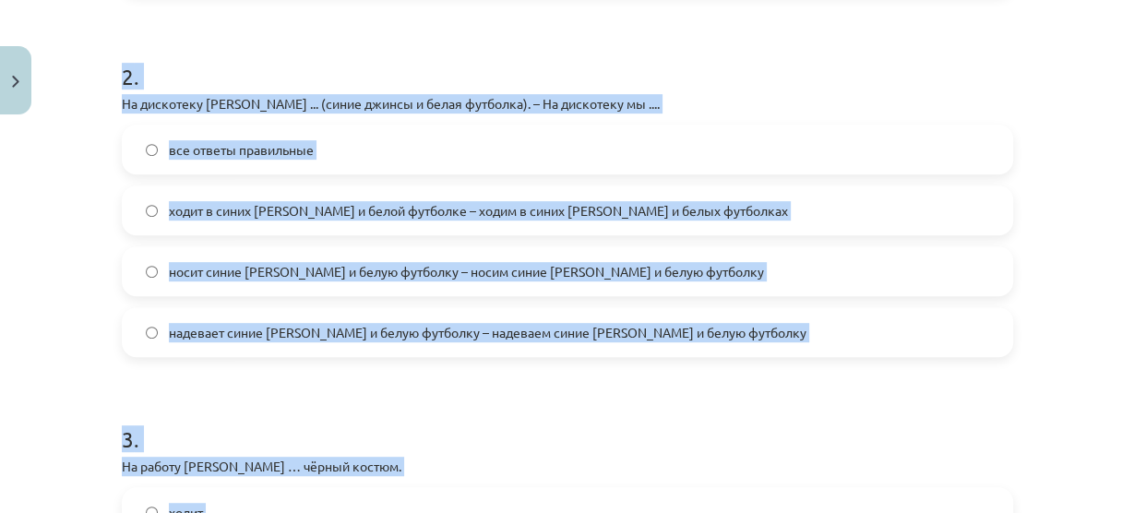
click at [61, 284] on div "Mācību tēma: Krievu valodas b1 - 12. klases 1. ieskaites mācību materiāls #3 Гр…" at bounding box center [567, 256] width 1134 height 513
click at [224, 135] on label "все ответы правильные" at bounding box center [567, 149] width 887 height 46
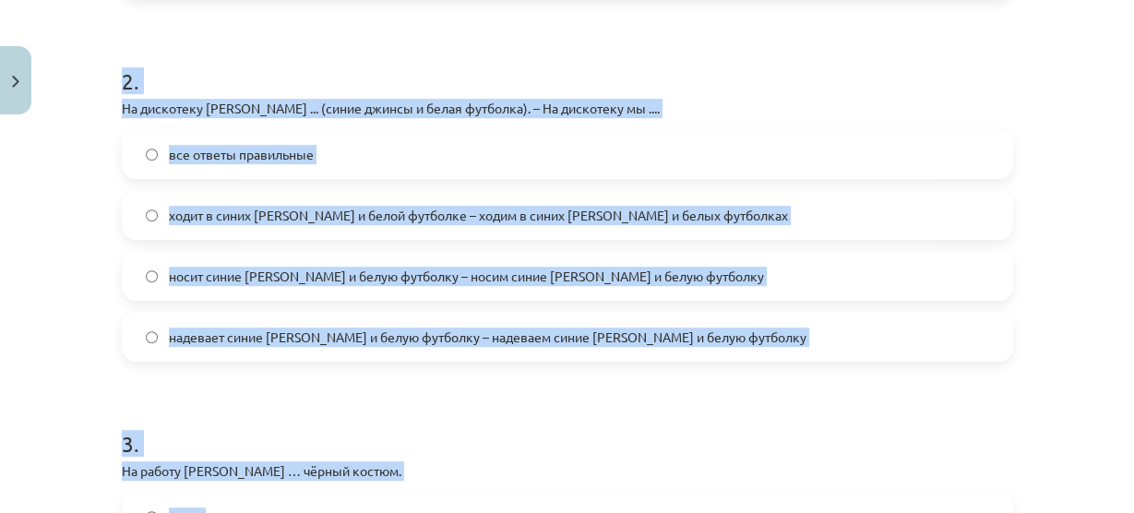
scroll to position [329, 0]
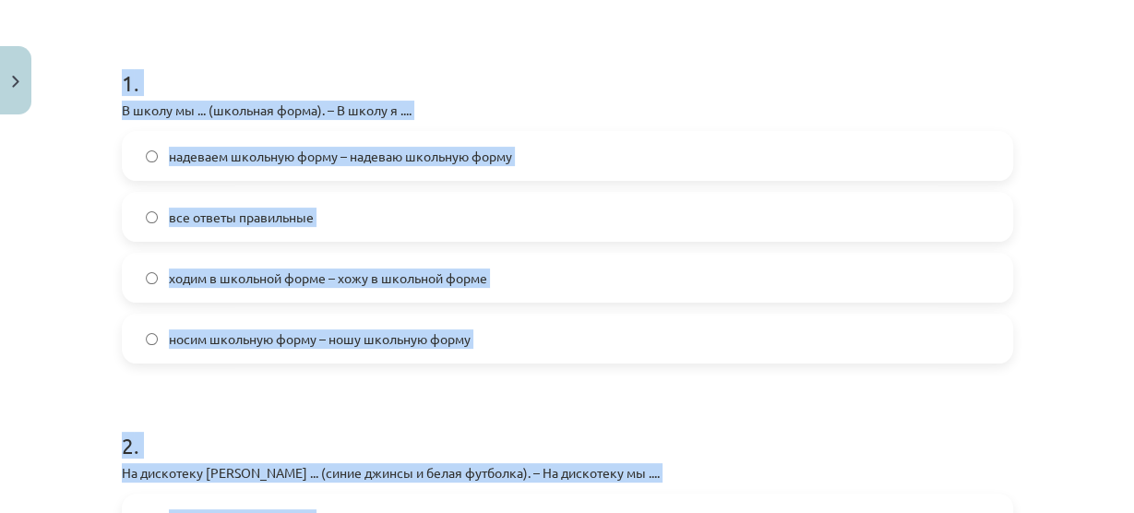
click at [231, 215] on span "все ответы правильные" at bounding box center [241, 217] width 145 height 19
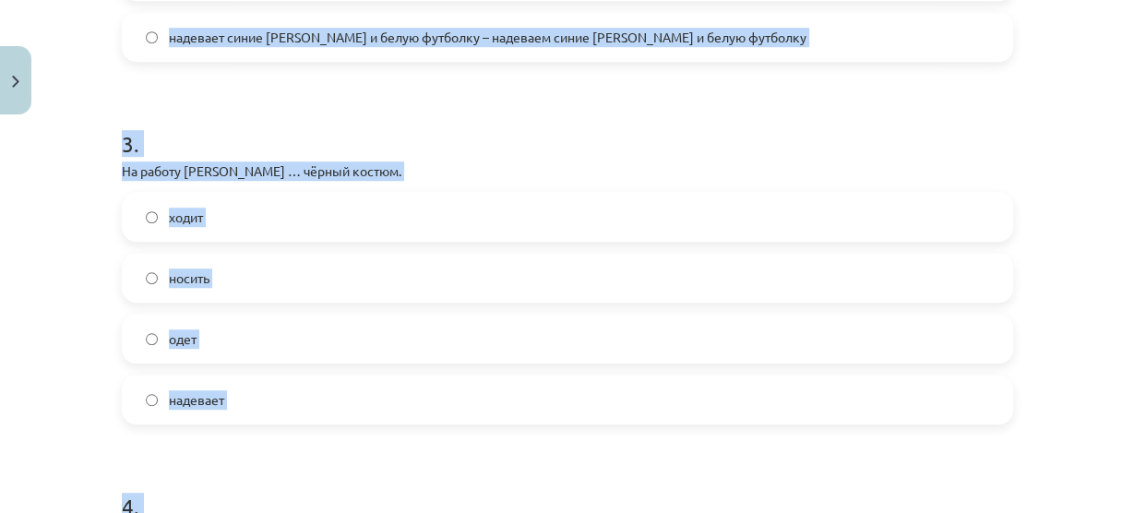
click at [254, 391] on label "надевает" at bounding box center [567, 399] width 887 height 46
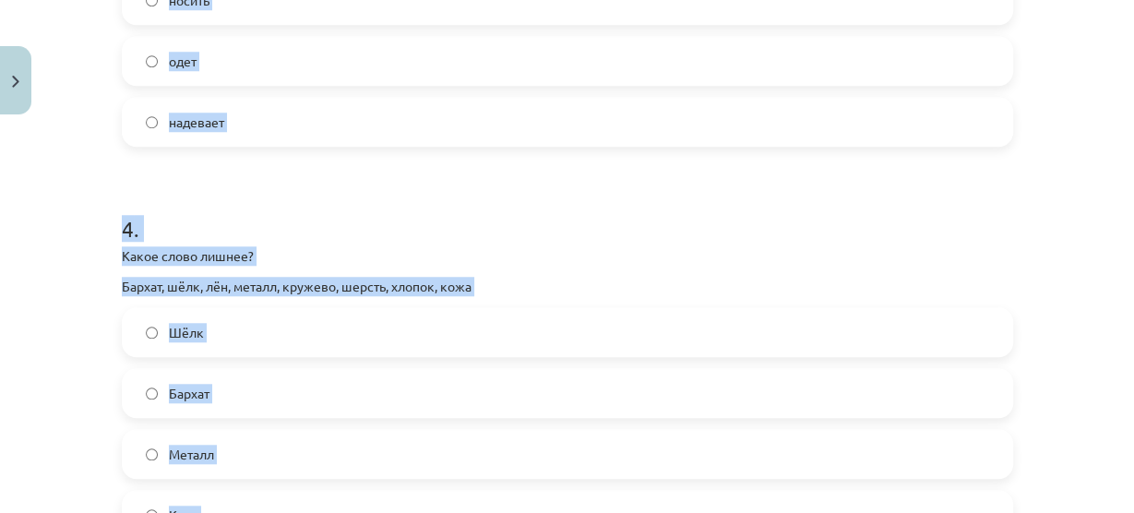
scroll to position [1362, 0]
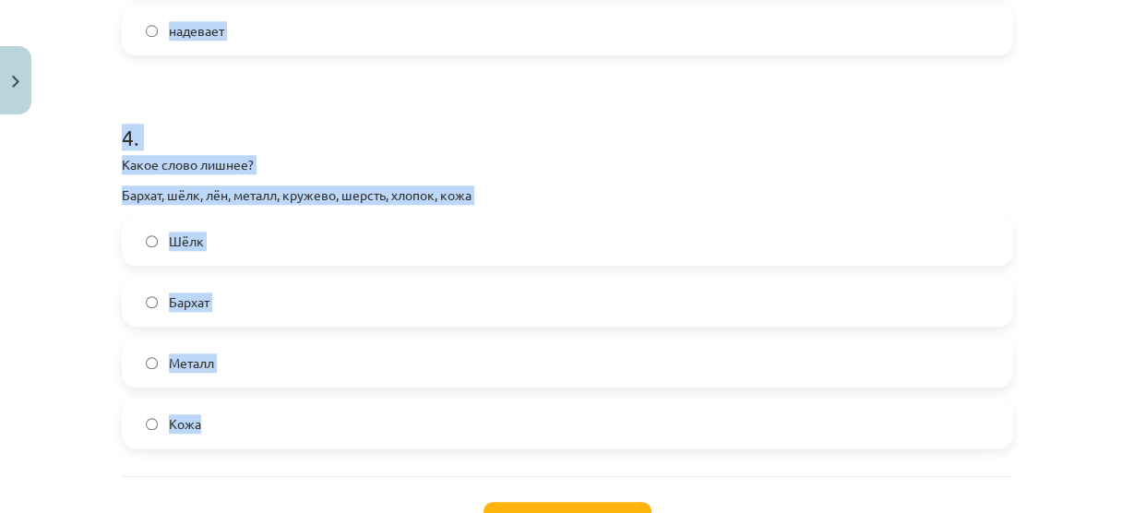
click at [233, 366] on label "Металл" at bounding box center [567, 362] width 887 height 46
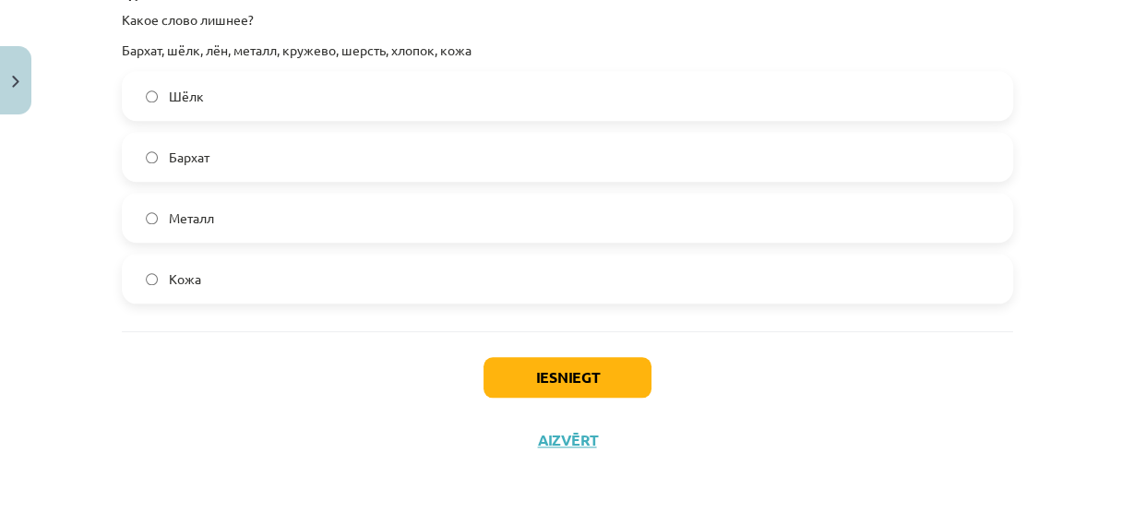
scroll to position [1510, 0]
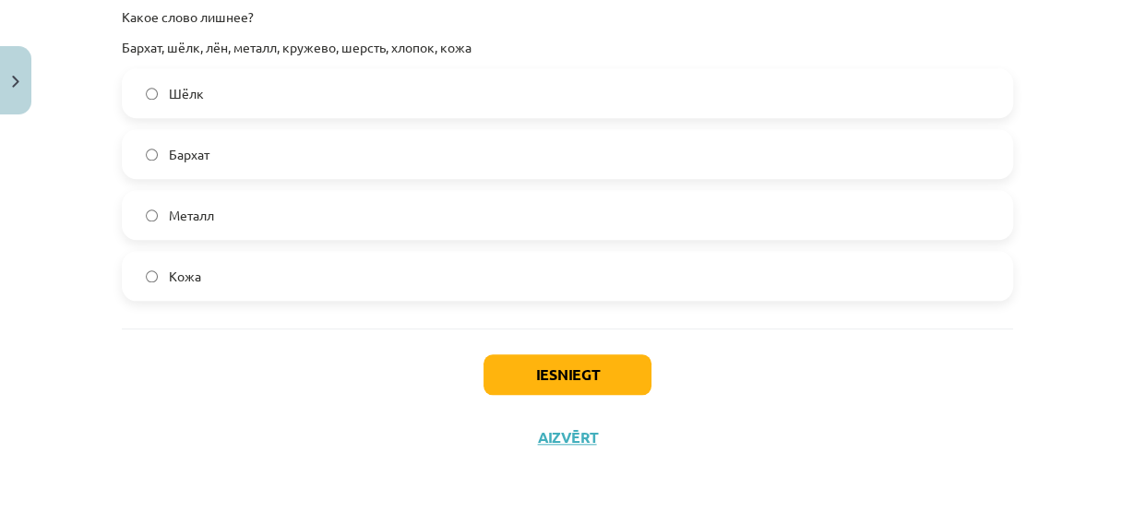
click at [516, 351] on div "Iesniegt Aizvērt" at bounding box center [567, 392] width 891 height 129
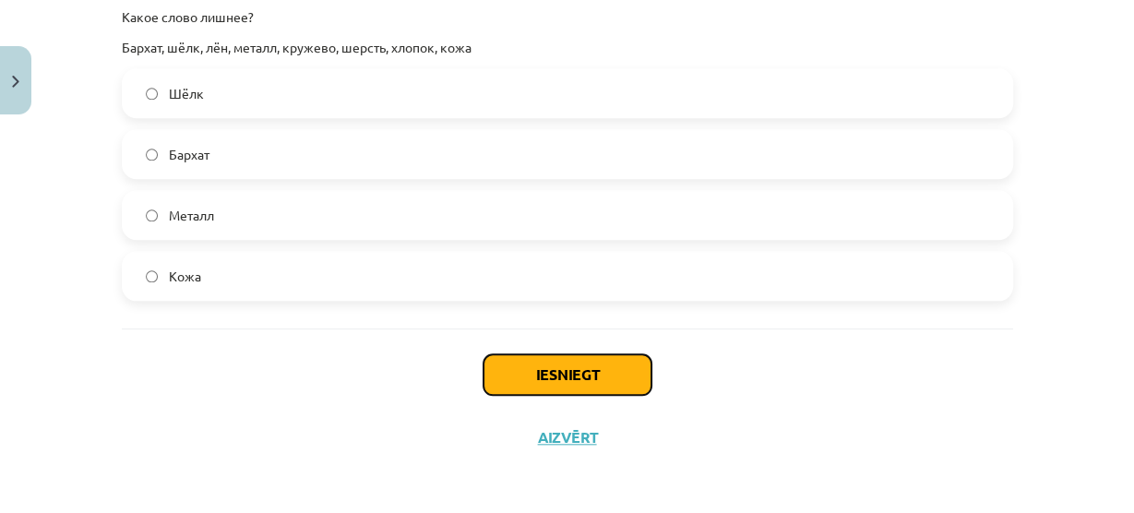
click at [519, 373] on button "Iesniegt" at bounding box center [567, 374] width 168 height 41
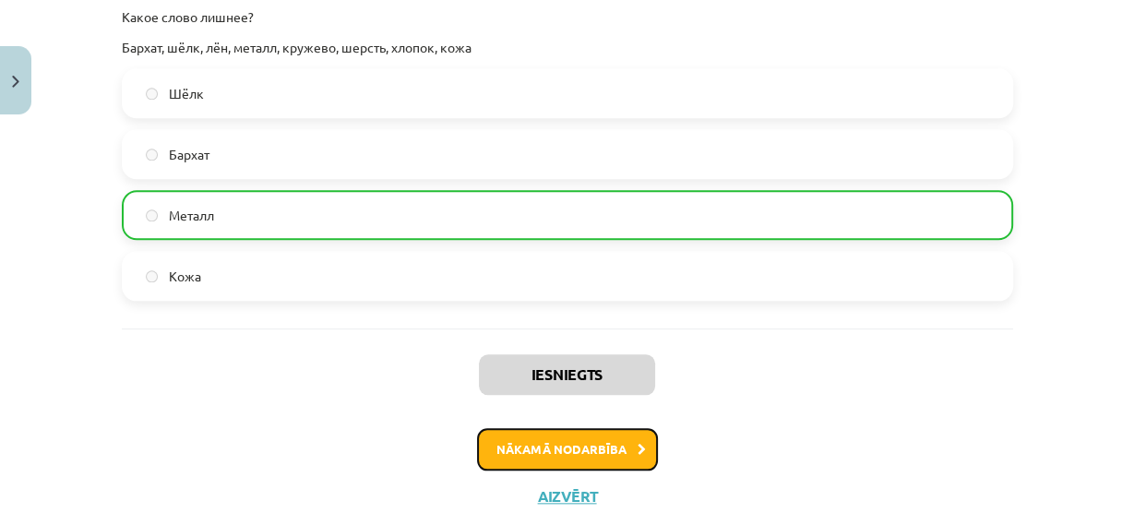
click at [563, 446] on button "Nākamā nodarbība" at bounding box center [567, 449] width 181 height 42
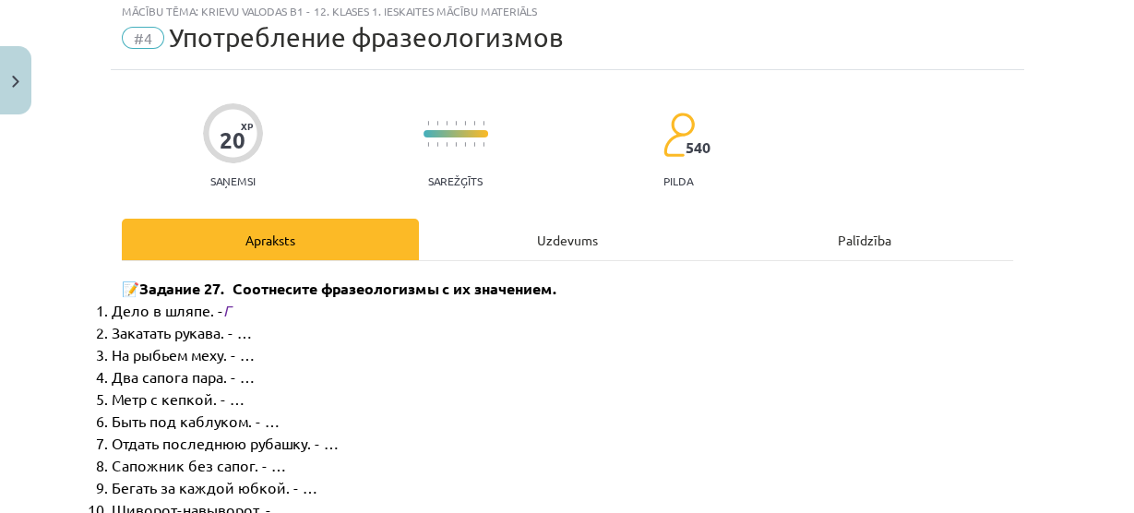
scroll to position [45, 0]
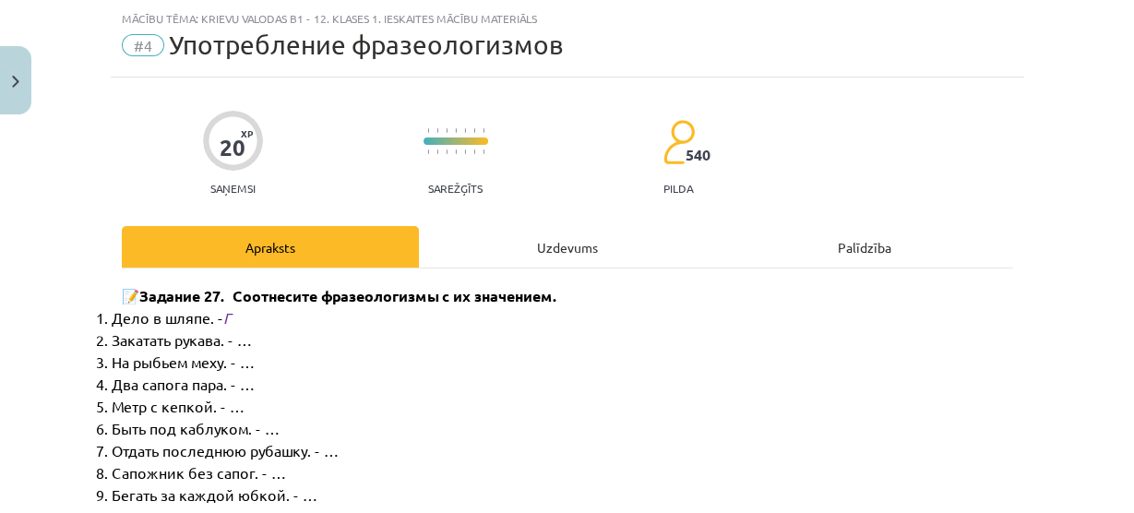
click at [540, 248] on div "Uzdevums" at bounding box center [567, 247] width 297 height 42
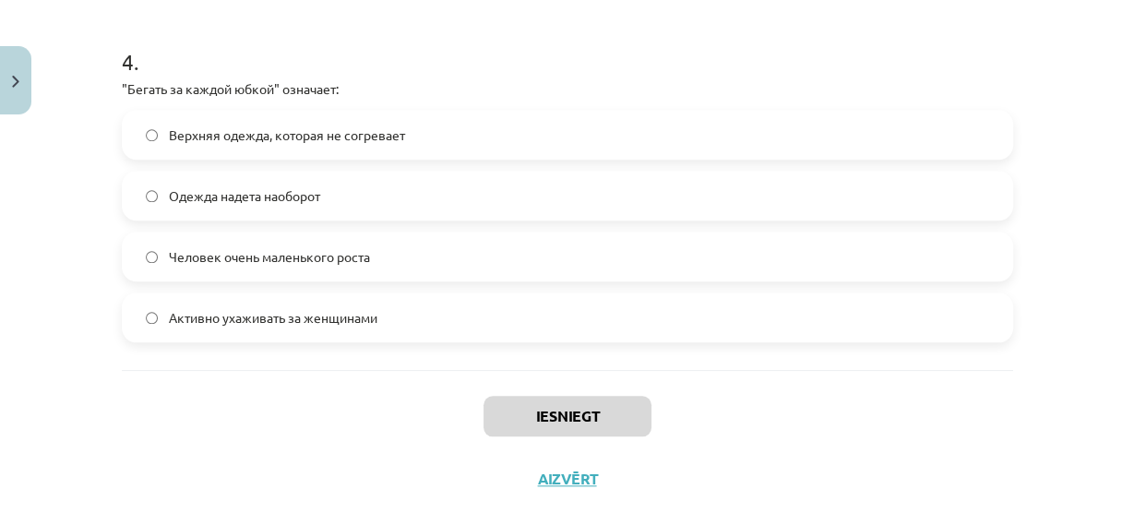
scroll to position [1480, 0]
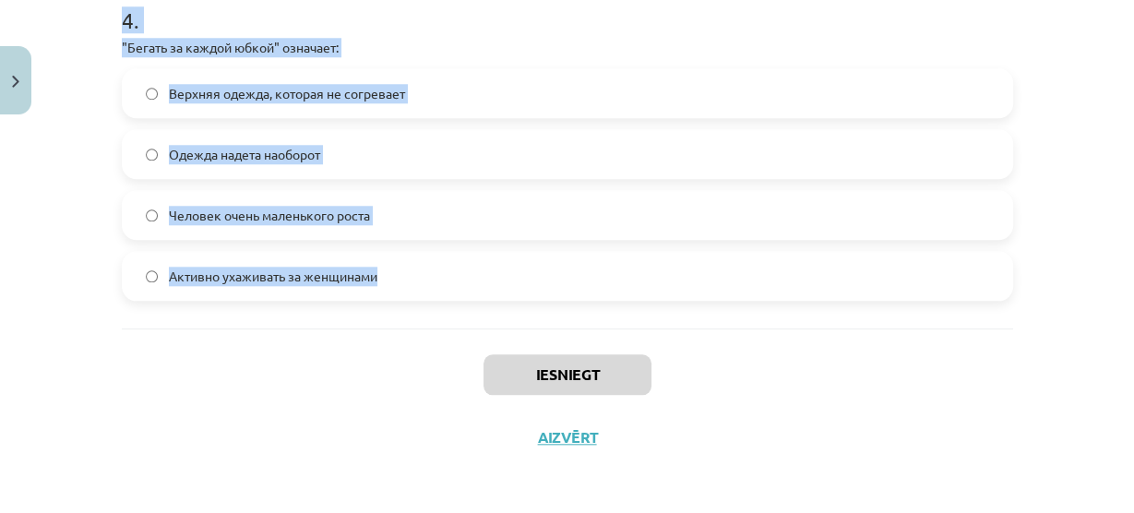
drag, startPoint x: 108, startPoint y: 166, endPoint x: 438, endPoint y: 284, distance: 350.7
click at [438, 284] on div "Mācību tēma: Krievu valodas b1 - 12. klases 1. ieskaites mācību materiāls #4 Уп…" at bounding box center [567, 256] width 1134 height 513
copy form ""Сапожник без сапог" означает: Быть зависимым от женщины Человек, который ничег…"
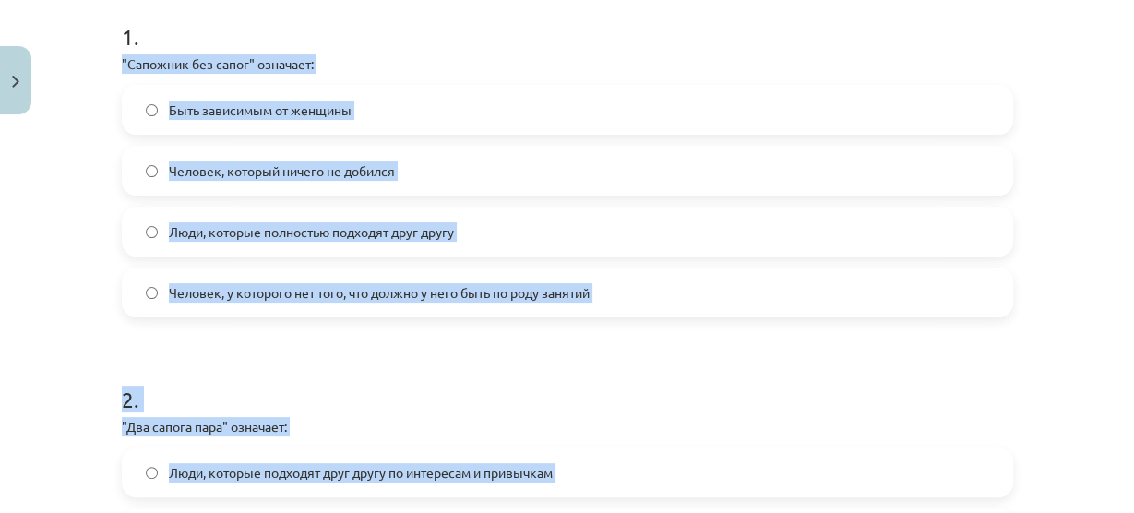
scroll to position [373, 0]
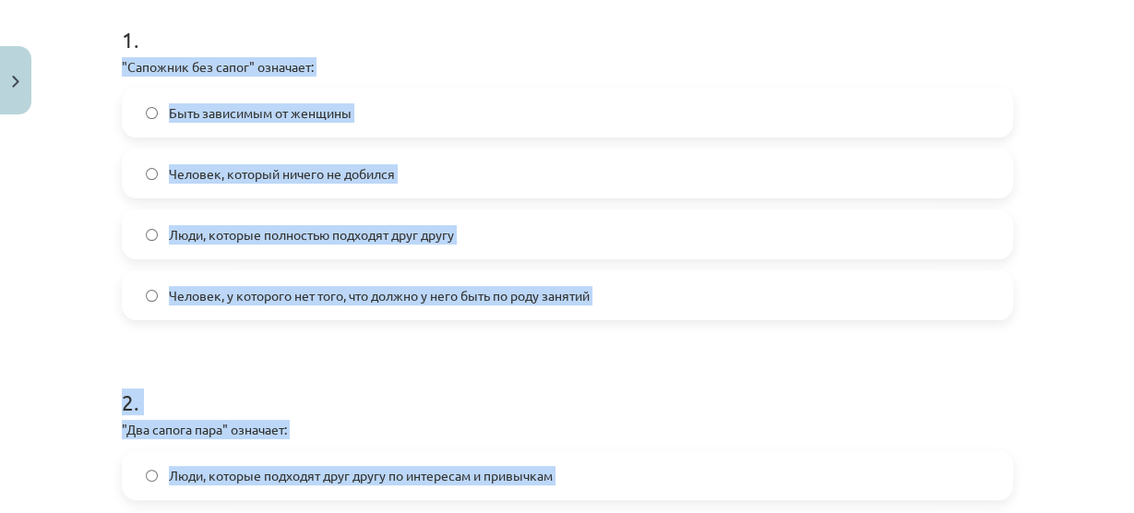
click at [242, 314] on label "Человек, у которого нет того, что должно у него быть по роду занятий" at bounding box center [567, 295] width 887 height 46
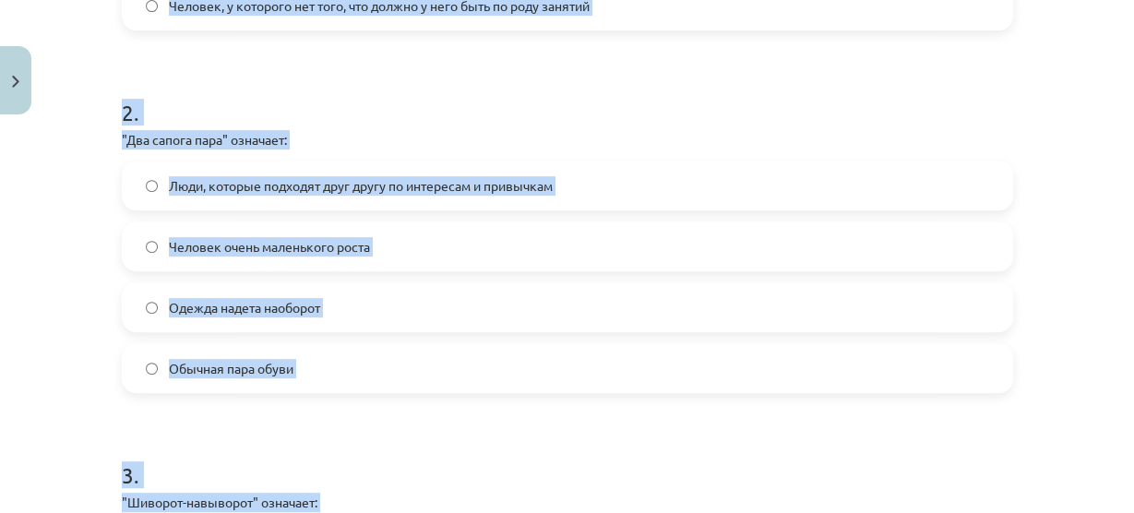
scroll to position [668, 0]
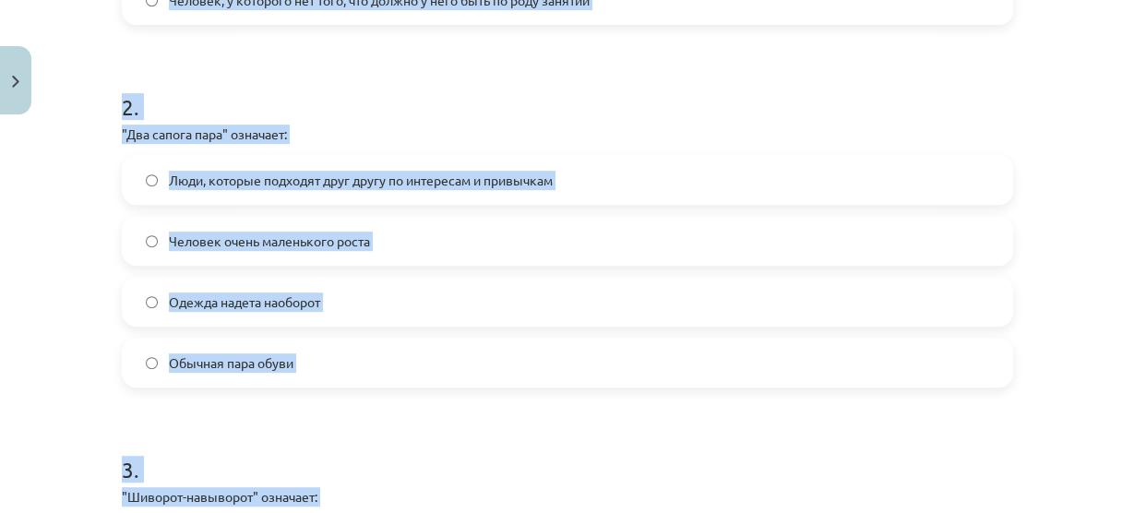
click at [216, 188] on label "Люди, которые подходят друг другу по интересам и привычкам" at bounding box center [567, 180] width 887 height 46
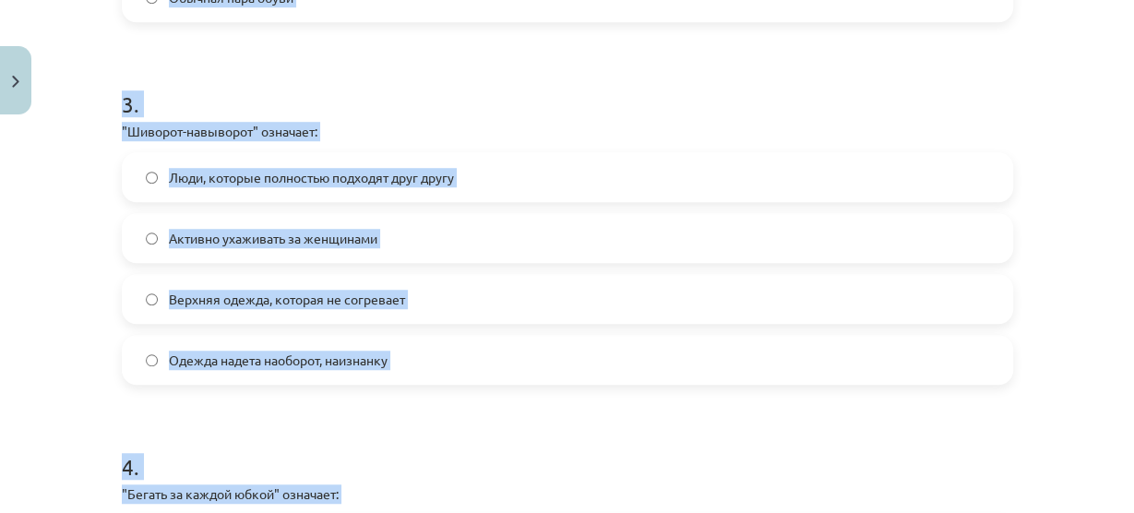
scroll to position [1037, 0]
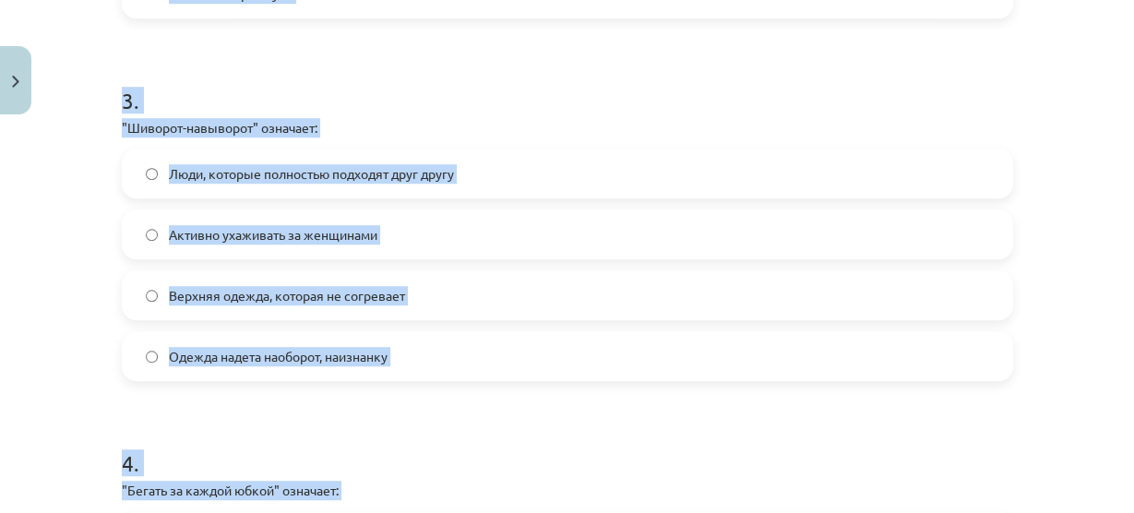
click at [265, 349] on span "Одежда надета наоборот, наизнанку" at bounding box center [278, 356] width 219 height 19
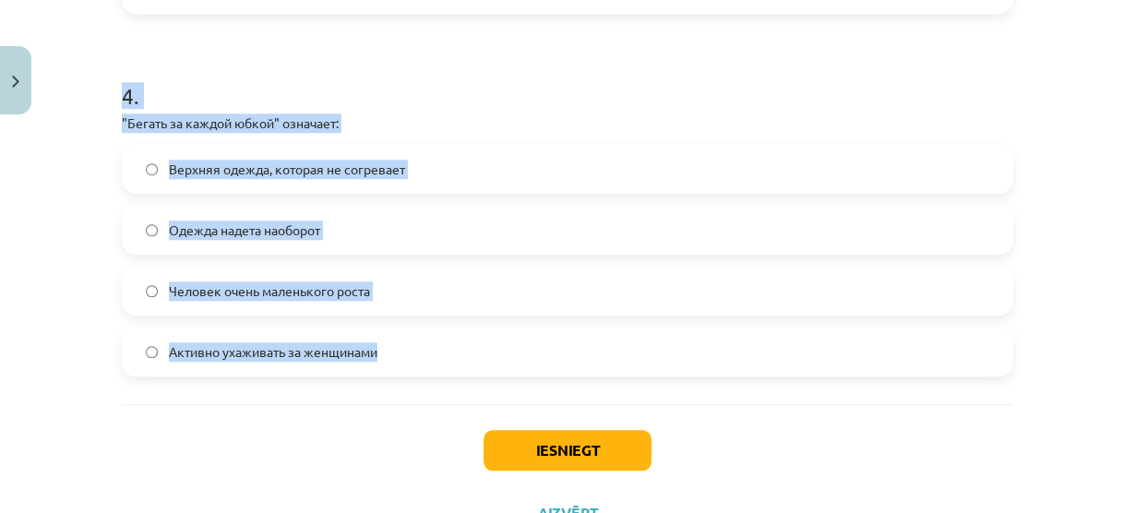
scroll to position [1406, 0]
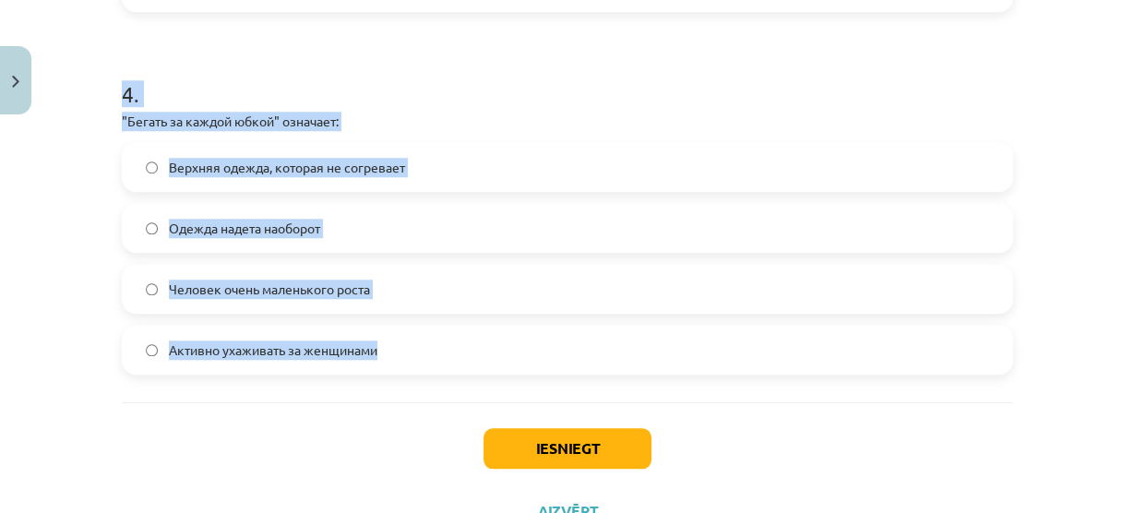
click at [223, 351] on span "Активно ухаживать за женщинами" at bounding box center [273, 349] width 208 height 19
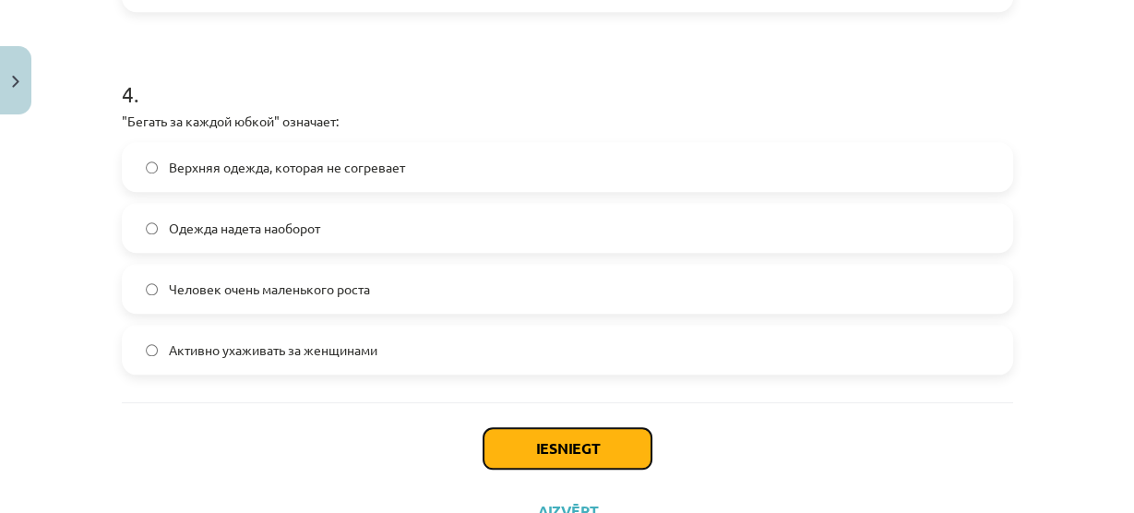
click at [574, 446] on button "Iesniegt" at bounding box center [567, 448] width 168 height 41
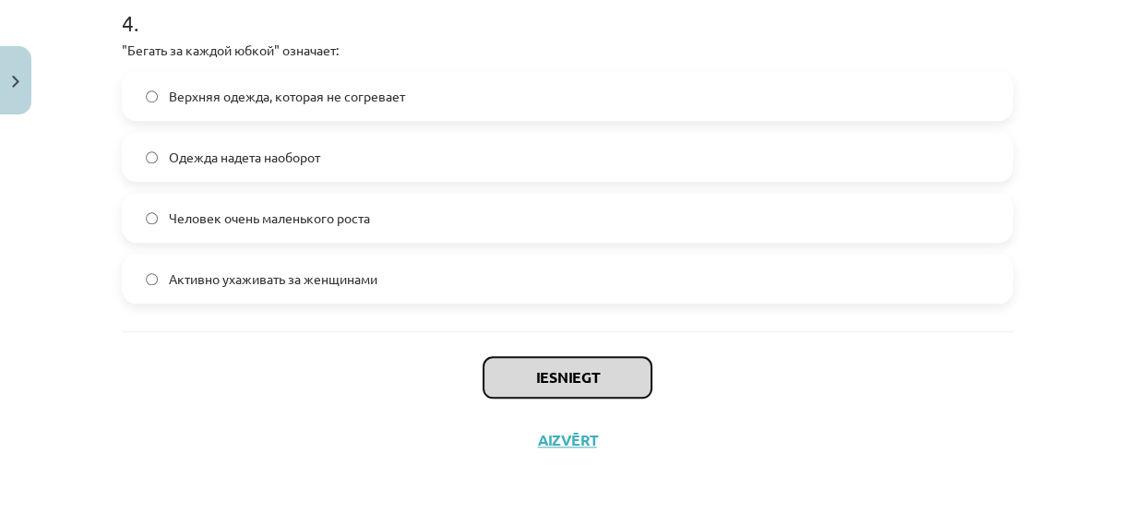
scroll to position [1480, 0]
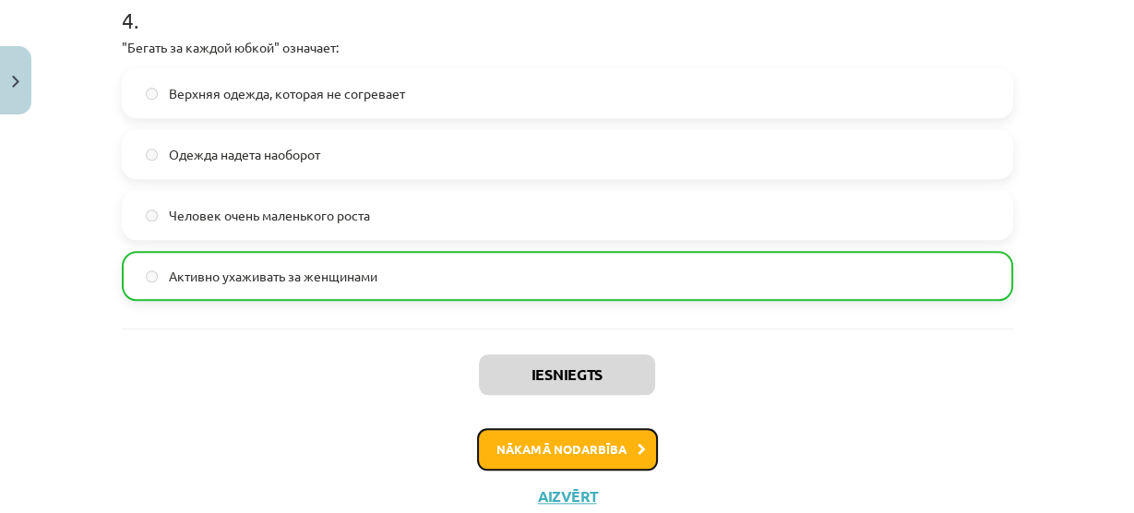
drag, startPoint x: 551, startPoint y: 440, endPoint x: 549, endPoint y: 424, distance: 15.8
click at [549, 424] on div "Iesniegts Nākamā nodarbība Aizvērt" at bounding box center [567, 422] width 891 height 188
click at [520, 452] on button "Nākamā nodarbība" at bounding box center [567, 449] width 181 height 42
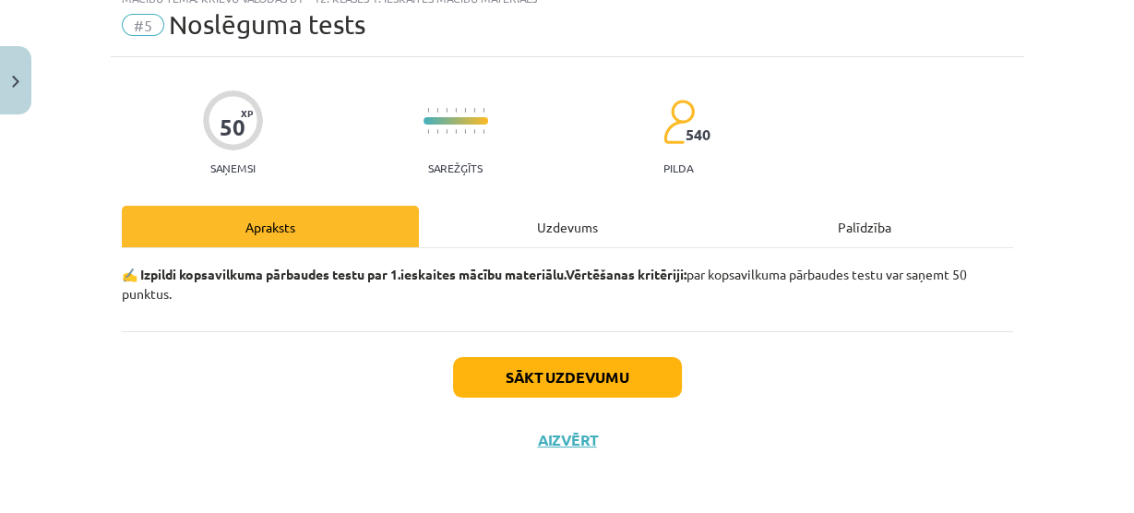
scroll to position [68, 0]
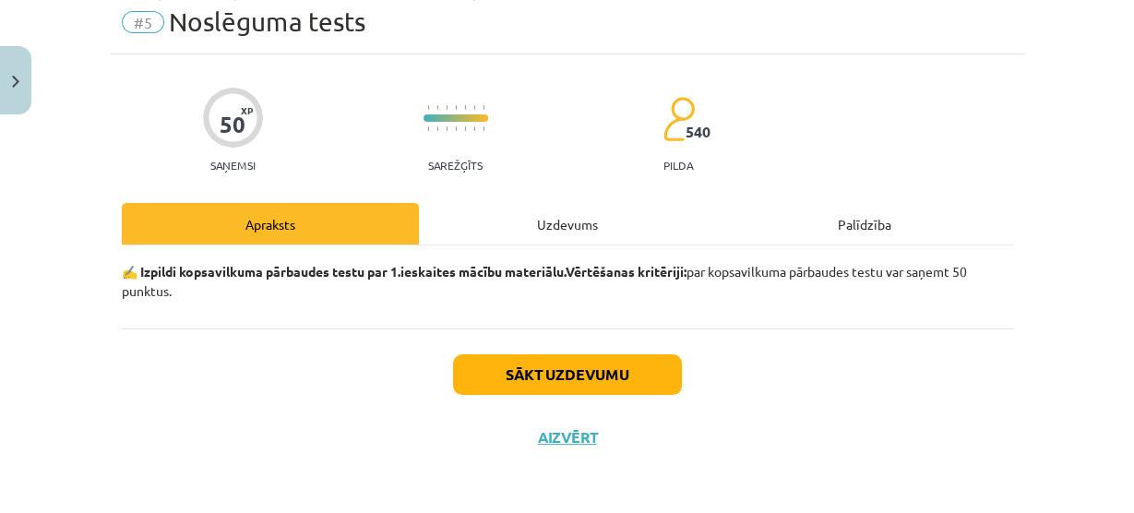
click at [564, 209] on div "Uzdevums" at bounding box center [567, 224] width 297 height 42
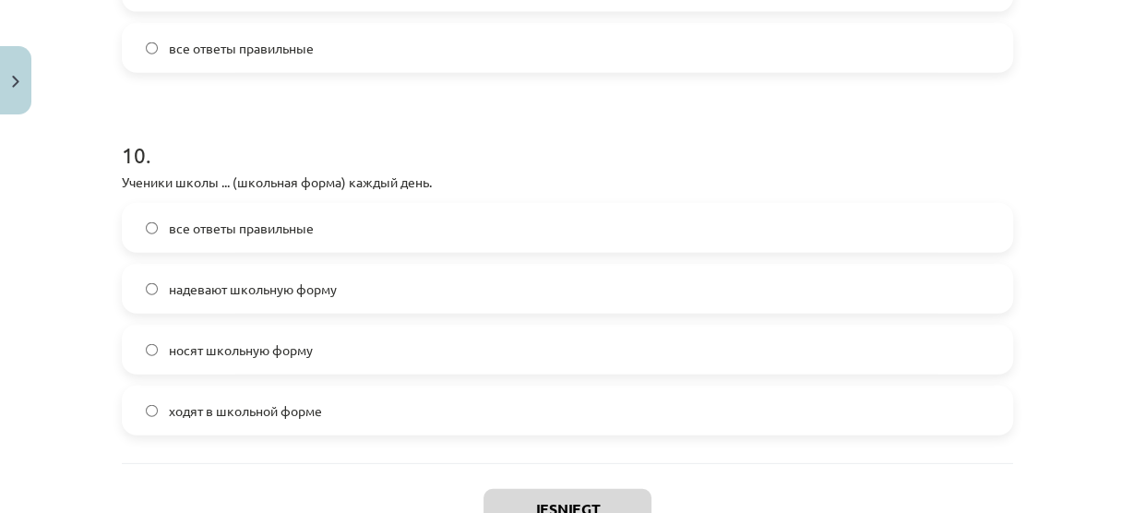
scroll to position [3655, 0]
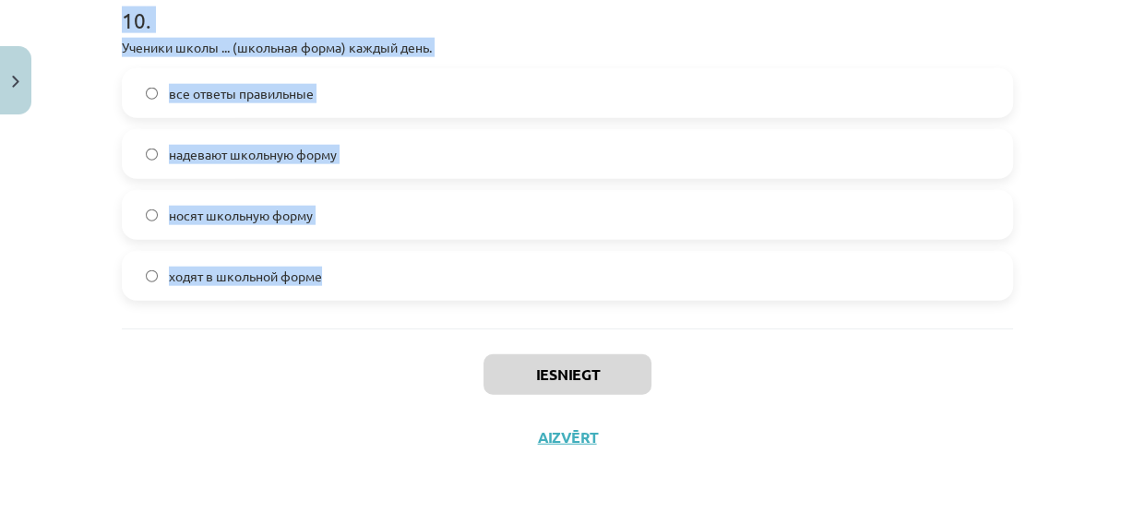
drag, startPoint x: 137, startPoint y: 235, endPoint x: 412, endPoint y: 326, distance: 289.4
copy form "В театр Анна ... (нарядное платье). все ответы правильные ходит в нарядном плат…"
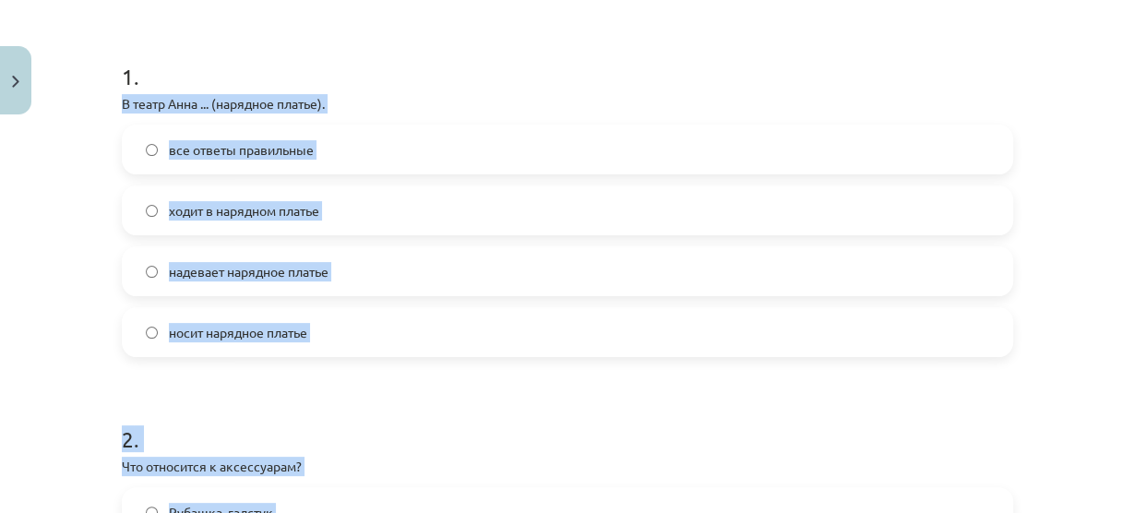
scroll to position [334, 0]
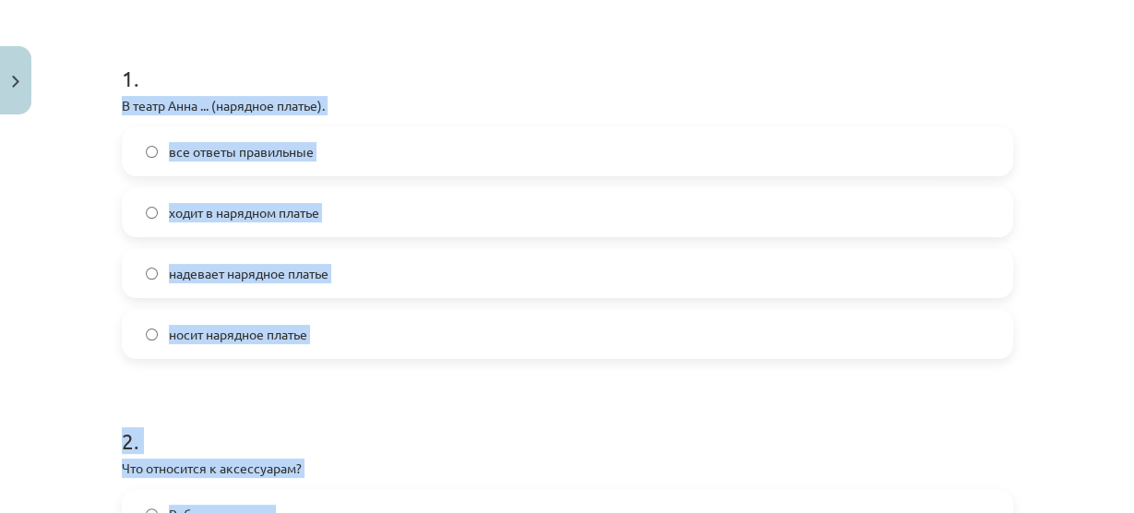
click at [222, 151] on span "все ответы правильные" at bounding box center [241, 151] width 145 height 19
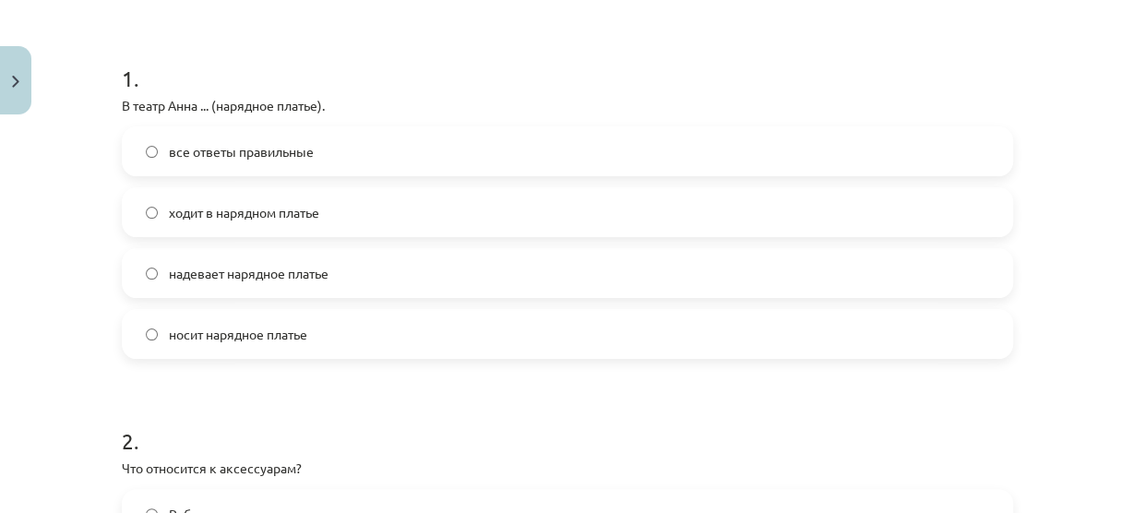
scroll to position [555, 0]
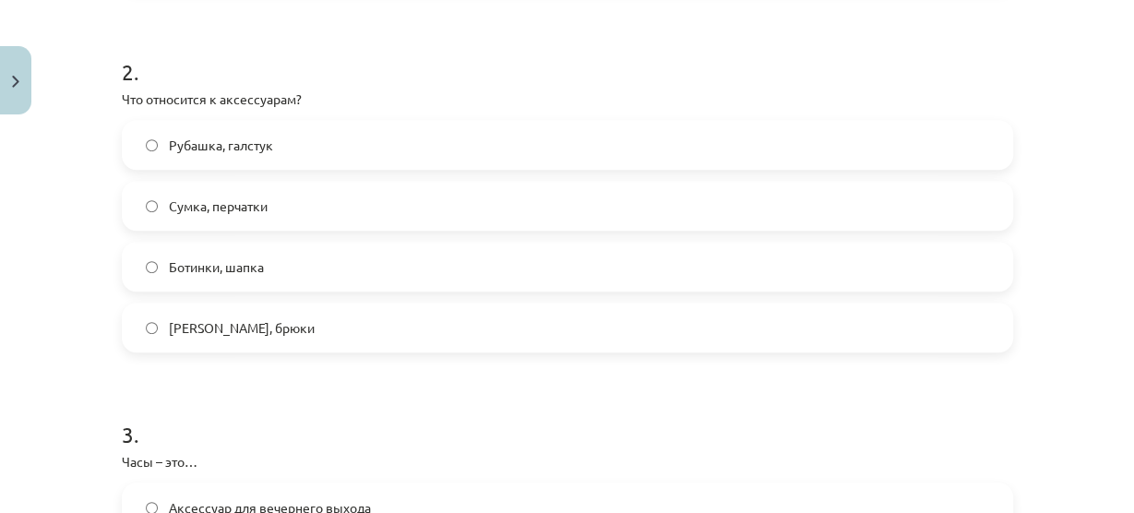
click at [229, 198] on span "Сумка, перчатки" at bounding box center [218, 205] width 99 height 19
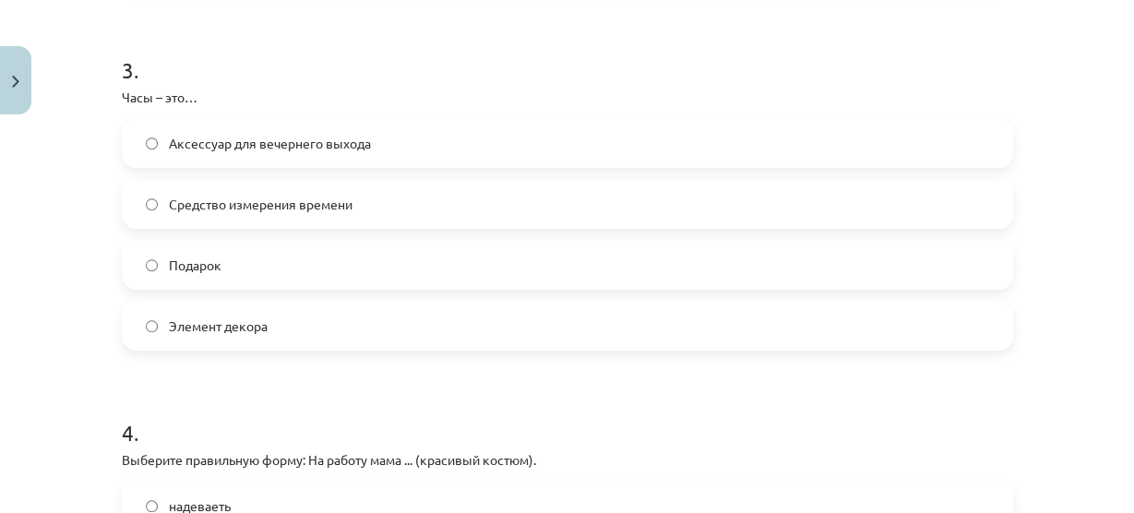
scroll to position [1072, 0]
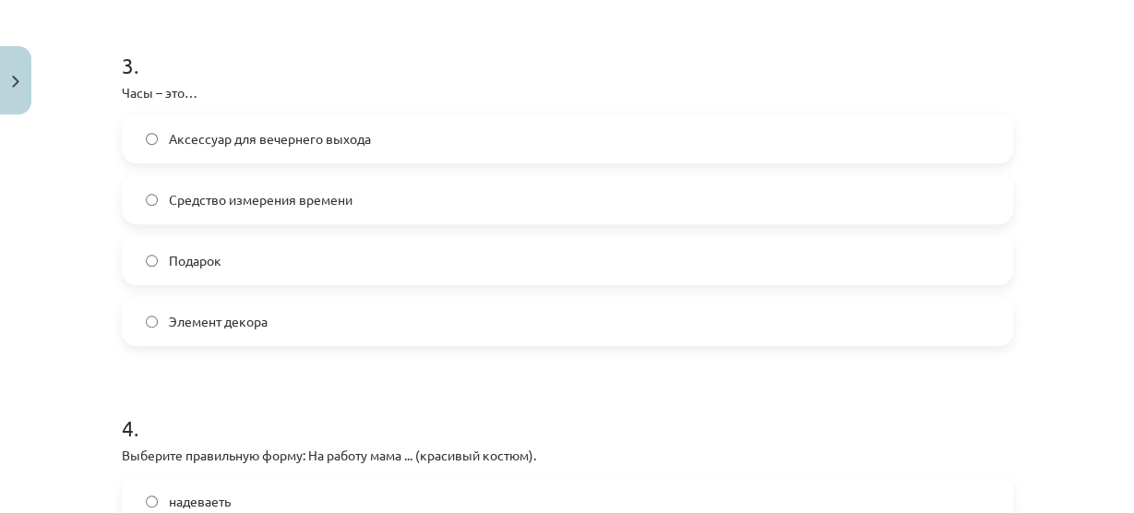
click at [220, 185] on label "Средство измерения времени" at bounding box center [567, 199] width 887 height 46
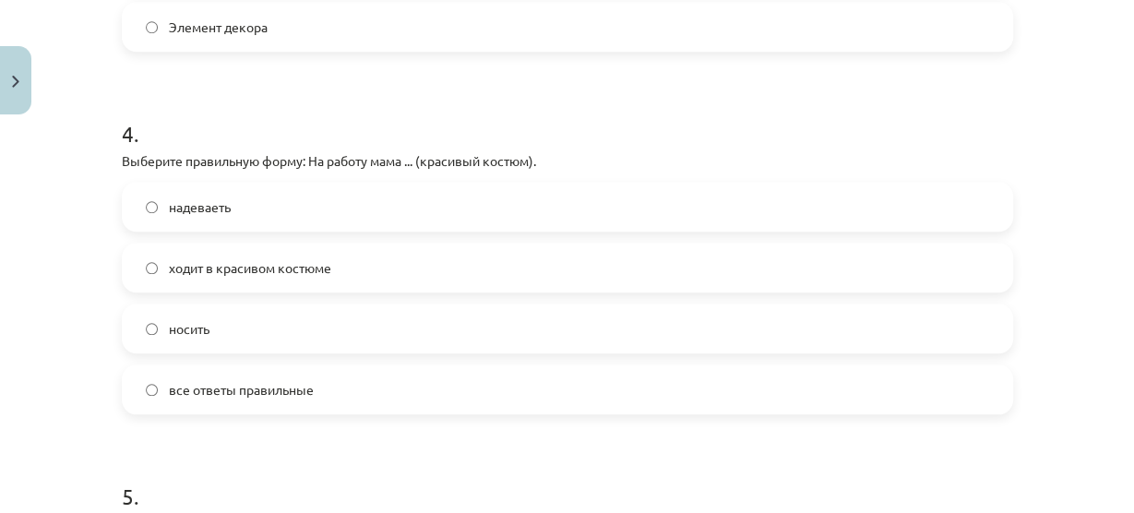
scroll to position [1367, 0]
click at [184, 267] on span "ходит в красивом костюме" at bounding box center [250, 266] width 162 height 19
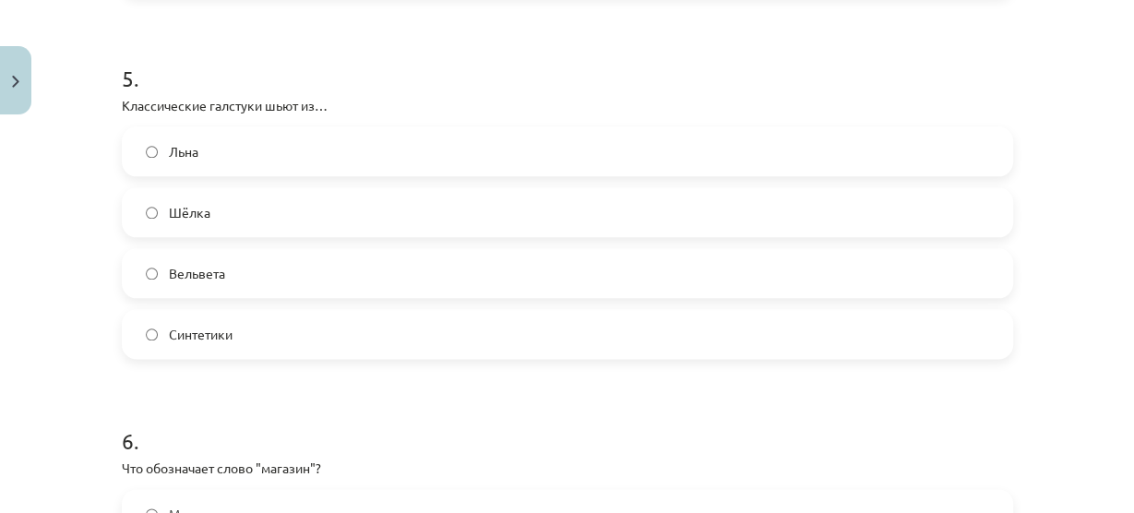
scroll to position [1810, 0]
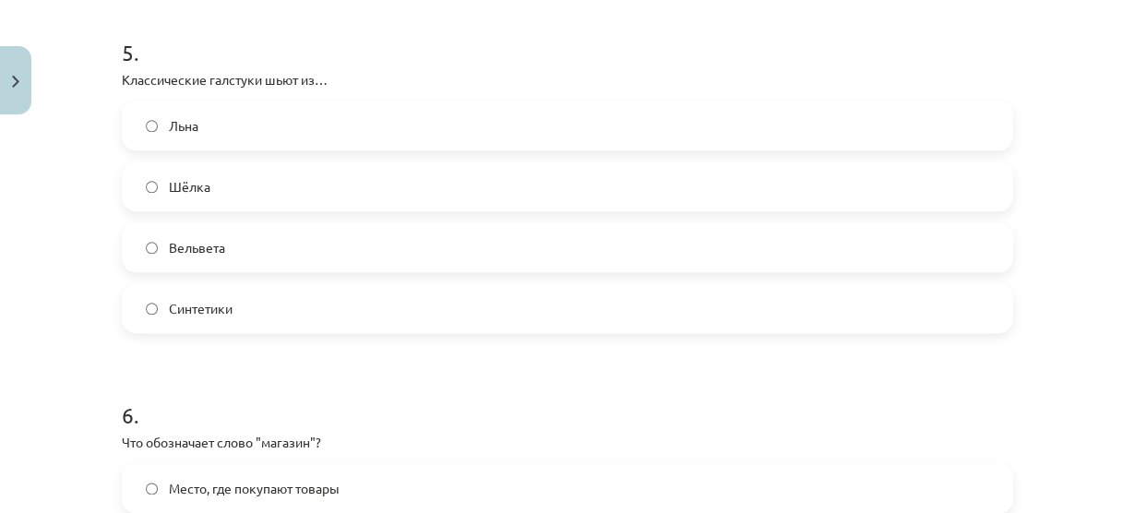
click at [248, 163] on label "Шёлка" at bounding box center [567, 186] width 887 height 46
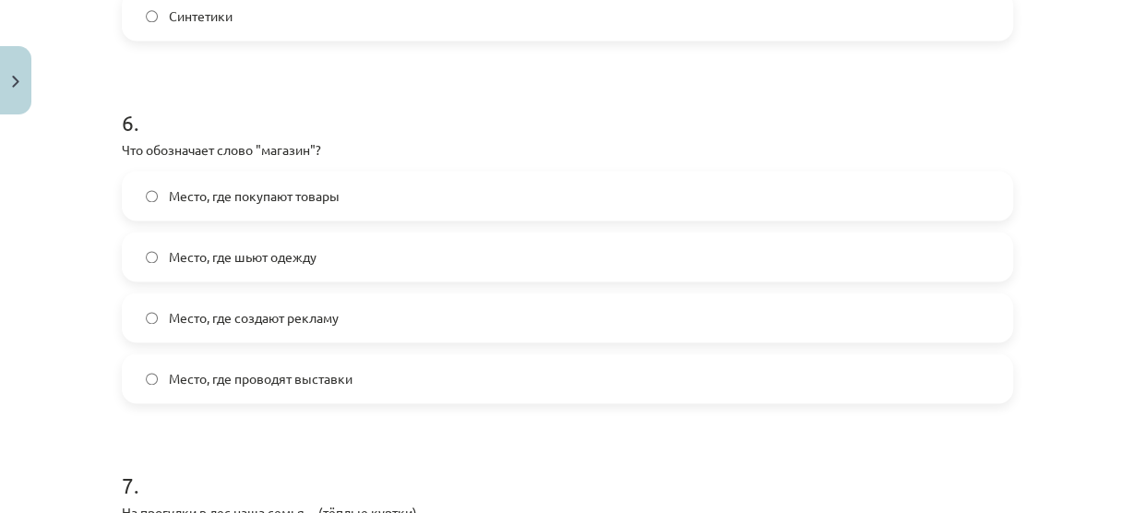
scroll to position [2105, 0]
click at [314, 192] on span "Место, где покупают товары" at bounding box center [254, 193] width 171 height 19
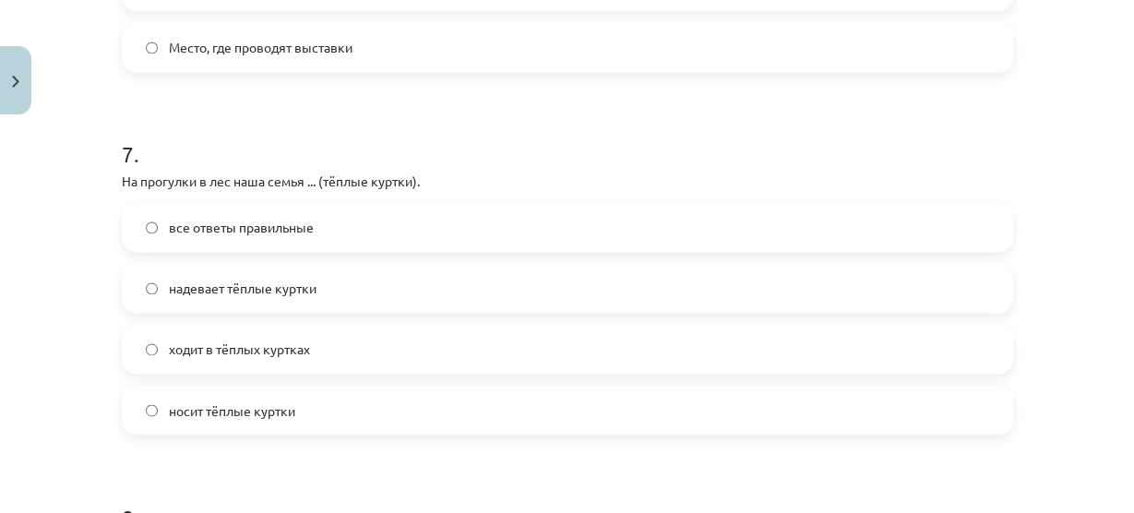
scroll to position [2474, 0]
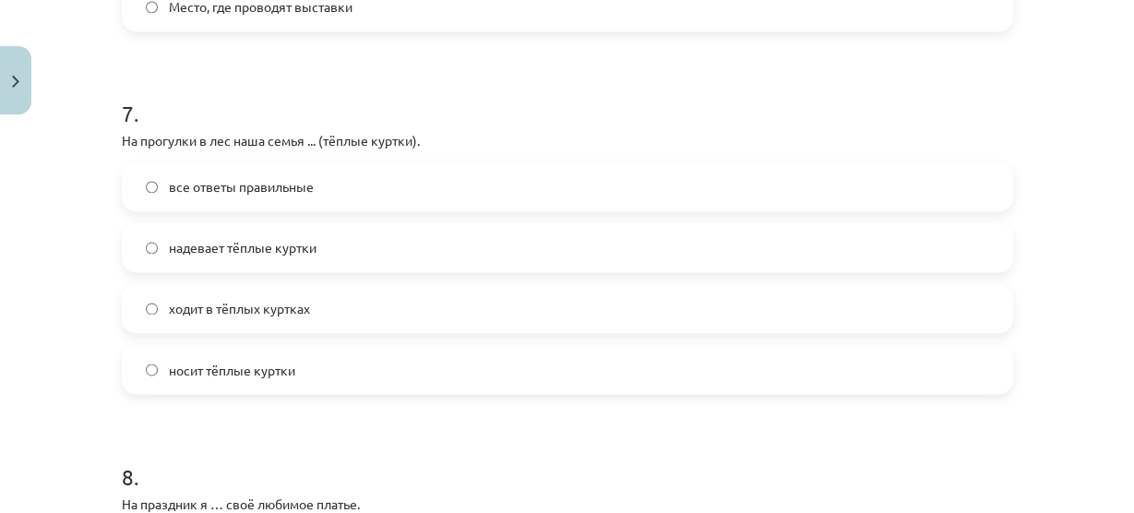
click at [243, 177] on span "все ответы правильные" at bounding box center [241, 186] width 145 height 19
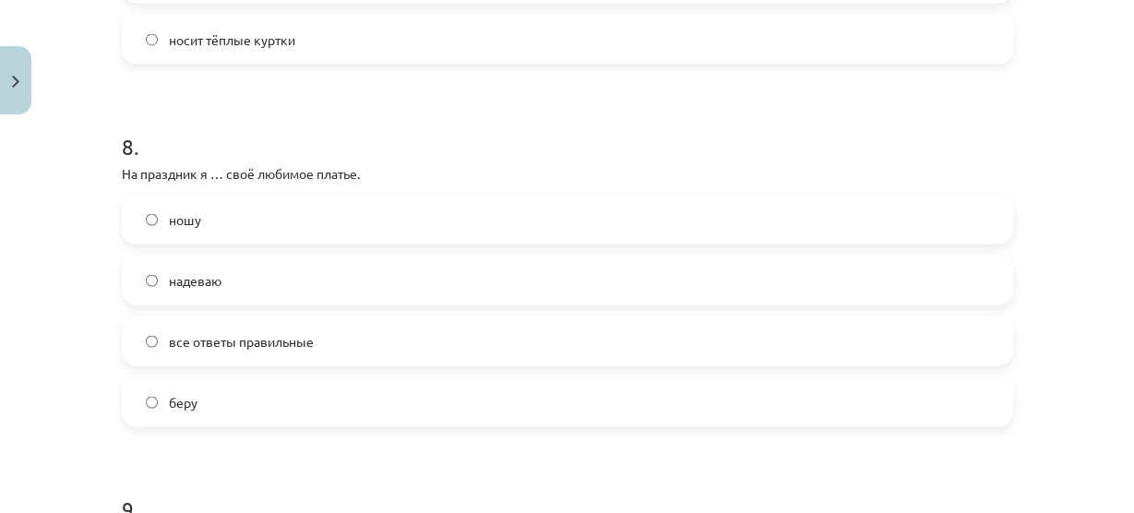
scroll to position [2843, 0]
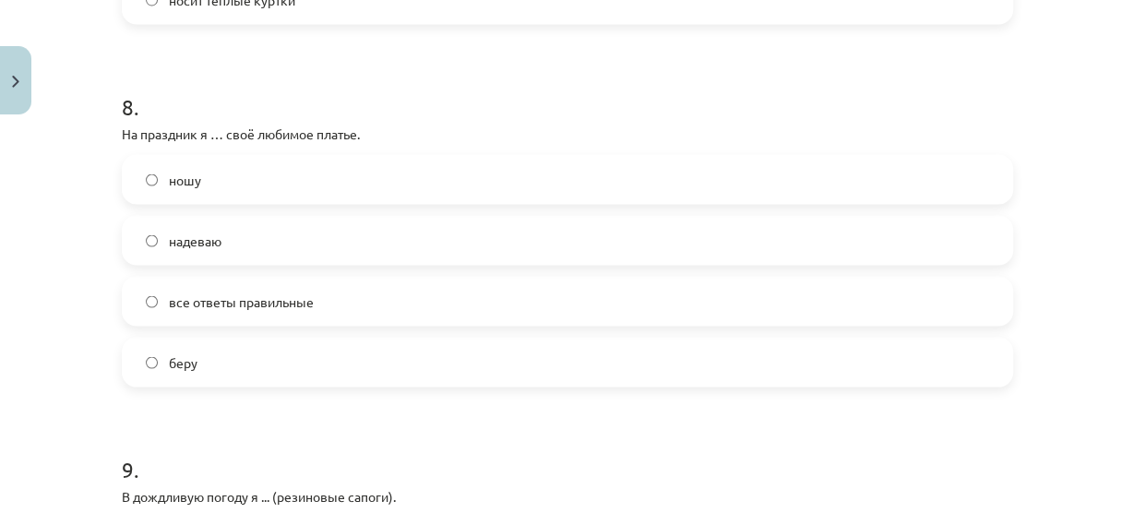
click at [234, 258] on label "надеваю" at bounding box center [567, 241] width 887 height 46
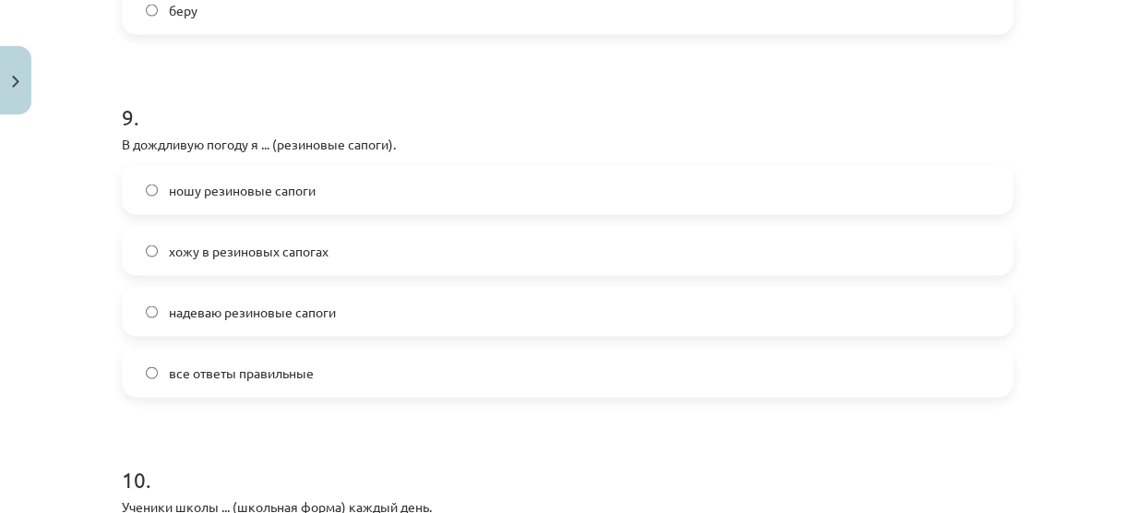
scroll to position [3212, 0]
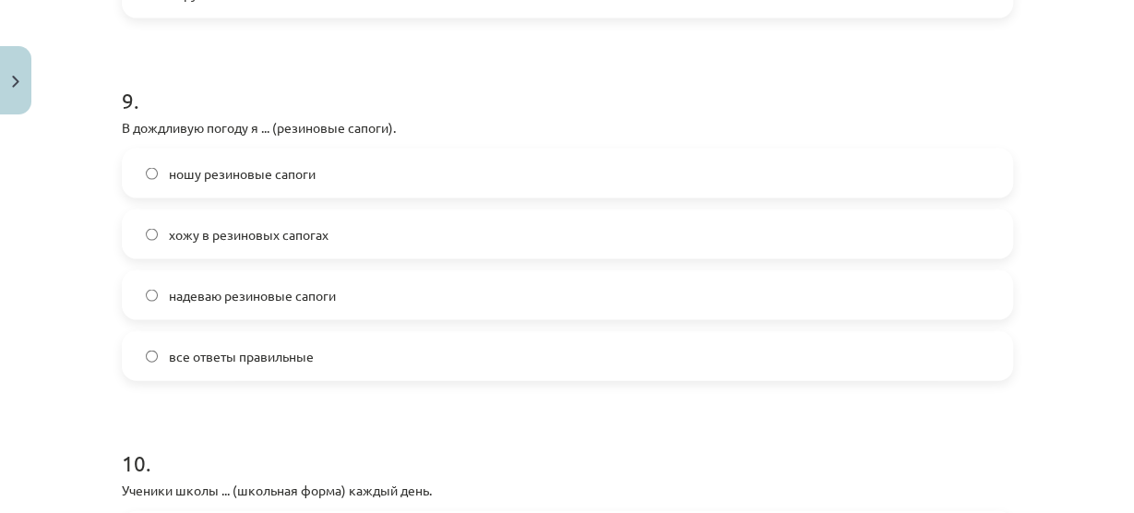
click at [268, 355] on span "все ответы правильные" at bounding box center [241, 356] width 145 height 19
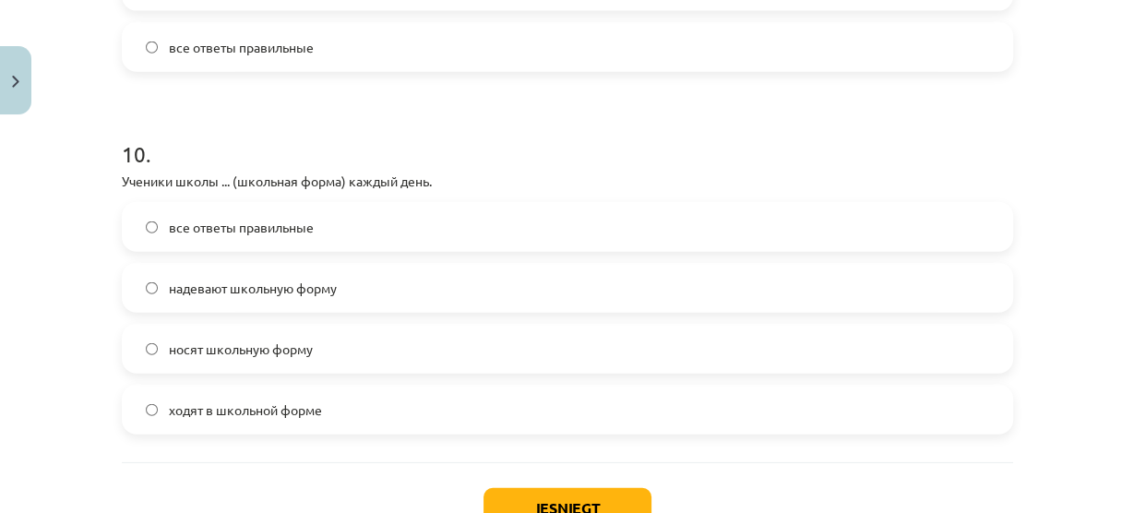
scroll to position [3655, 0]
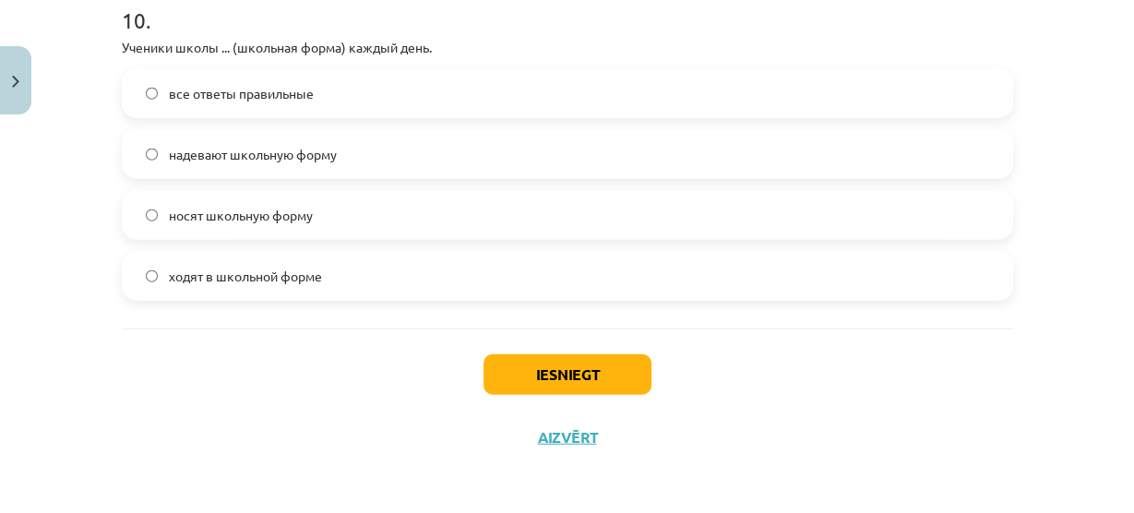
drag, startPoint x: 240, startPoint y: 48, endPoint x: 243, endPoint y: 101, distance: 52.6
click at [240, 49] on p "Ученики школы ... (школьная форма) каждый день." at bounding box center [567, 47] width 891 height 19
click at [245, 104] on label "все ответы правильные" at bounding box center [567, 93] width 887 height 46
click at [576, 365] on button "Iesniegt" at bounding box center [567, 374] width 168 height 41
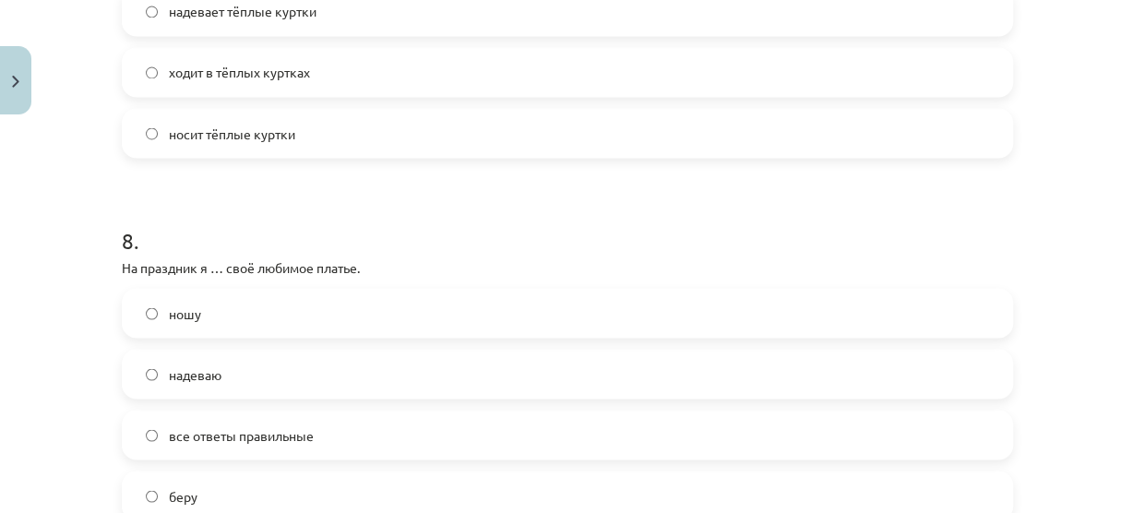
scroll to position [2548, 0]
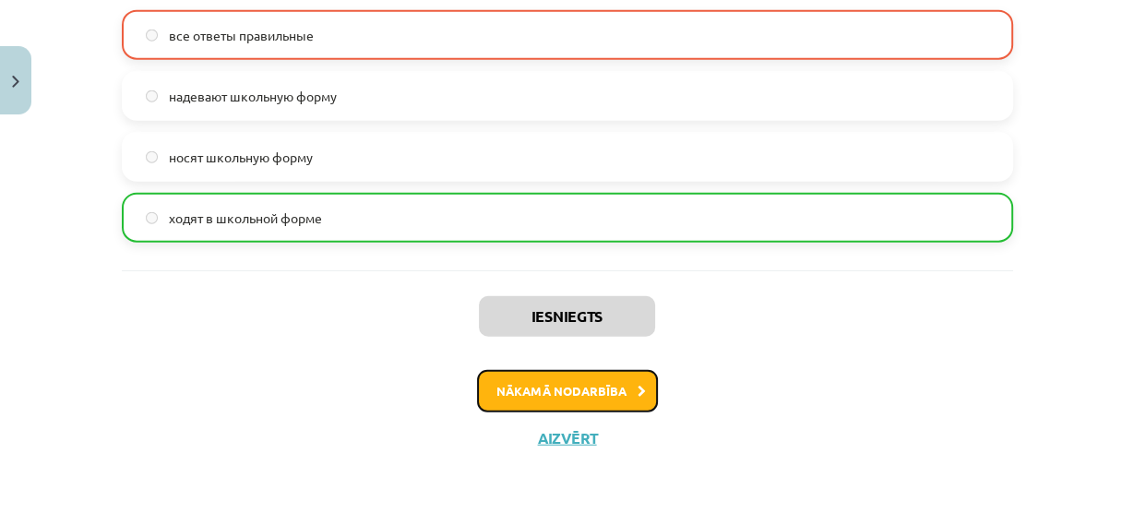
click at [517, 393] on button "Nākamā nodarbība" at bounding box center [567, 391] width 181 height 42
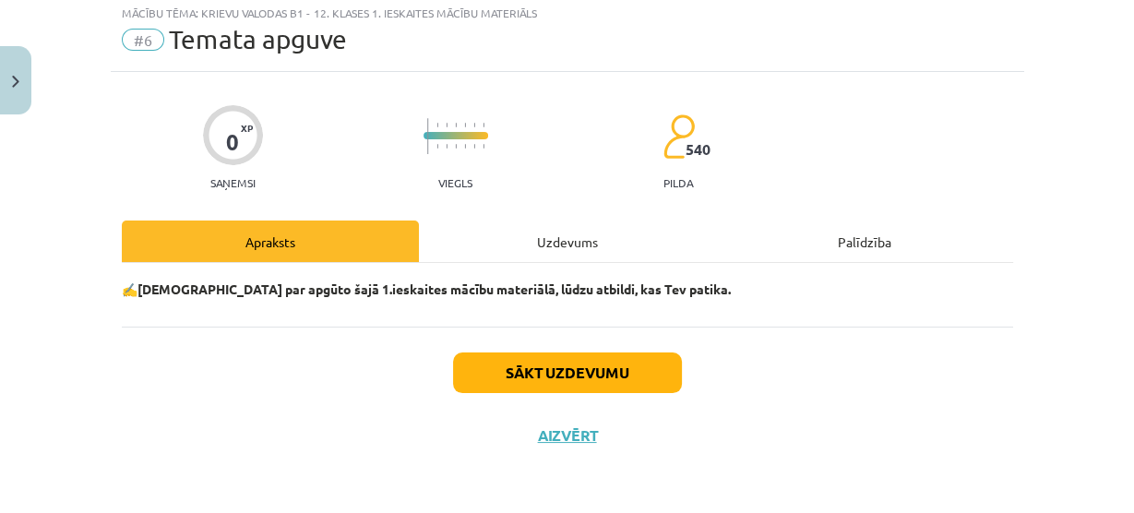
scroll to position [45, 0]
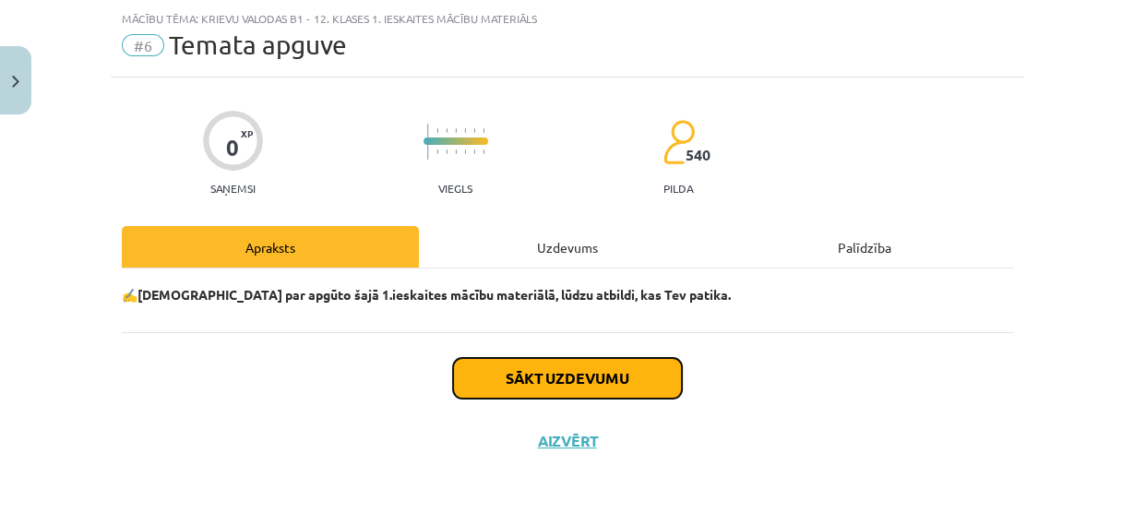
click at [522, 372] on button "Sākt uzdevumu" at bounding box center [567, 378] width 229 height 41
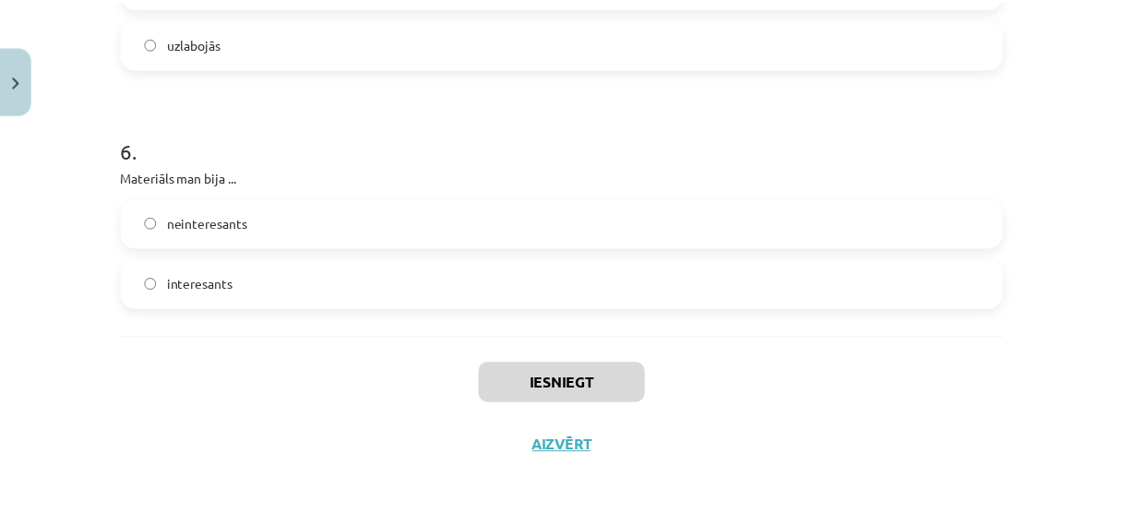
scroll to position [1757, 0]
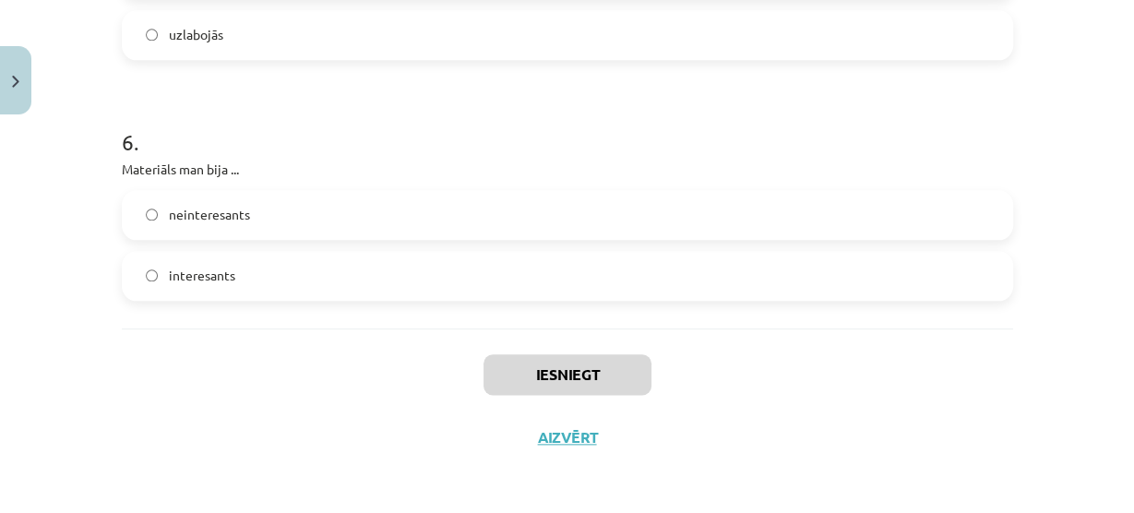
drag, startPoint x: 325, startPoint y: 275, endPoint x: 346, endPoint y: 297, distance: 30.7
click at [326, 276] on label "interesants" at bounding box center [567, 276] width 887 height 46
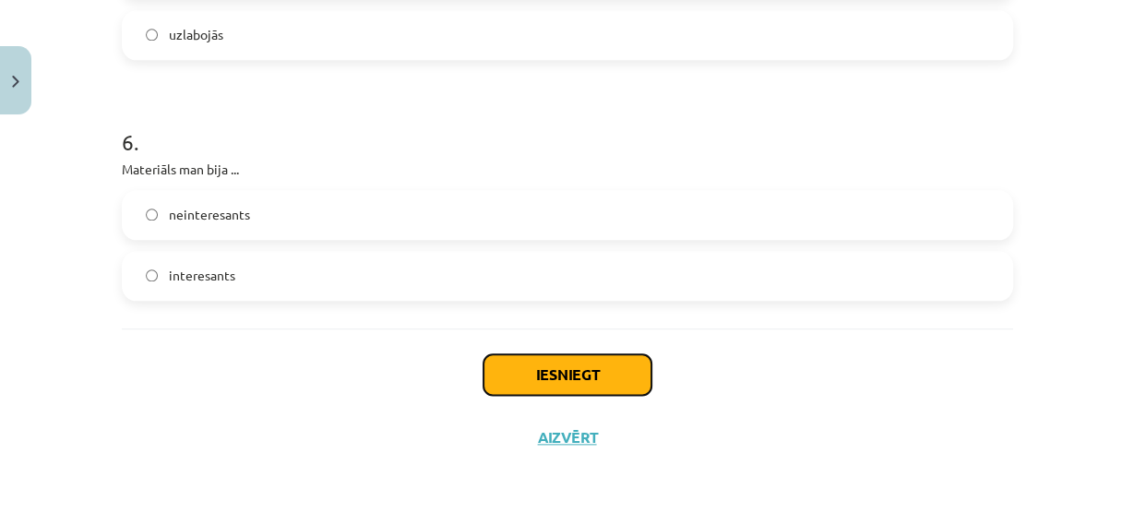
click at [590, 366] on button "Iesniegt" at bounding box center [567, 374] width 168 height 41
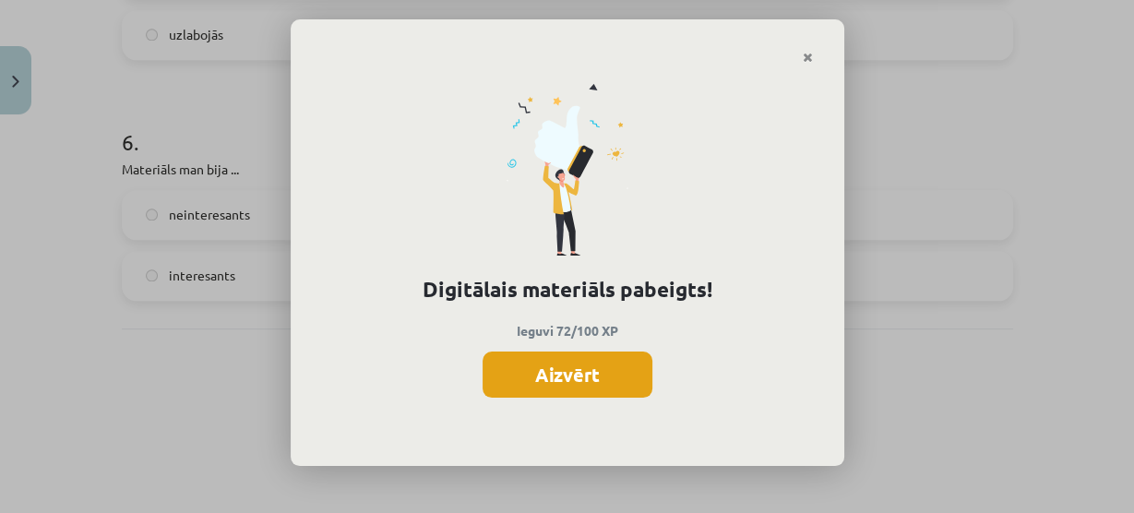
click at [579, 389] on button "Aizvērt" at bounding box center [567, 374] width 170 height 46
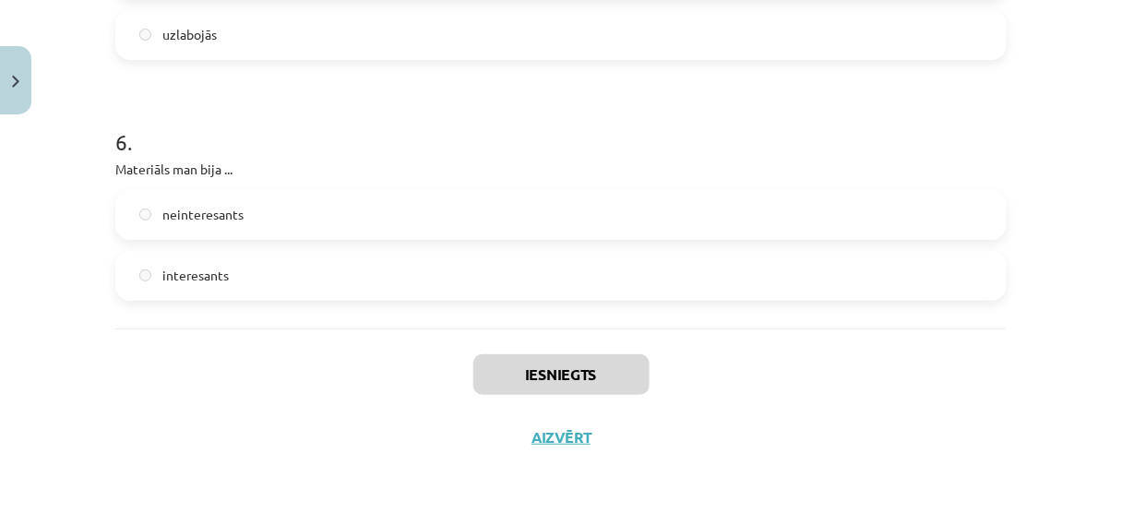
scroll to position [664, 0]
click at [574, 435] on button "Aizvērt" at bounding box center [561, 437] width 70 height 18
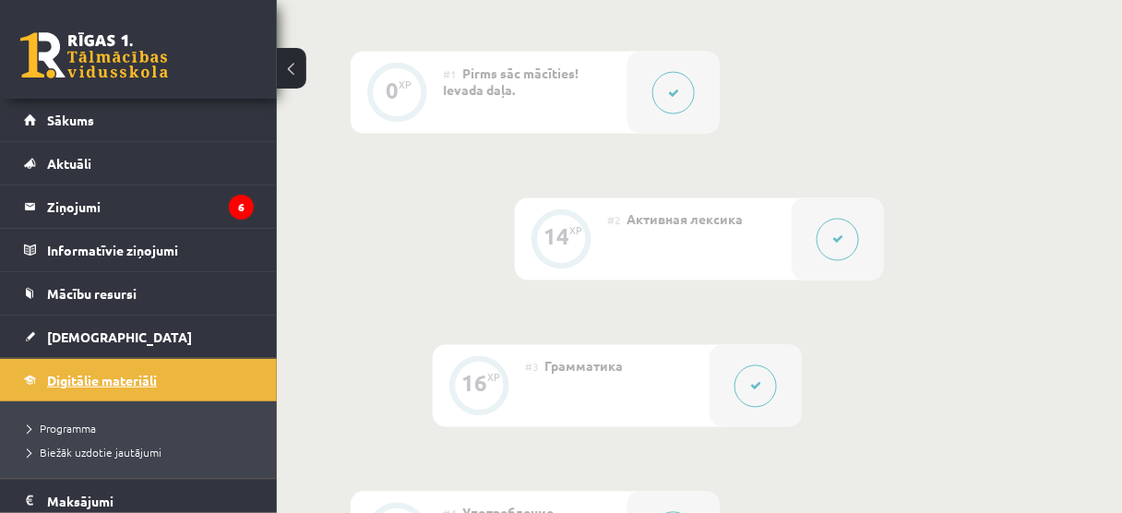
click at [107, 378] on span "Digitālie materiāli" at bounding box center [102, 380] width 110 height 17
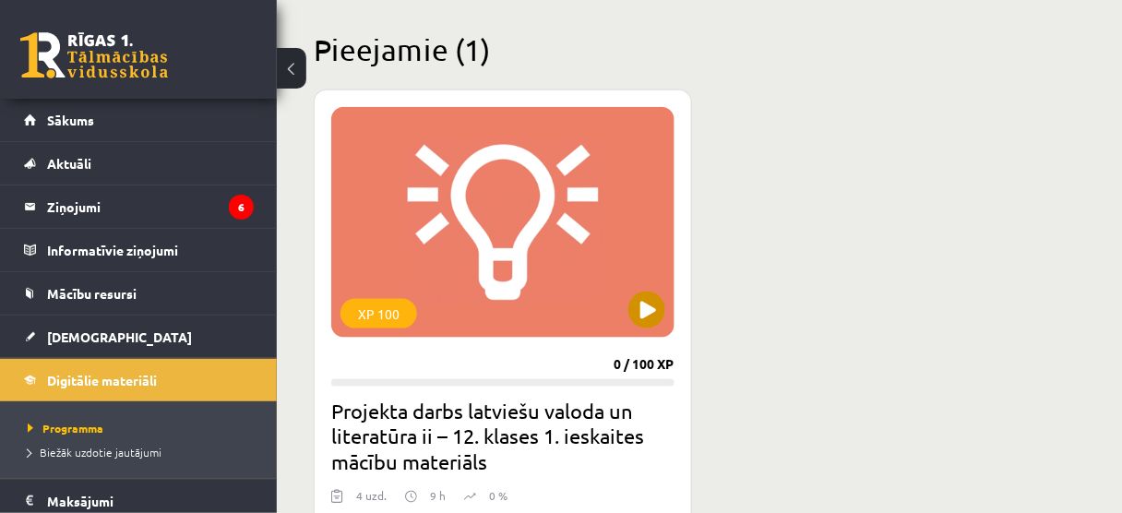
scroll to position [443, 0]
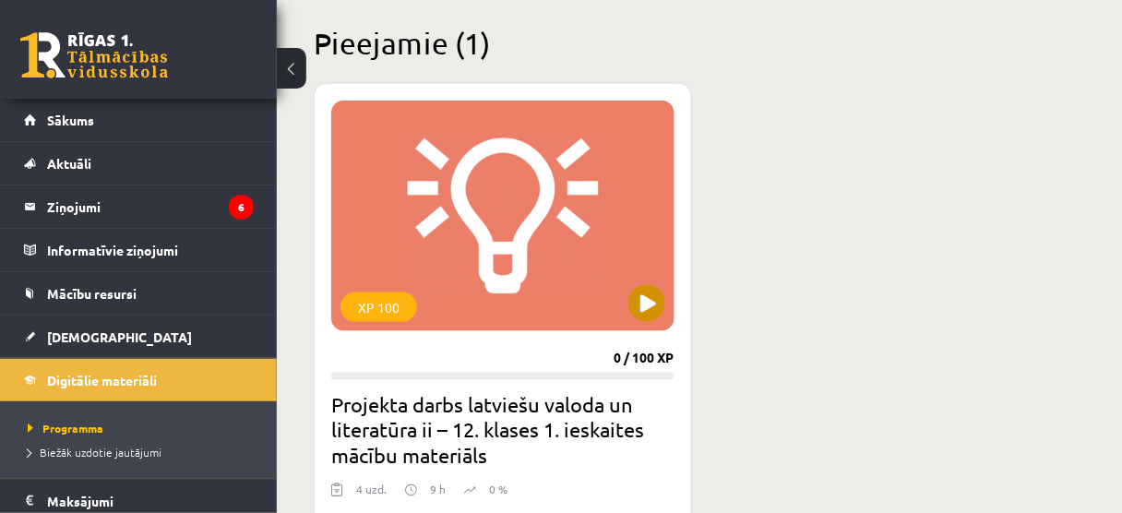
click at [517, 252] on div "XP 100" at bounding box center [502, 216] width 343 height 231
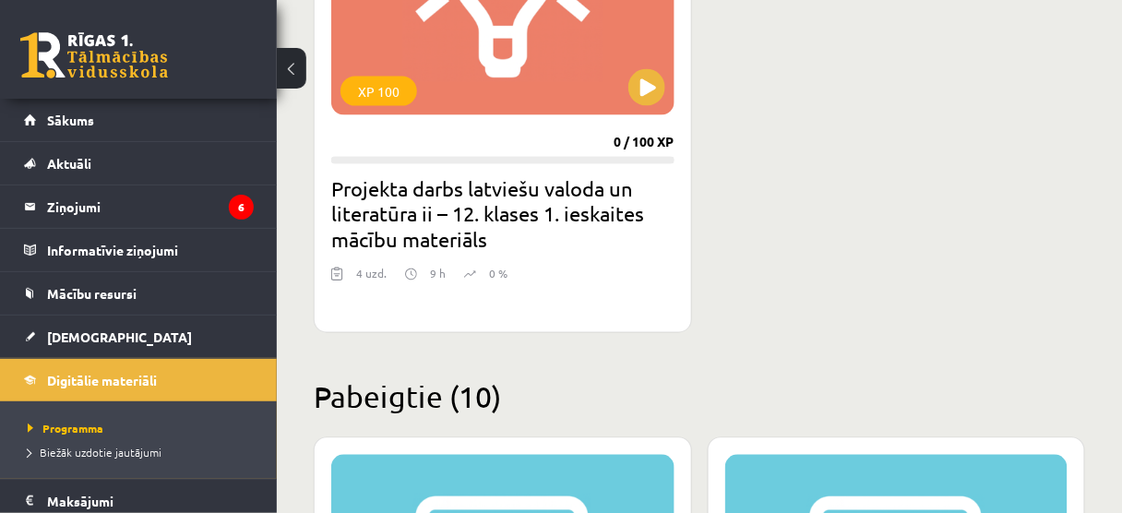
scroll to position [590, 0]
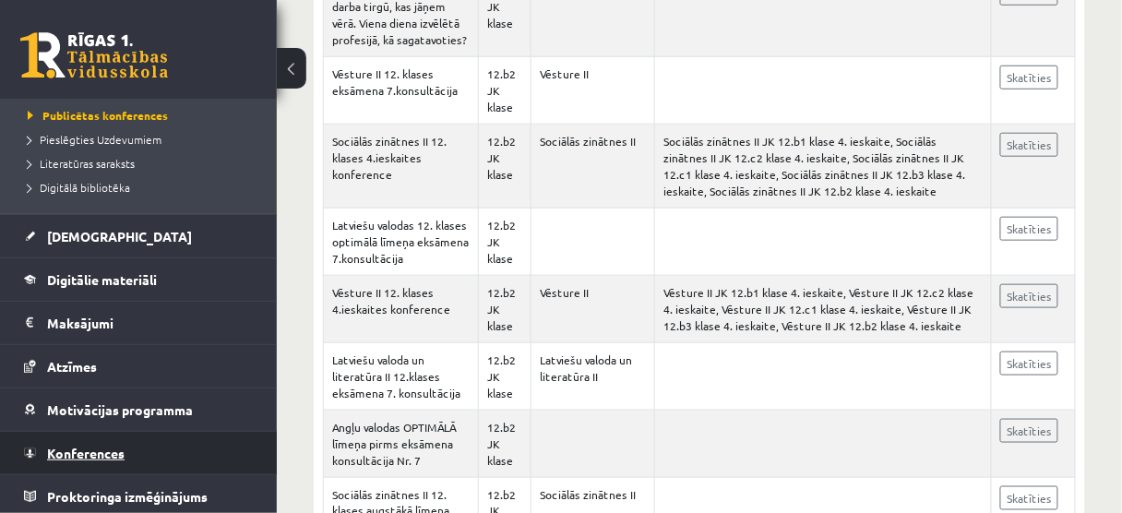
scroll to position [2288, 0]
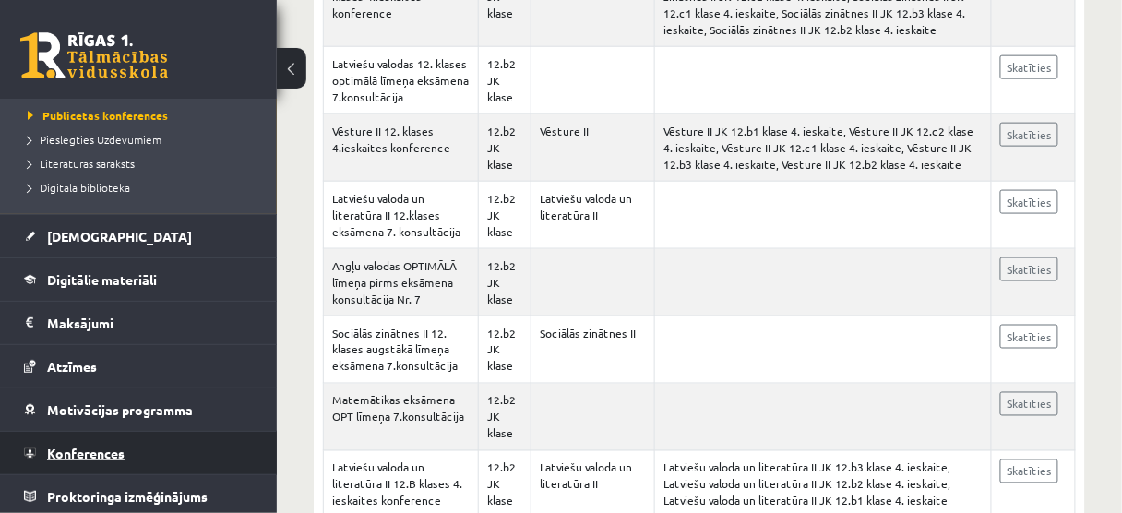
click at [85, 449] on span "Konferences" at bounding box center [85, 453] width 77 height 17
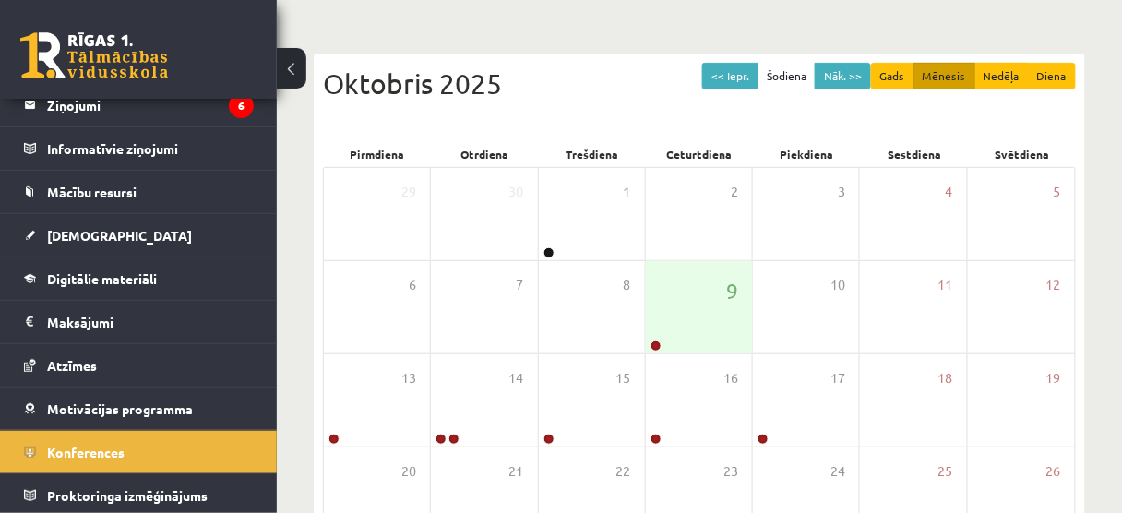
scroll to position [145, 0]
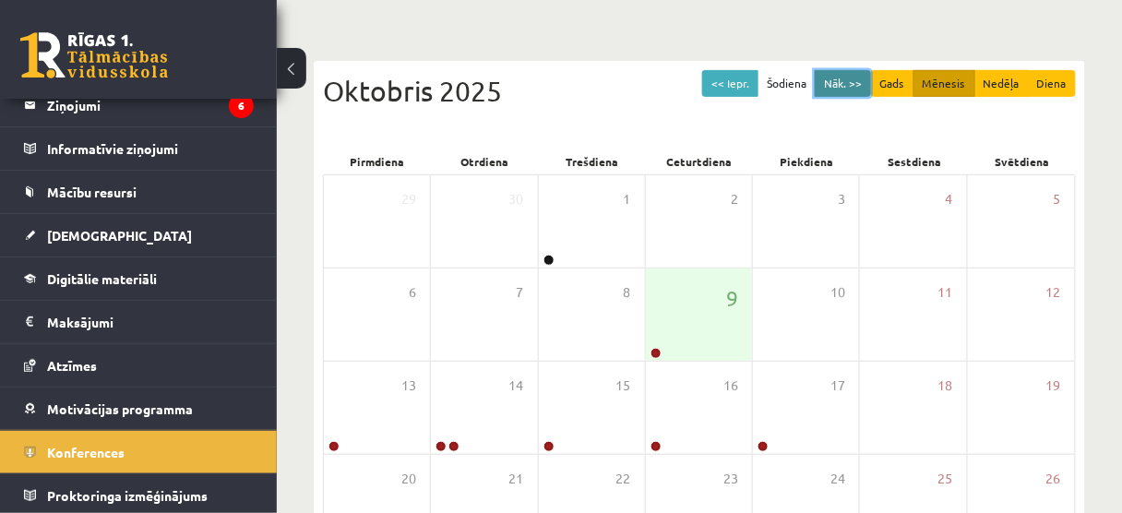
click at [846, 89] on button "Nāk. >>" at bounding box center [842, 83] width 56 height 27
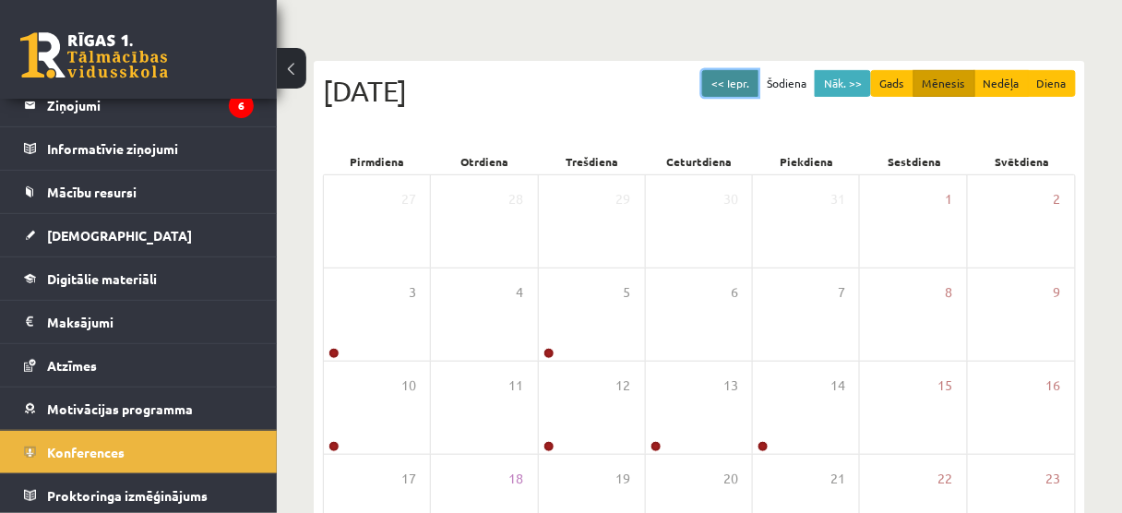
click at [758, 88] on button "<< Iepr." at bounding box center [730, 83] width 56 height 27
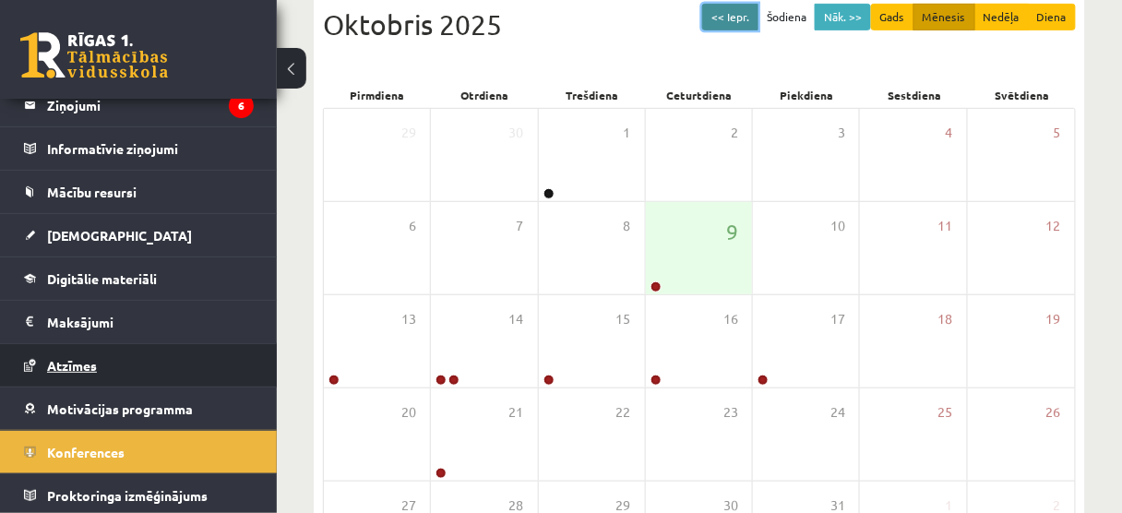
scroll to position [219, 0]
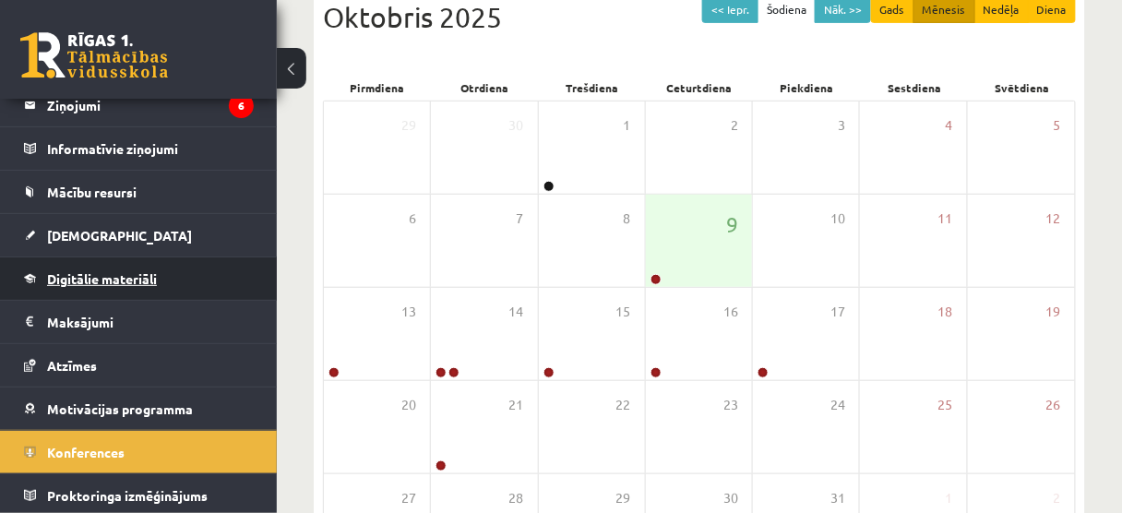
click at [148, 275] on span "Digitālie materiāli" at bounding box center [102, 278] width 110 height 17
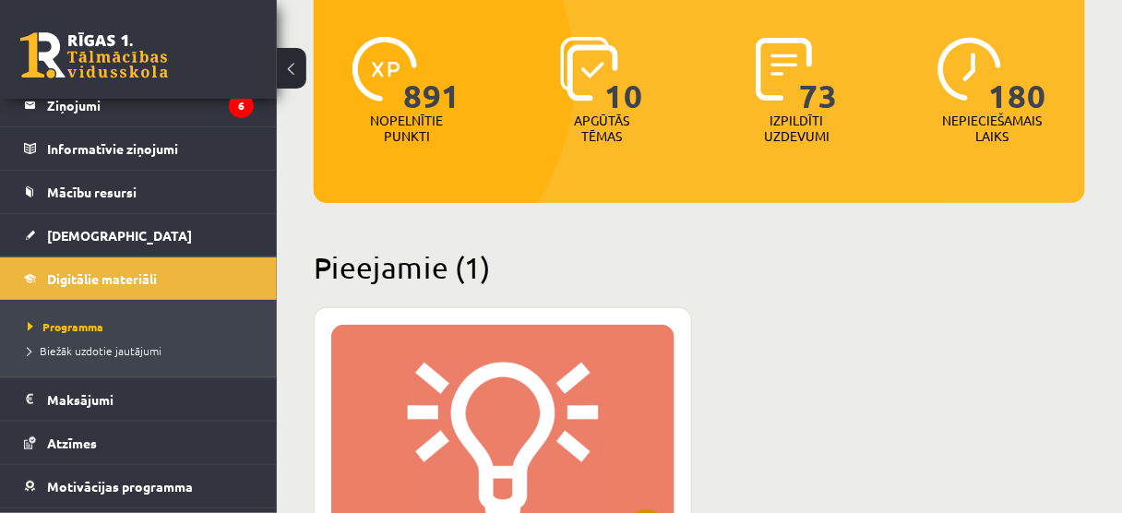
scroll to position [440, 0]
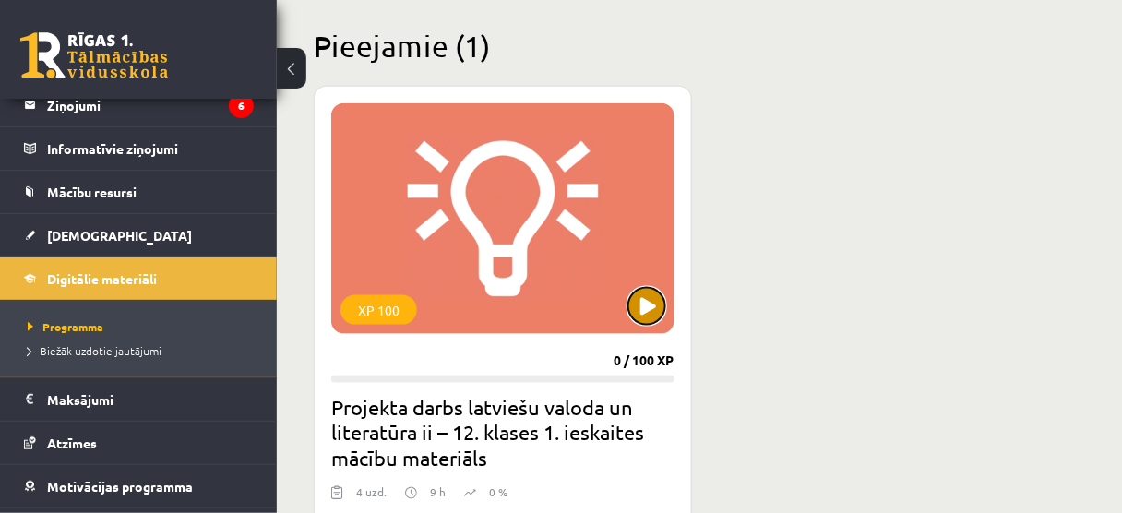
click at [639, 304] on button at bounding box center [646, 306] width 37 height 37
